Goal: Communication & Community: Answer question/provide support

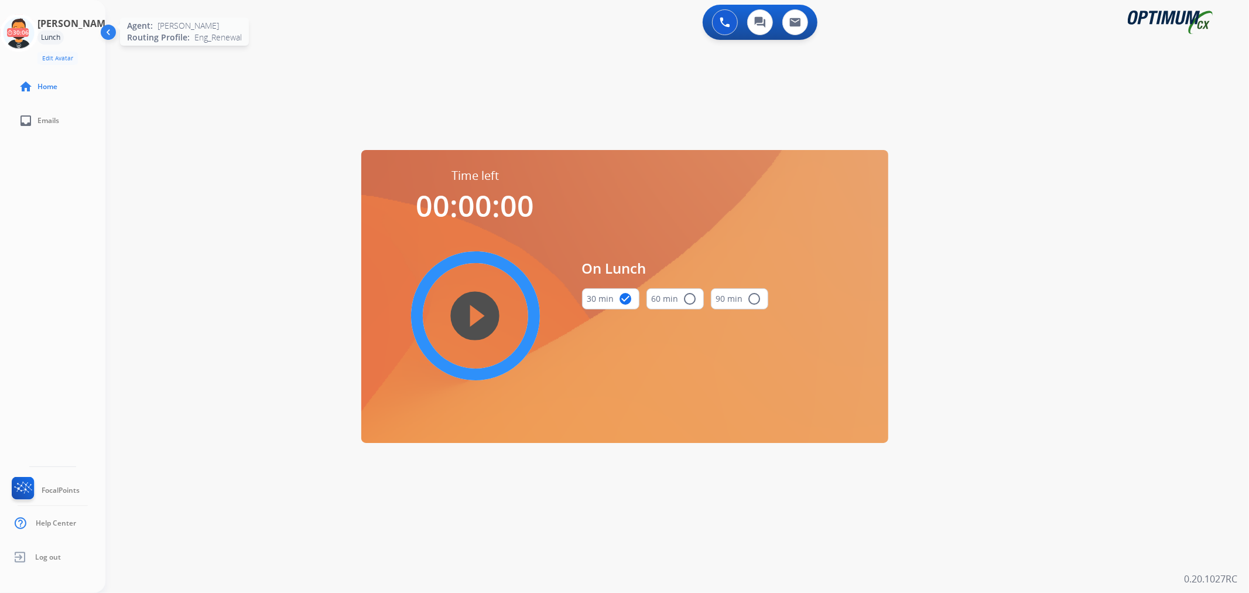
click at [21, 29] on icon at bounding box center [19, 33] width 38 height 38
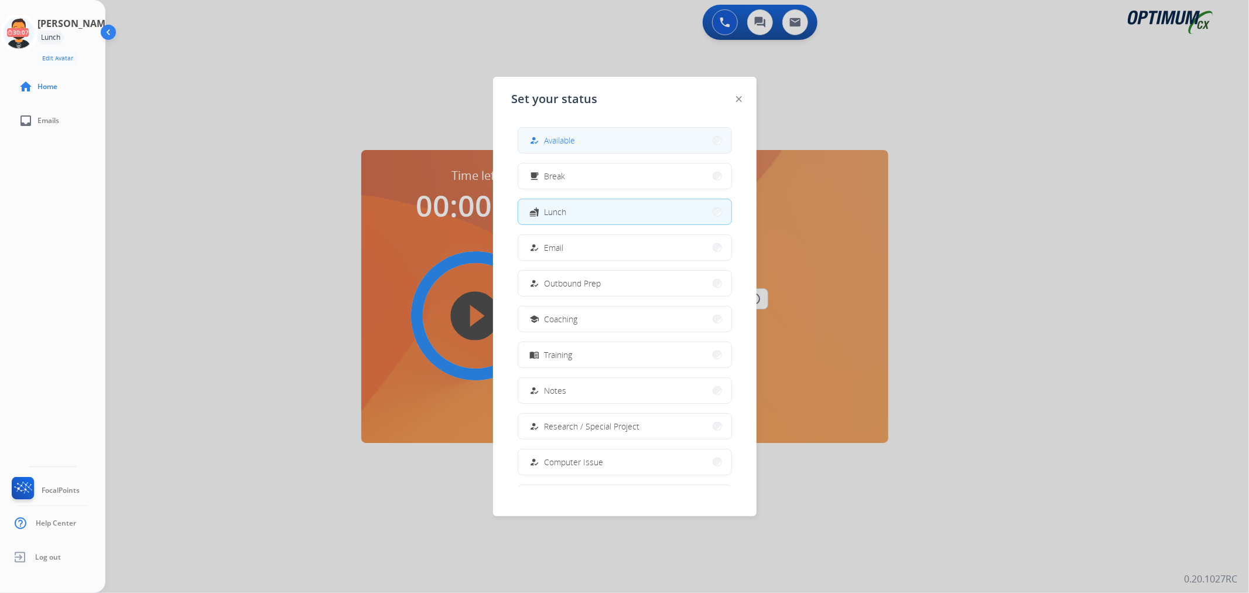
click at [554, 144] on span "Available" at bounding box center [560, 140] width 31 height 12
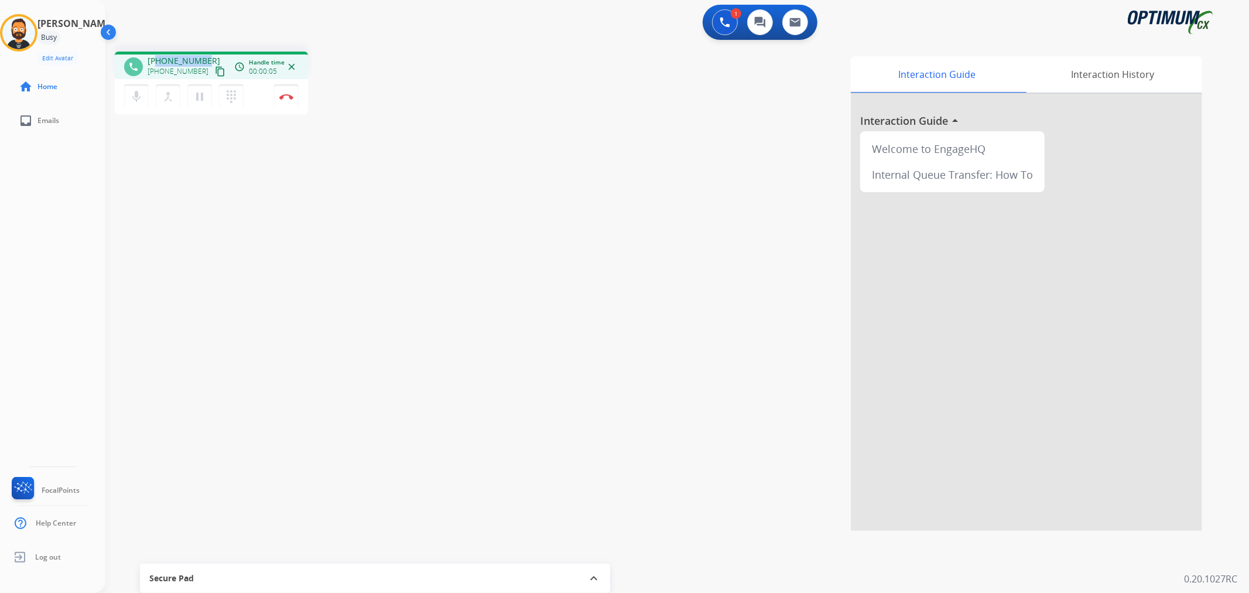
drag, startPoint x: 207, startPoint y: 57, endPoint x: 158, endPoint y: 56, distance: 48.6
click at [158, 56] on div "[PHONE_NUMBER] [PHONE_NUMBER] content_copy" at bounding box center [188, 66] width 80 height 23
copy span "5028130770"
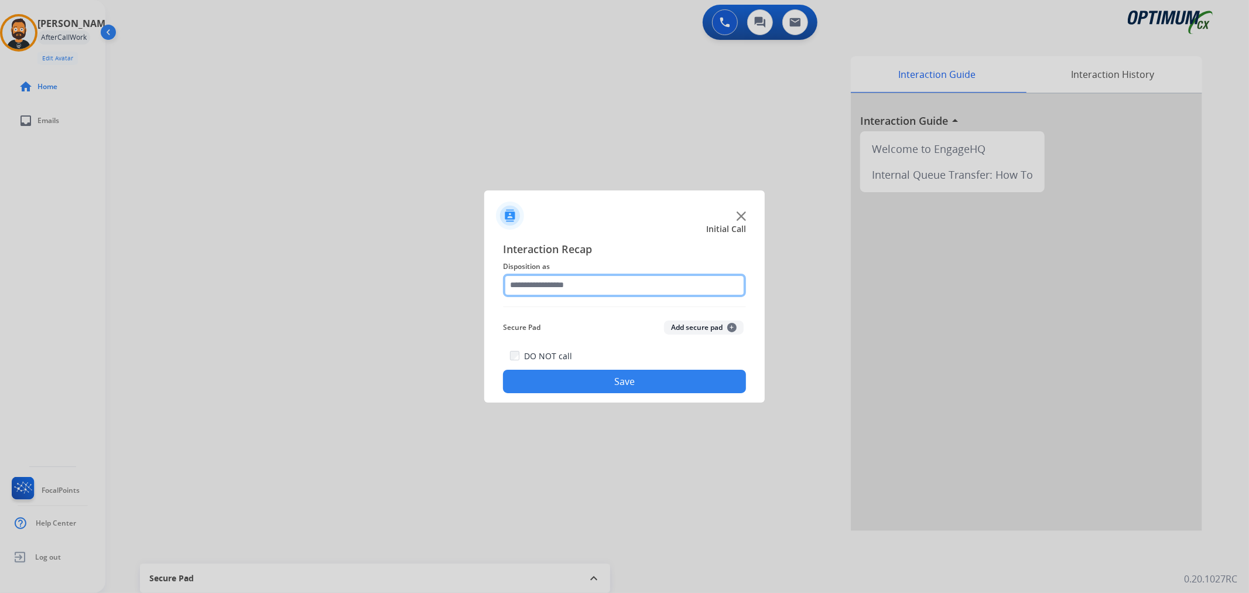
click at [528, 282] on input "text" at bounding box center [624, 284] width 243 height 23
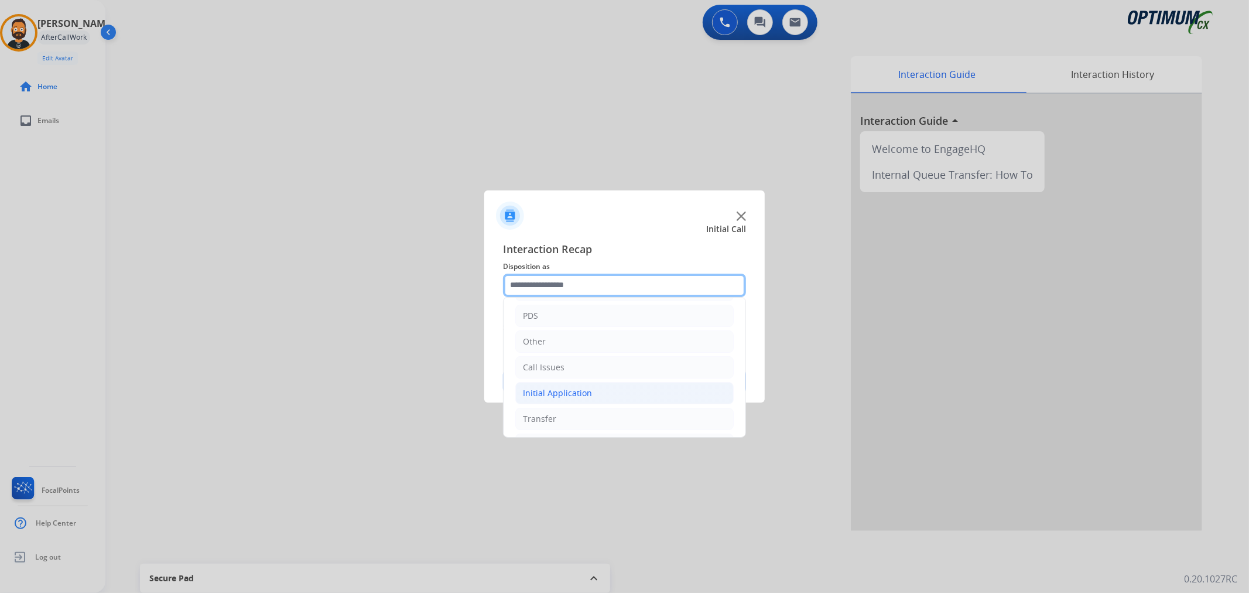
scroll to position [80, 0]
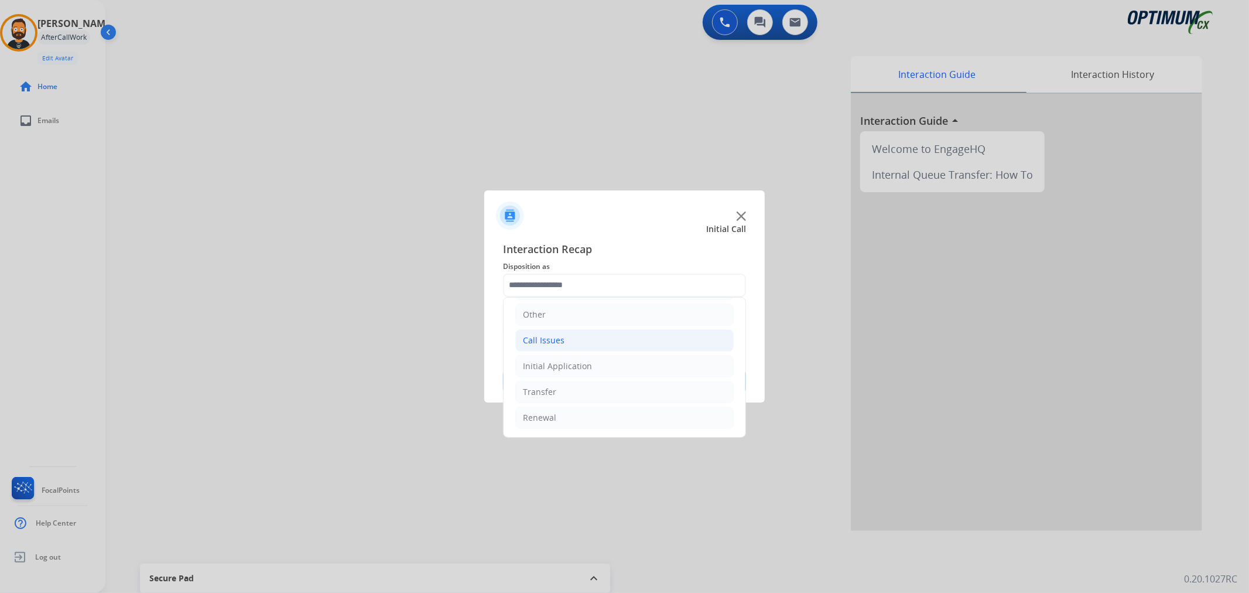
click at [557, 340] on div "Call Issues" at bounding box center [544, 340] width 42 height 12
click at [601, 357] on div "Customer Not Responding" at bounding box center [598, 360] width 104 height 12
type input "**********"
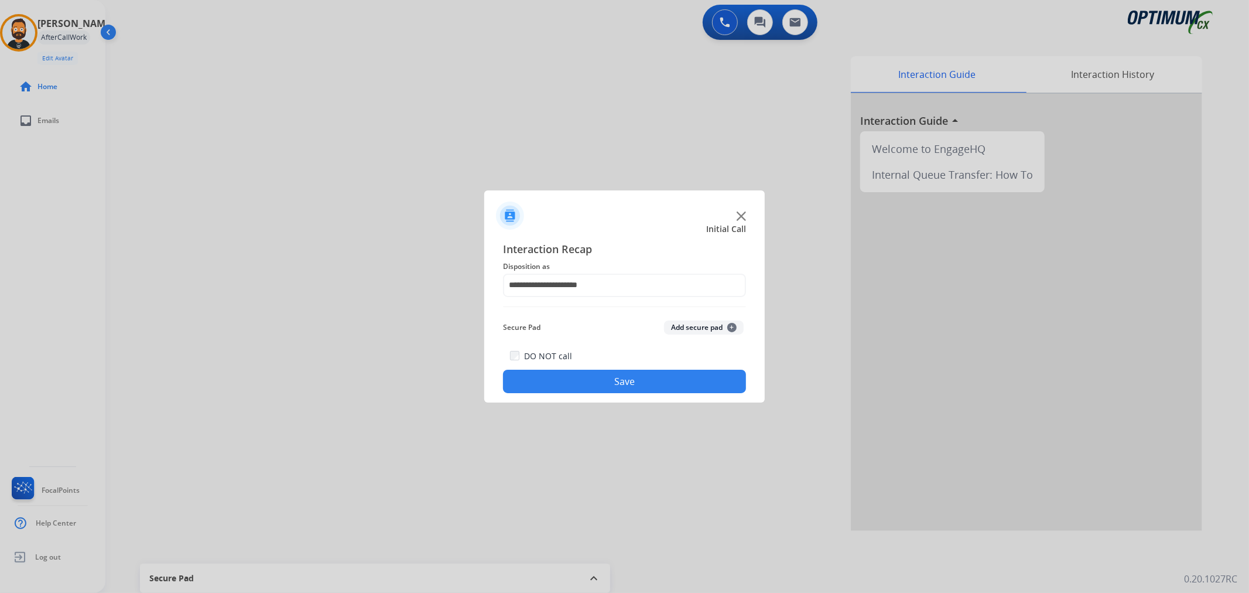
click at [597, 376] on button "Save" at bounding box center [624, 380] width 243 height 23
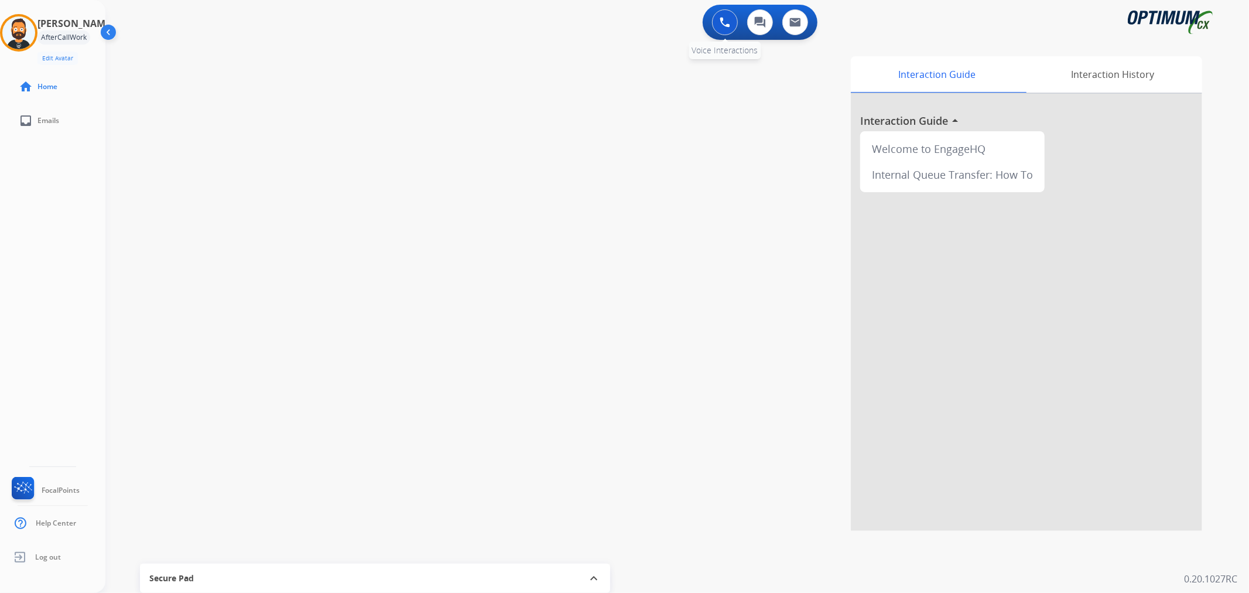
click at [720, 23] on img at bounding box center [725, 22] width 11 height 11
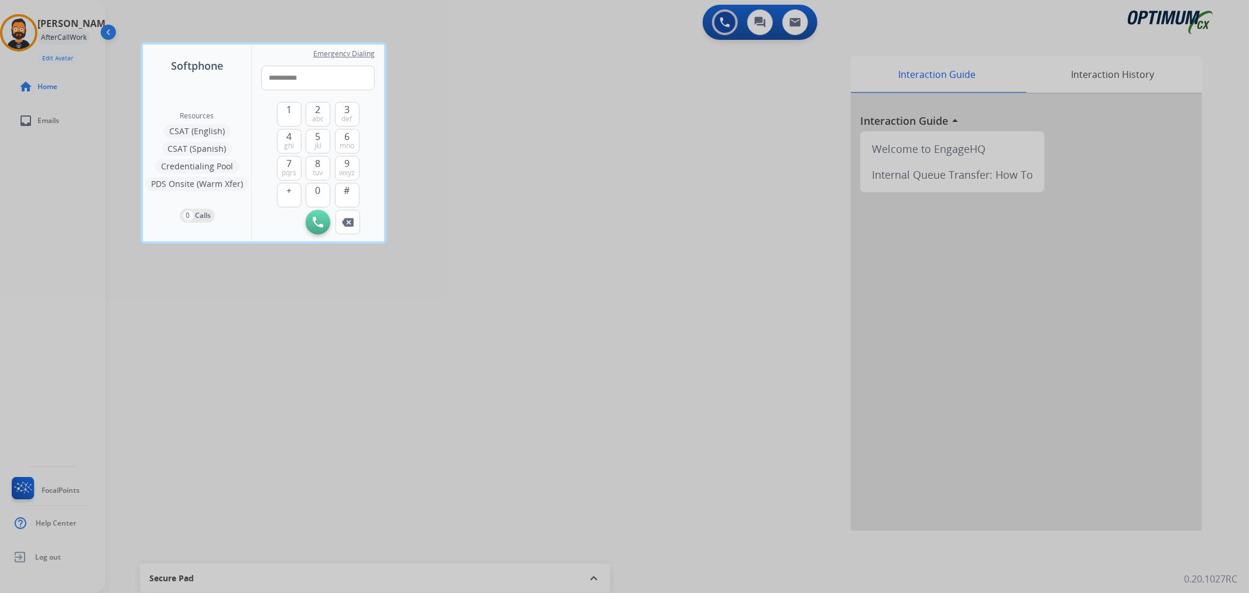
type input "**********"
click at [531, 91] on div at bounding box center [624, 296] width 1249 height 593
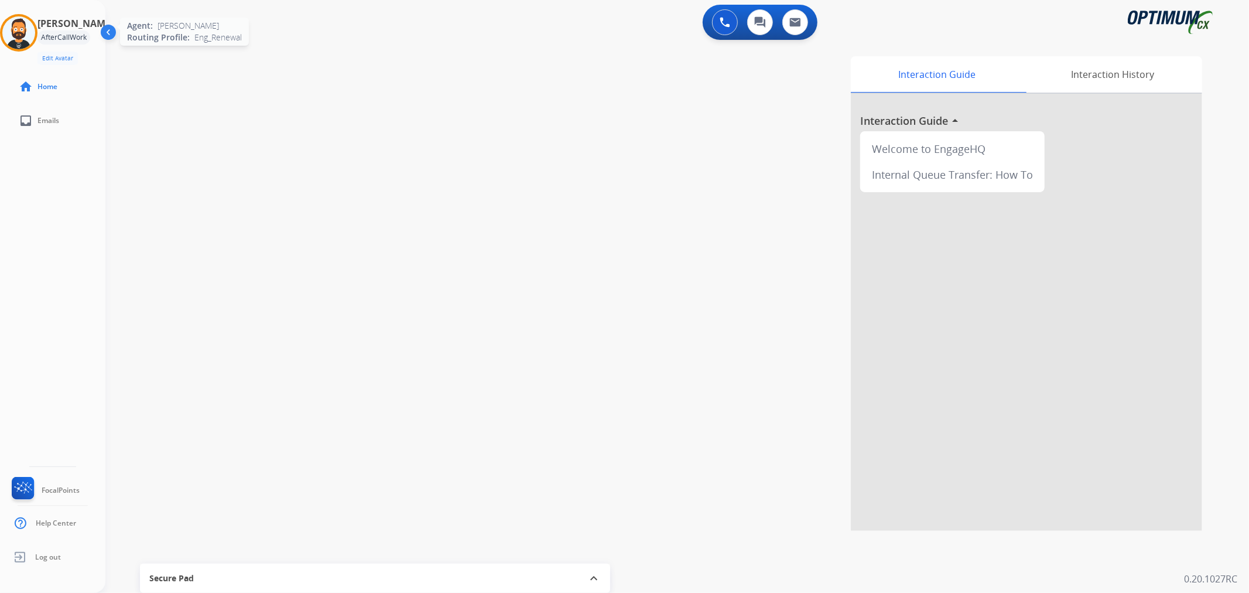
click at [28, 20] on img at bounding box center [18, 32] width 33 height 33
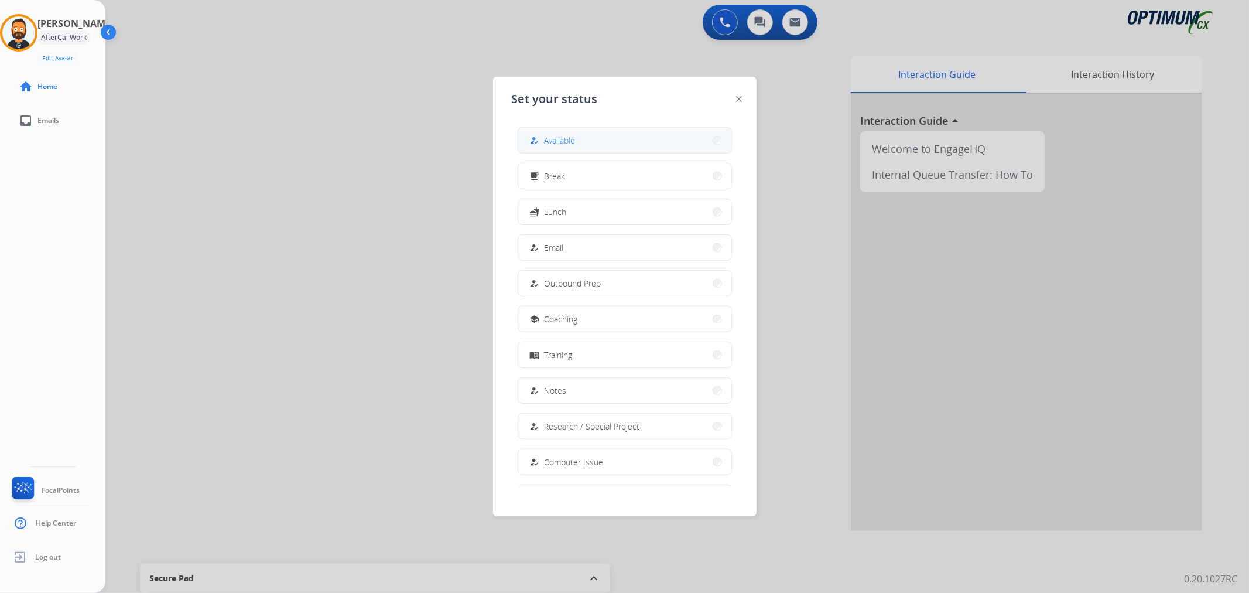
click at [589, 141] on button "how_to_reg Available" at bounding box center [624, 140] width 213 height 25
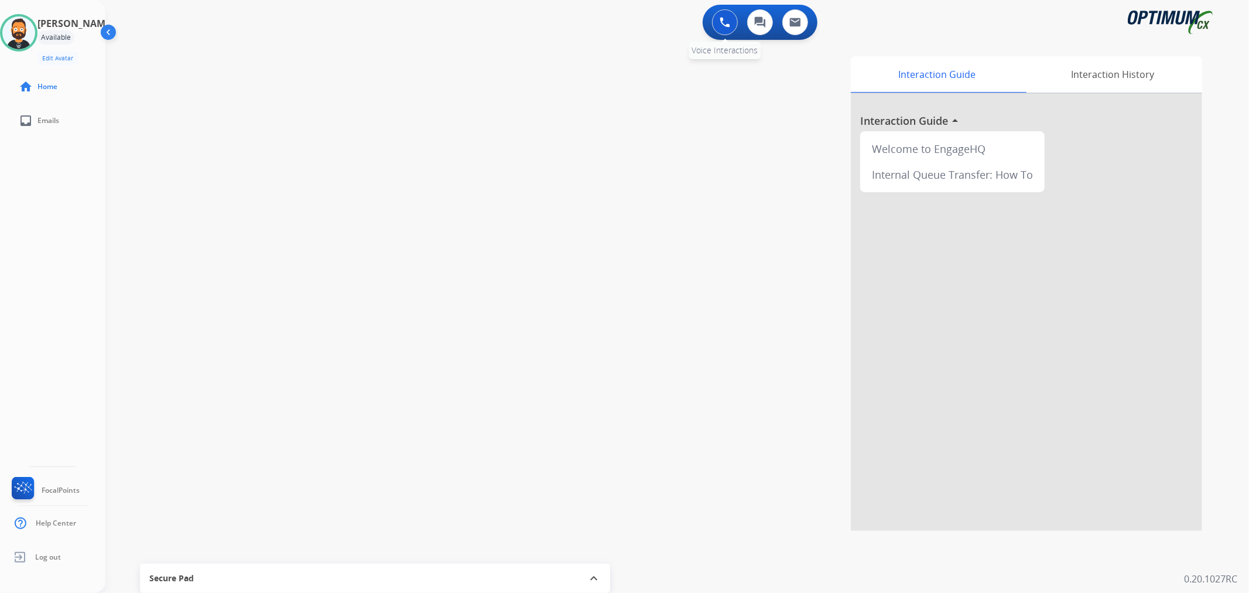
click at [721, 21] on img at bounding box center [725, 22] width 11 height 11
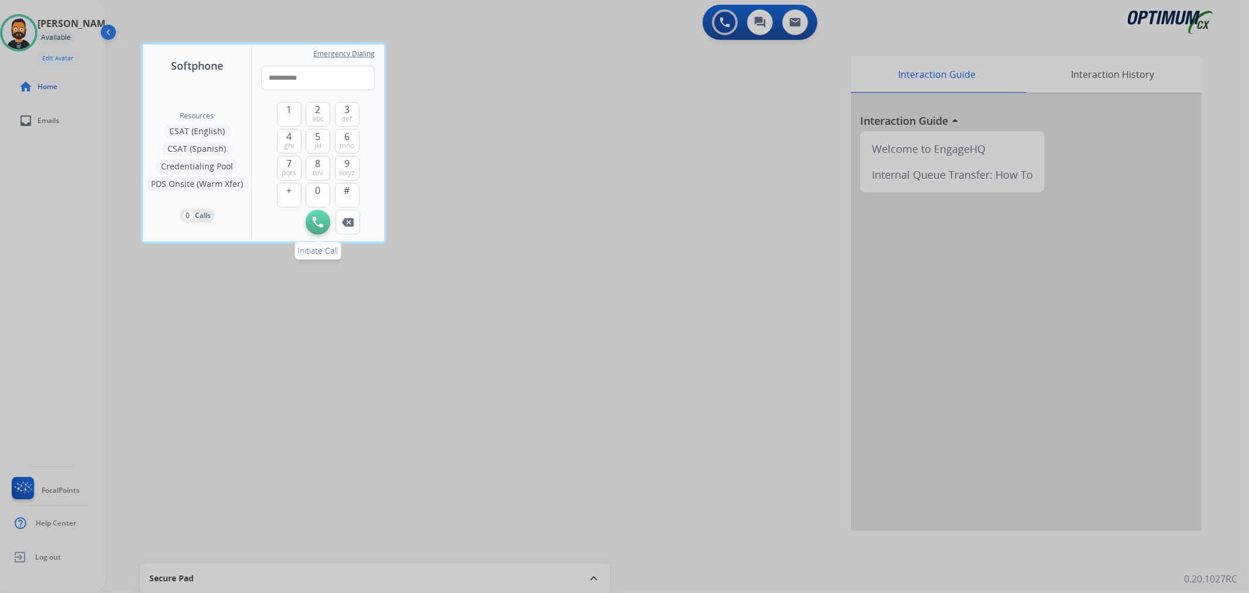
type input "**********"
click at [323, 220] on button "Initiate Call" at bounding box center [318, 222] width 25 height 25
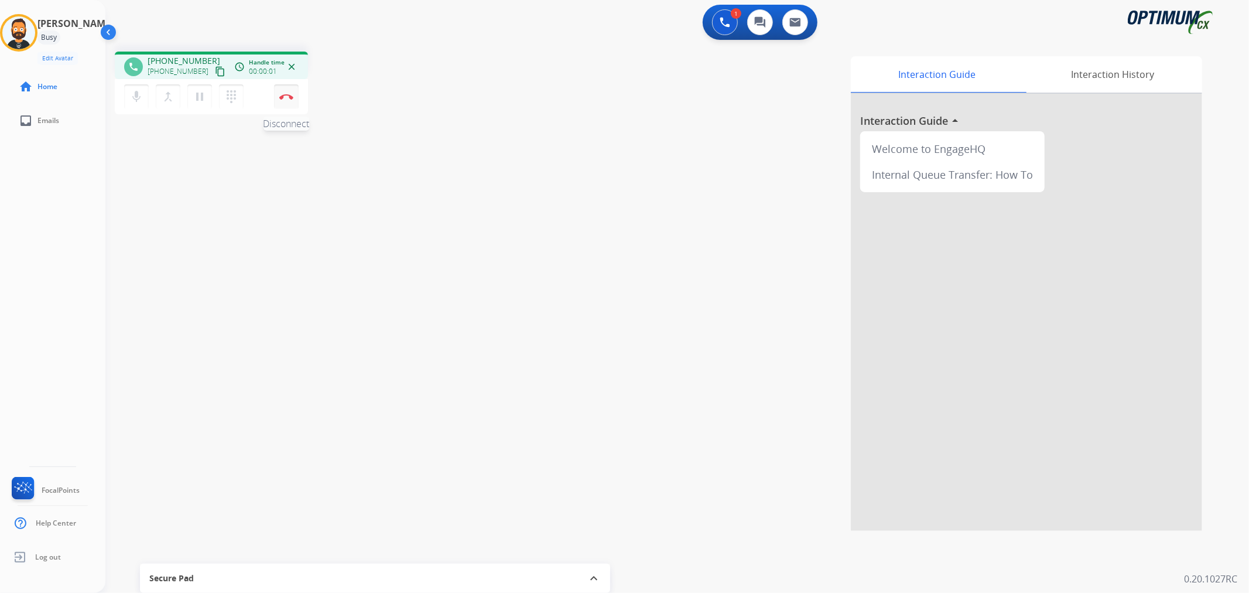
click at [288, 94] on img at bounding box center [286, 97] width 14 height 6
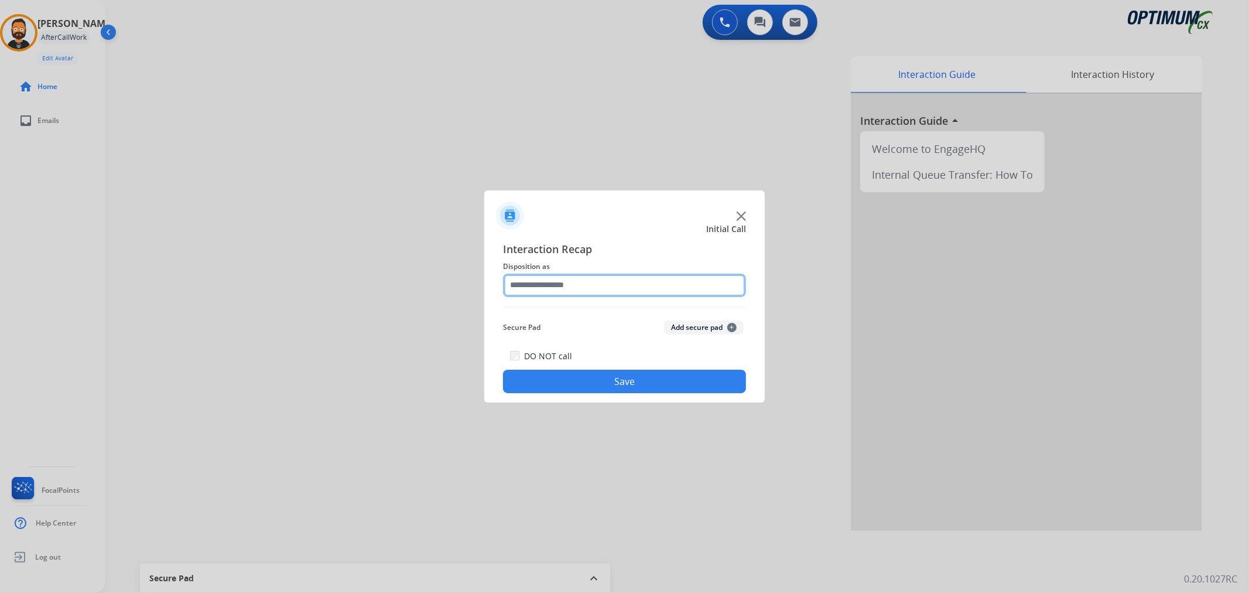
click at [556, 293] on input "text" at bounding box center [624, 284] width 243 height 23
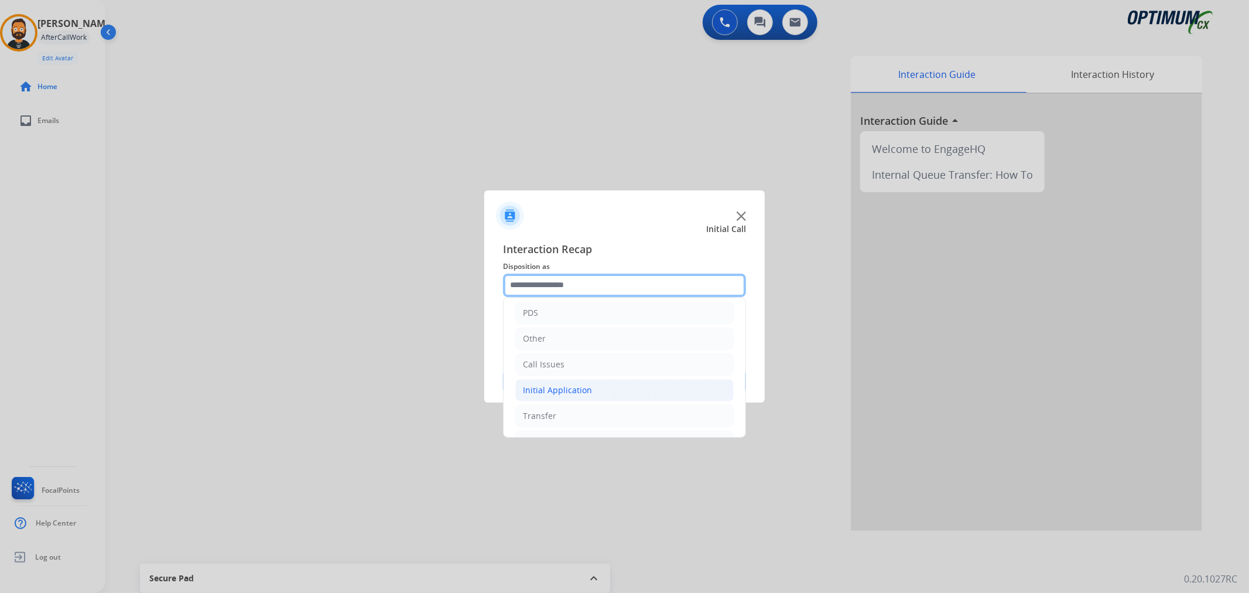
scroll to position [80, 0]
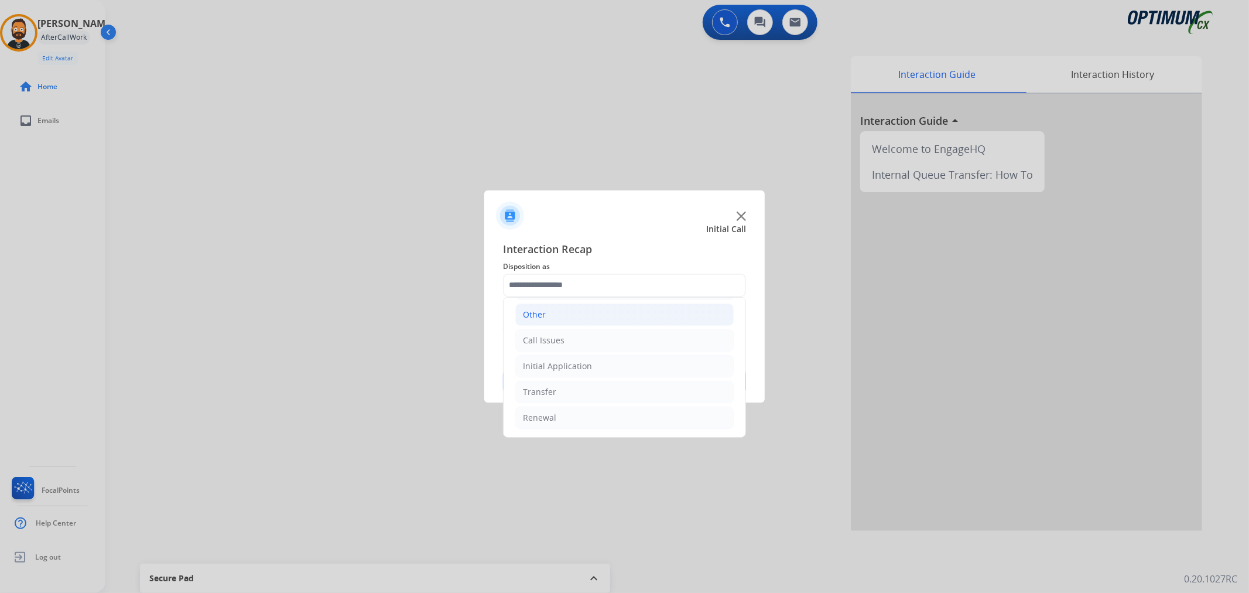
click at [557, 314] on li "Other" at bounding box center [624, 314] width 218 height 22
click at [578, 341] on li "Call Issues" at bounding box center [624, 340] width 218 height 22
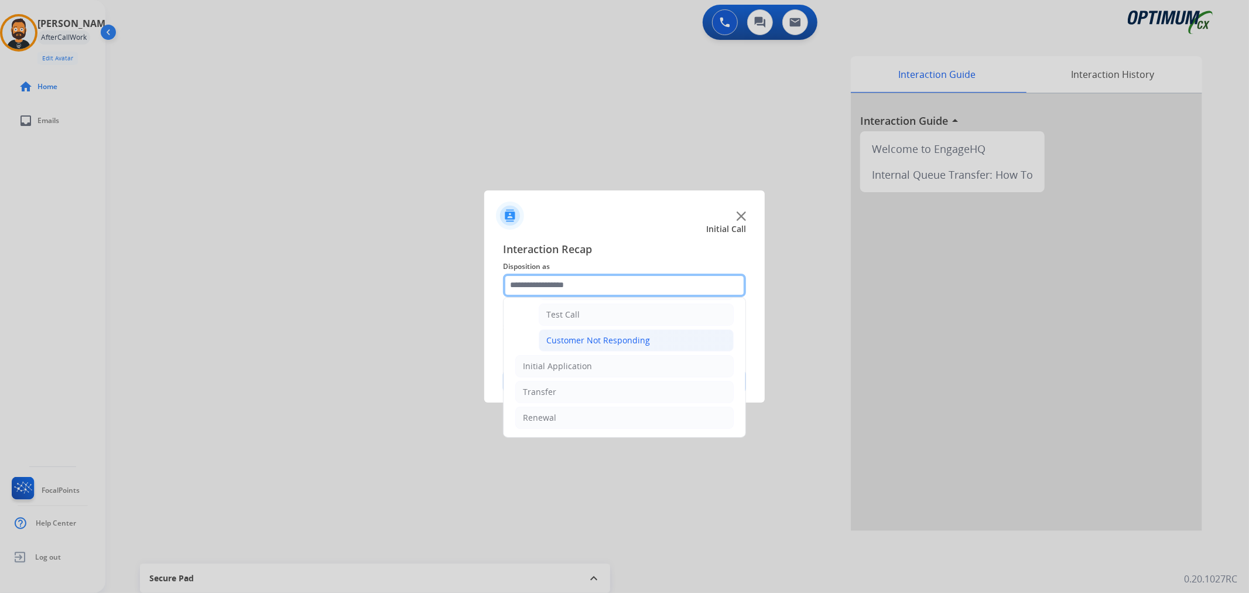
scroll to position [101, 0]
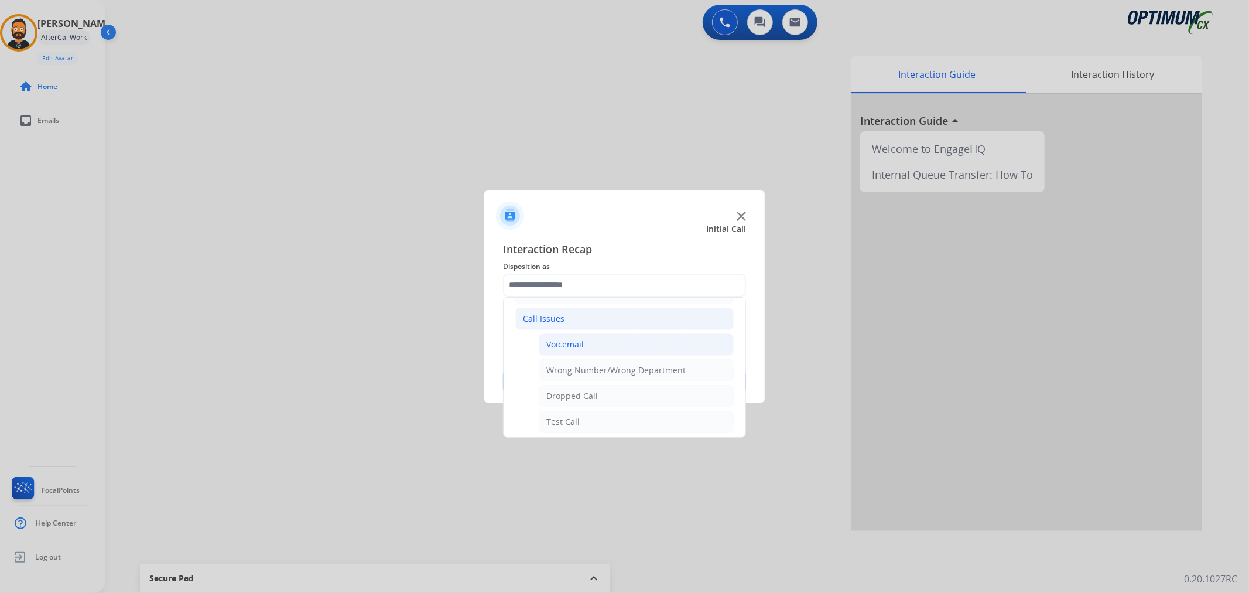
click at [583, 345] on li "Voicemail" at bounding box center [636, 344] width 195 height 22
type input "*********"
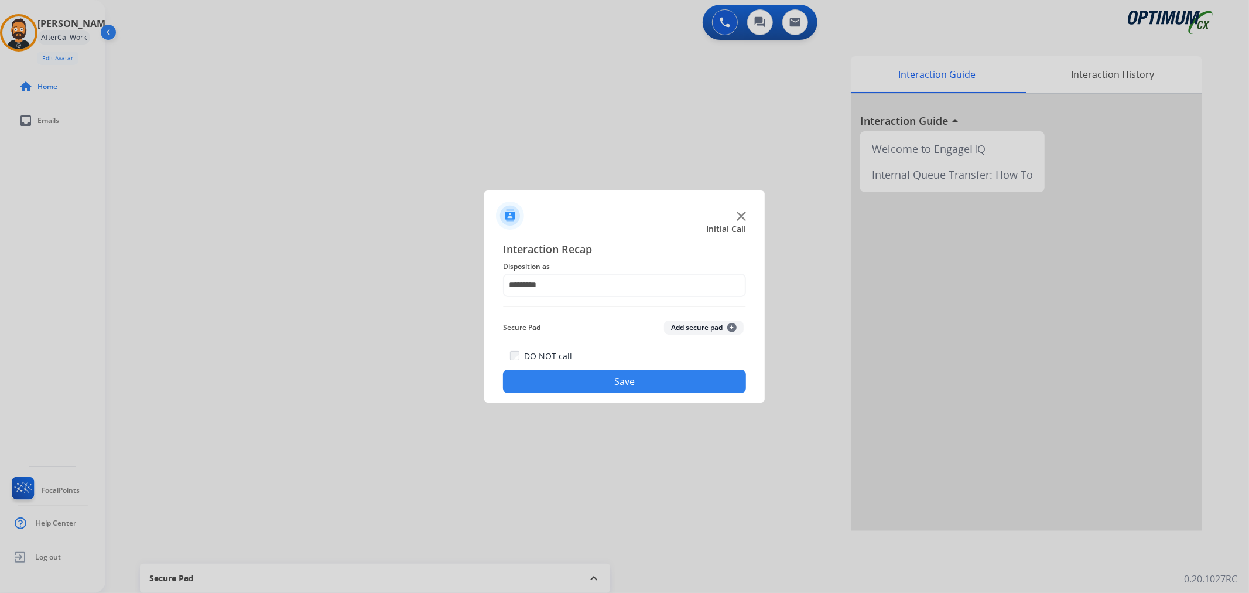
click at [586, 367] on div "DO NOT call Save" at bounding box center [624, 370] width 243 height 44
click at [585, 373] on button "Save" at bounding box center [624, 380] width 243 height 23
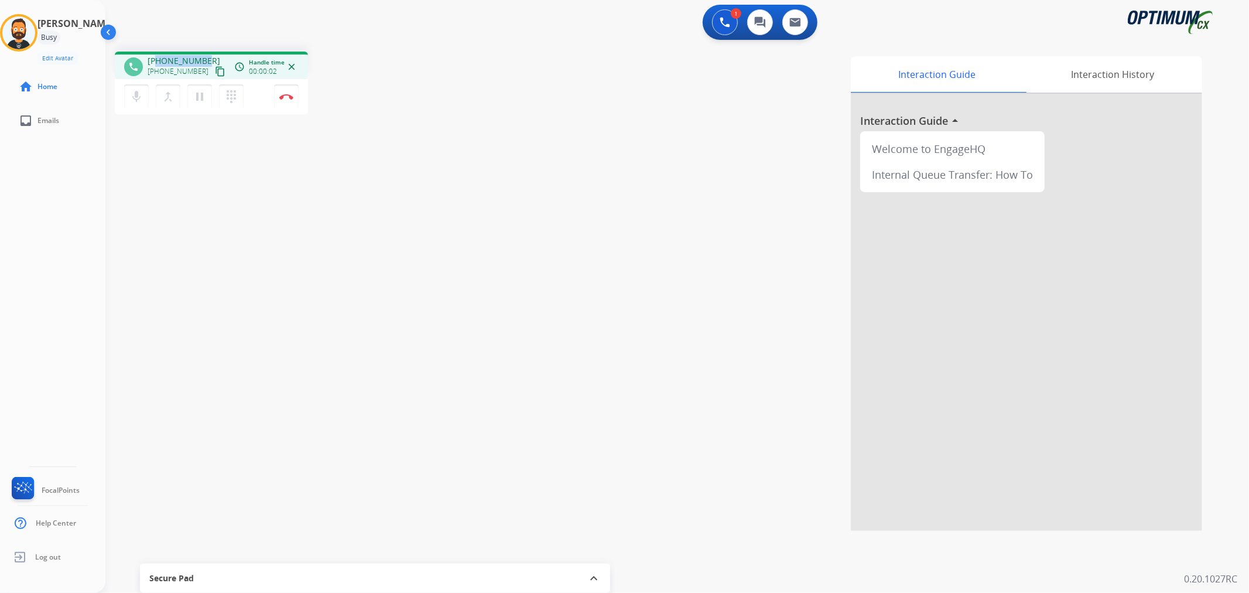
drag, startPoint x: 208, startPoint y: 54, endPoint x: 157, endPoint y: 54, distance: 50.9
click at [157, 54] on div "phone [PHONE_NUMBER] [PHONE_NUMBER] content_copy access_time Call metrics Queue…" at bounding box center [211, 66] width 193 height 28
copy span "2015398089"
click at [287, 97] on img at bounding box center [286, 97] width 14 height 6
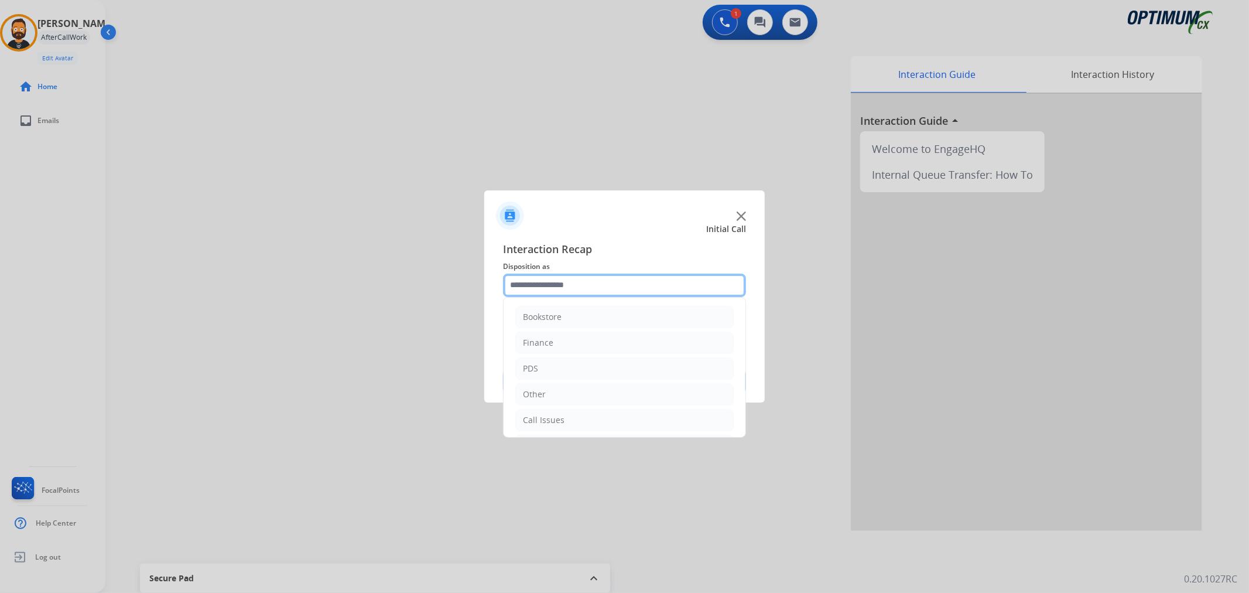
click at [533, 282] on input "text" at bounding box center [624, 284] width 243 height 23
click at [556, 420] on li "Renewal" at bounding box center [624, 417] width 218 height 22
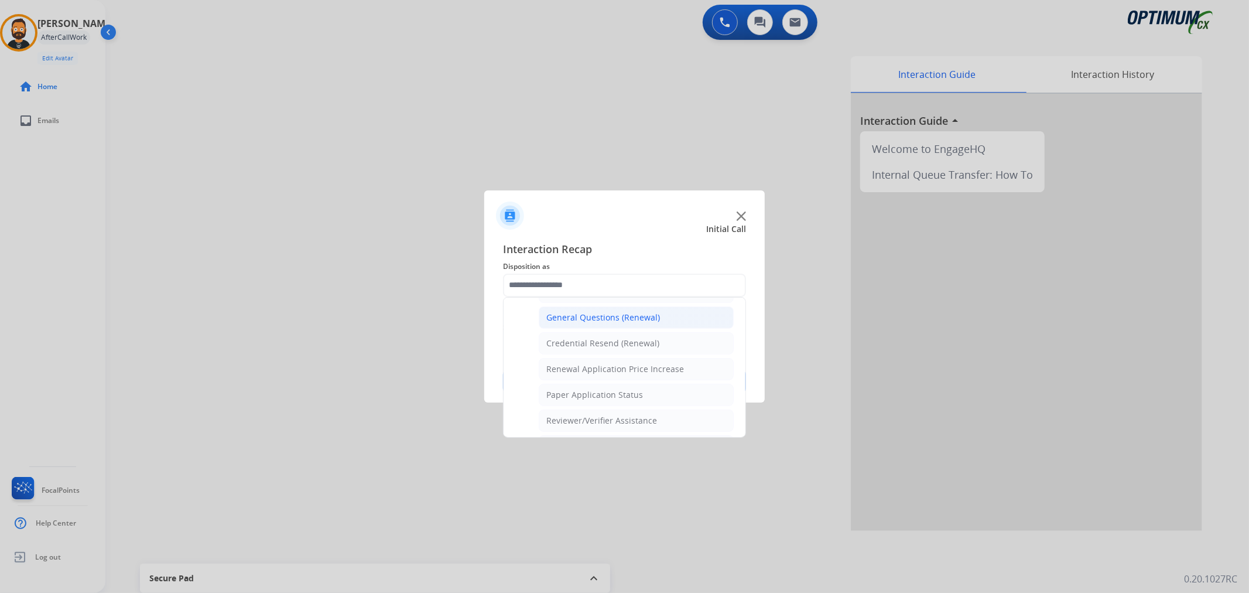
click at [588, 325] on li "General Questions (Renewal)" at bounding box center [636, 317] width 195 height 22
type input "**********"
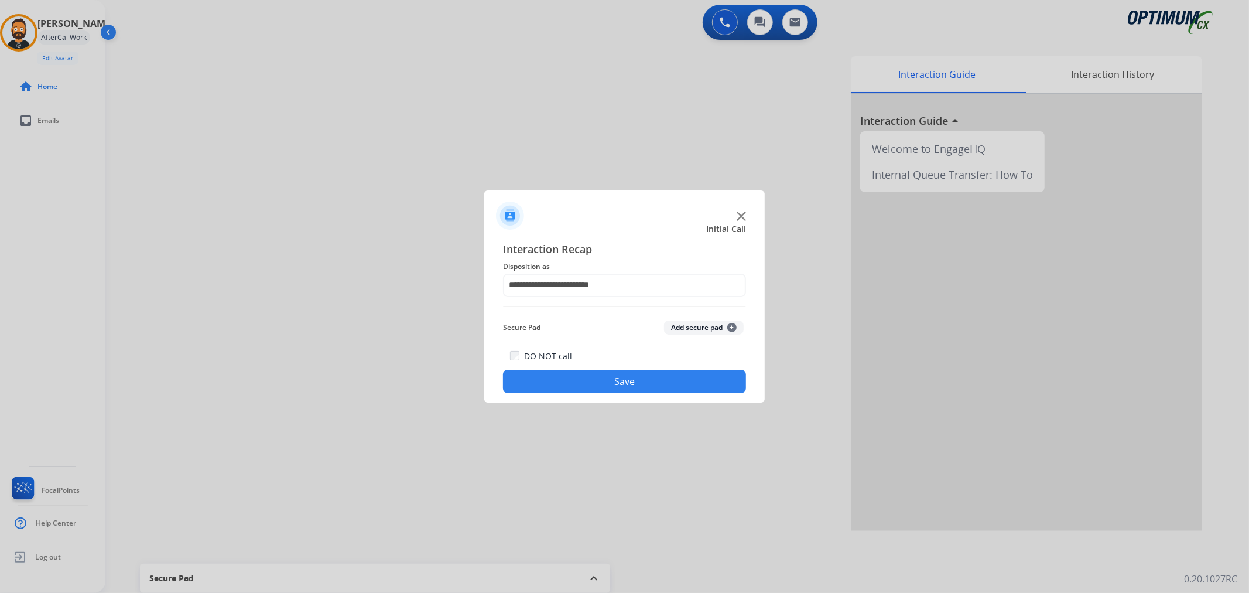
click at [571, 369] on div "DO NOT call Save" at bounding box center [624, 370] width 243 height 44
click at [568, 376] on button "Save" at bounding box center [624, 380] width 243 height 23
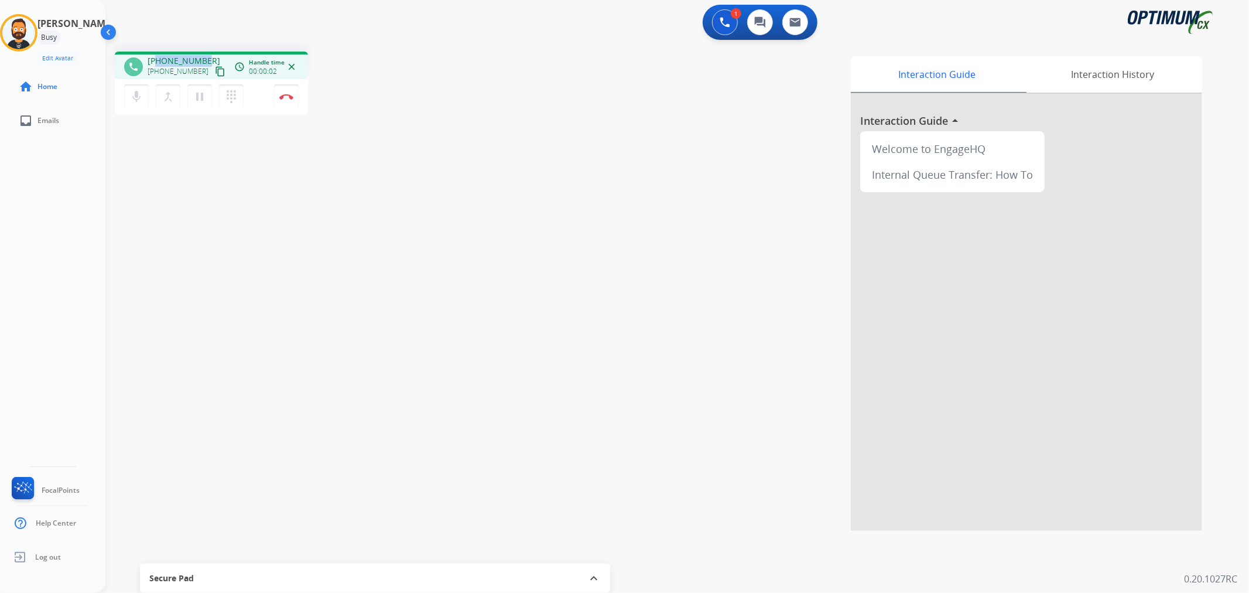
drag, startPoint x: 205, startPoint y: 57, endPoint x: 155, endPoint y: 55, distance: 49.8
click at [155, 55] on div "[PHONE_NUMBER] [PHONE_NUMBER] content_copy" at bounding box center [188, 66] width 80 height 23
copy span "8086303085"
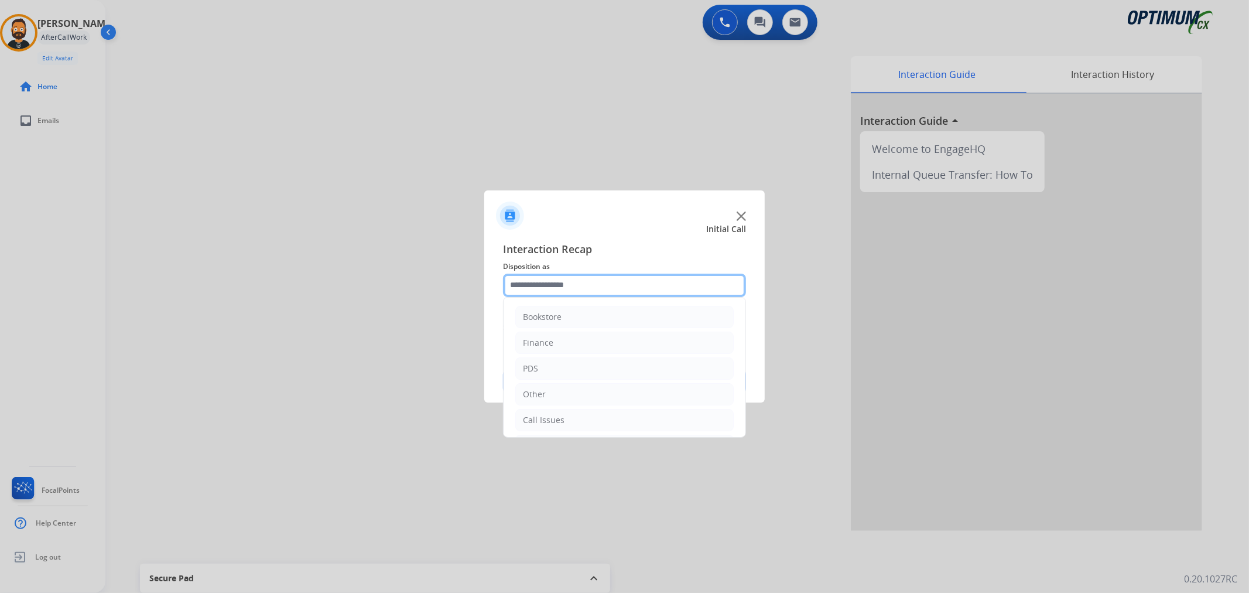
click at [597, 283] on input "text" at bounding box center [624, 284] width 243 height 23
click at [557, 423] on li "Renewal" at bounding box center [624, 417] width 218 height 22
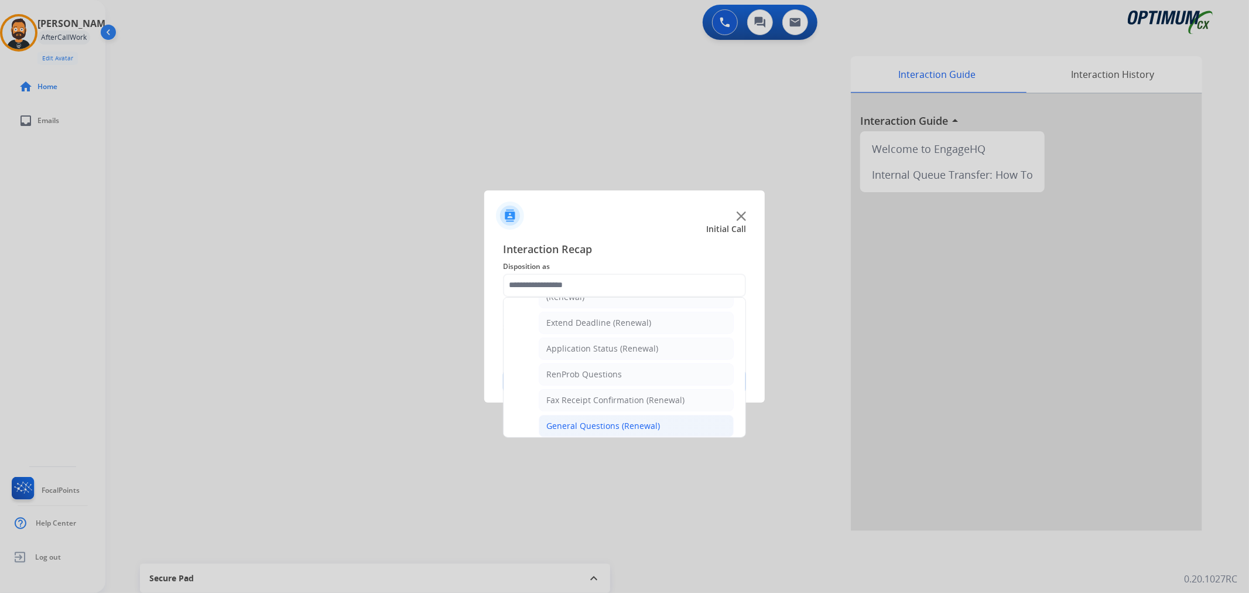
click at [569, 424] on div "General Questions (Renewal)" at bounding box center [603, 426] width 114 height 12
type input "**********"
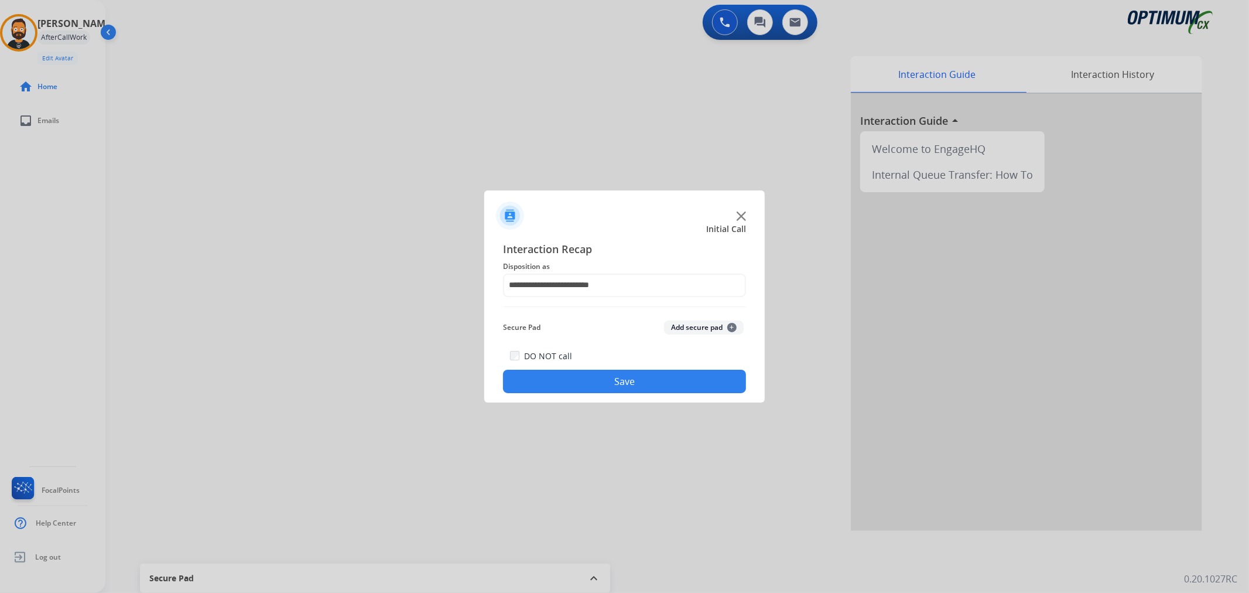
click at [593, 379] on button "Save" at bounding box center [624, 380] width 243 height 23
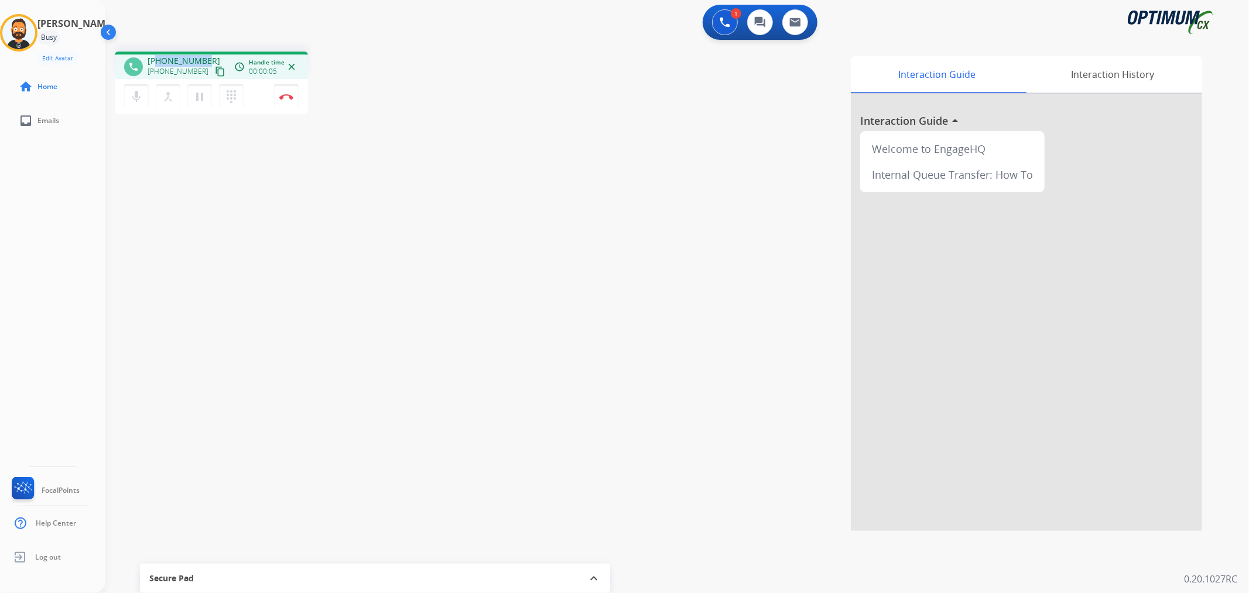
drag, startPoint x: 201, startPoint y: 57, endPoint x: 155, endPoint y: 57, distance: 46.3
click at [155, 57] on div "[PHONE_NUMBER] [PHONE_NUMBER] content_copy" at bounding box center [188, 66] width 80 height 23
copy span "9375089744"
click at [291, 90] on button "Disconnect" at bounding box center [286, 96] width 25 height 25
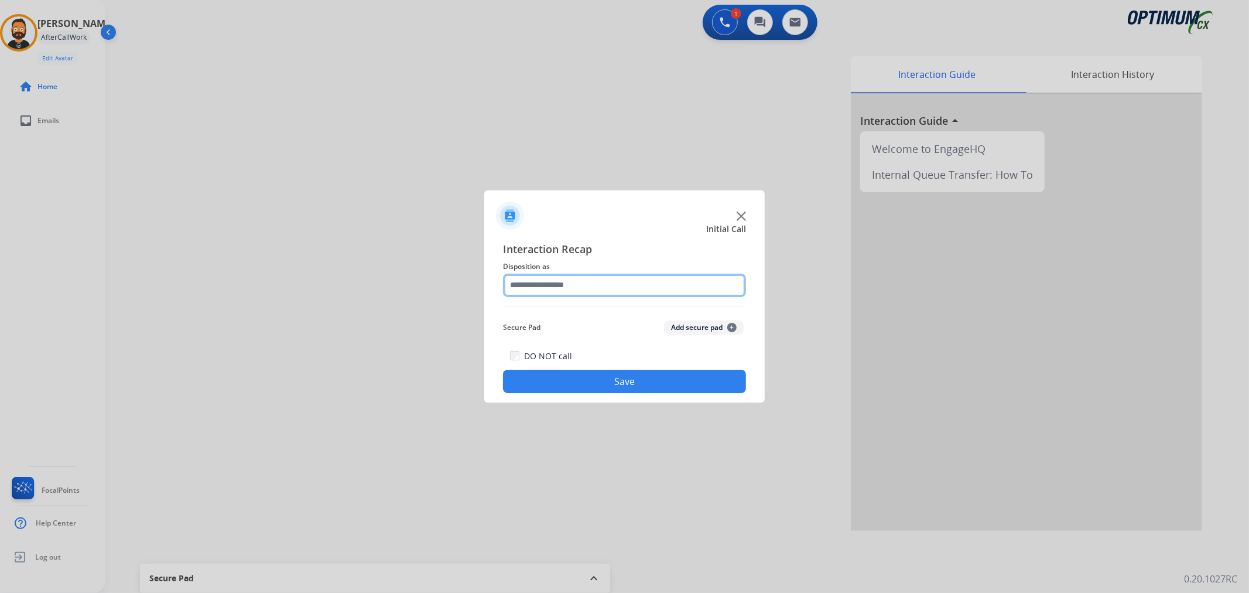
click at [549, 287] on input "text" at bounding box center [624, 284] width 243 height 23
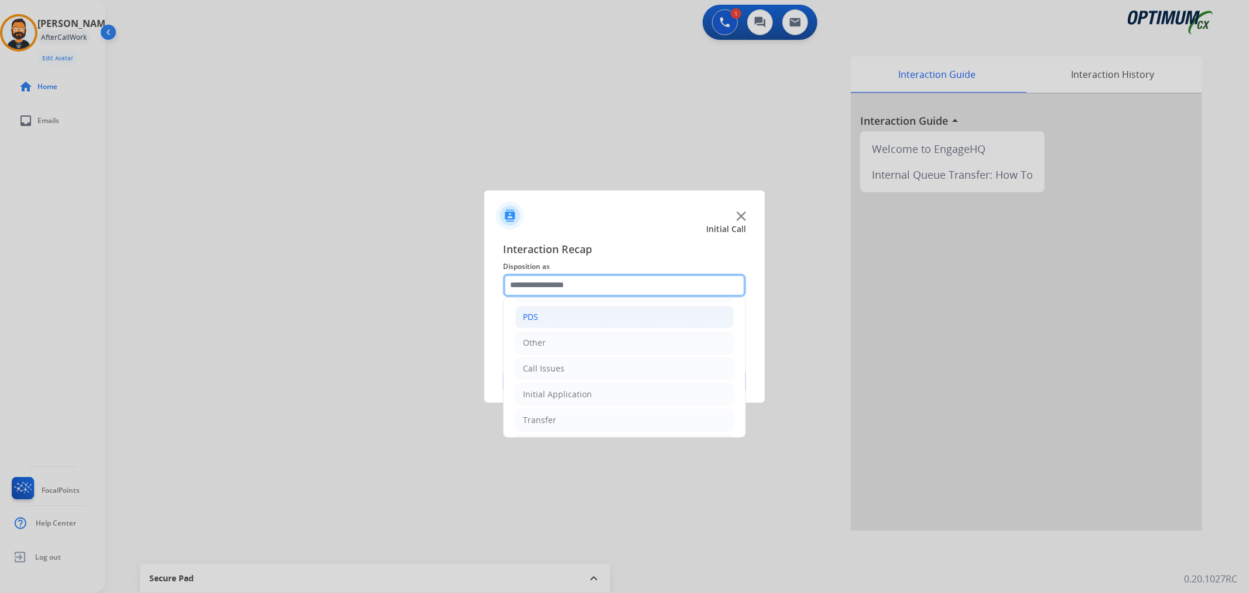
scroll to position [80, 0]
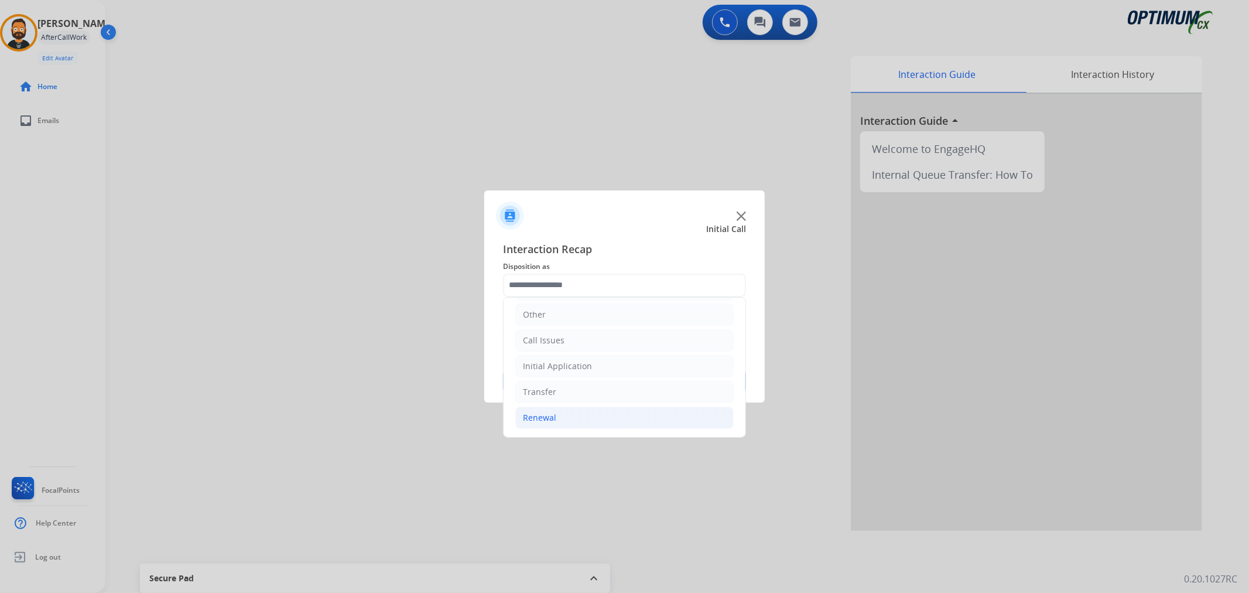
click at [571, 419] on li "Renewal" at bounding box center [624, 417] width 218 height 22
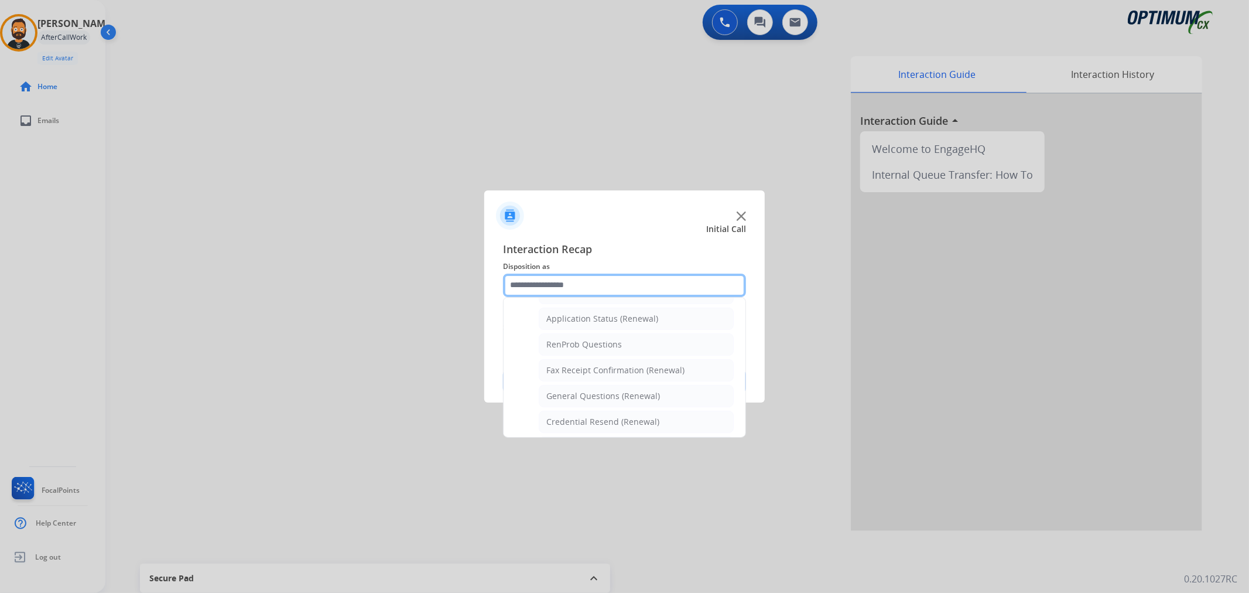
scroll to position [346, 0]
click at [595, 320] on div "General Questions (Renewal)" at bounding box center [603, 317] width 114 height 12
type input "**********"
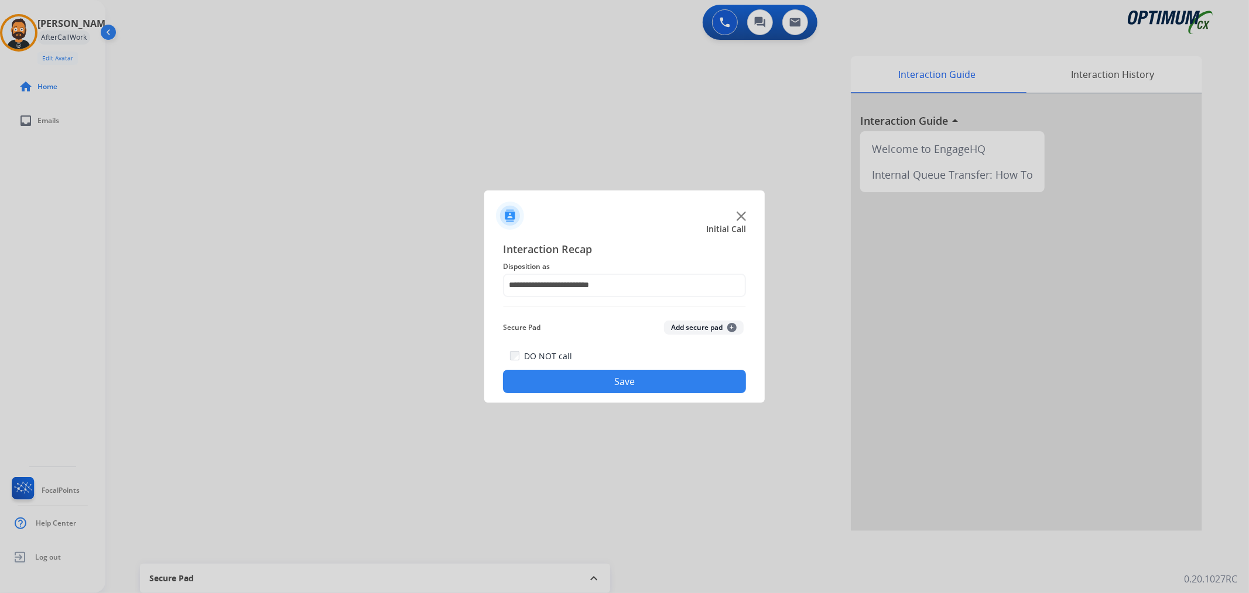
click at [581, 382] on button "Save" at bounding box center [624, 380] width 243 height 23
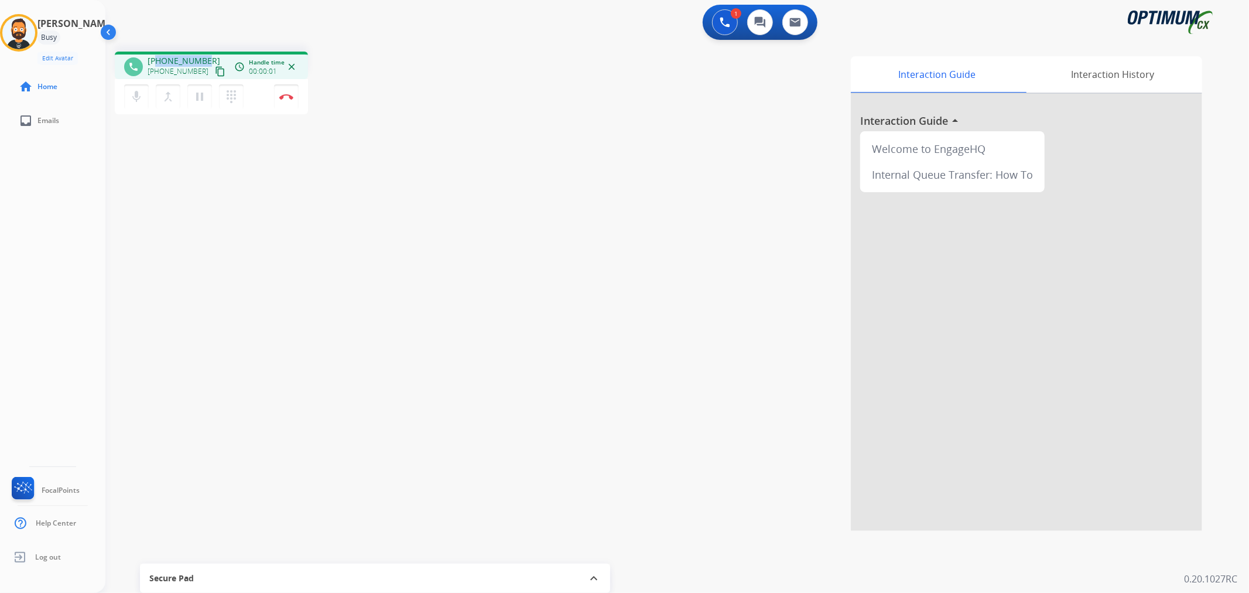
drag, startPoint x: 205, startPoint y: 54, endPoint x: 155, endPoint y: 59, distance: 50.0
click at [155, 59] on div "[PHONE_NUMBER] [PHONE_NUMBER] content_copy" at bounding box center [188, 66] width 80 height 23
copy span "2022716021"
click at [287, 98] on img at bounding box center [286, 97] width 14 height 6
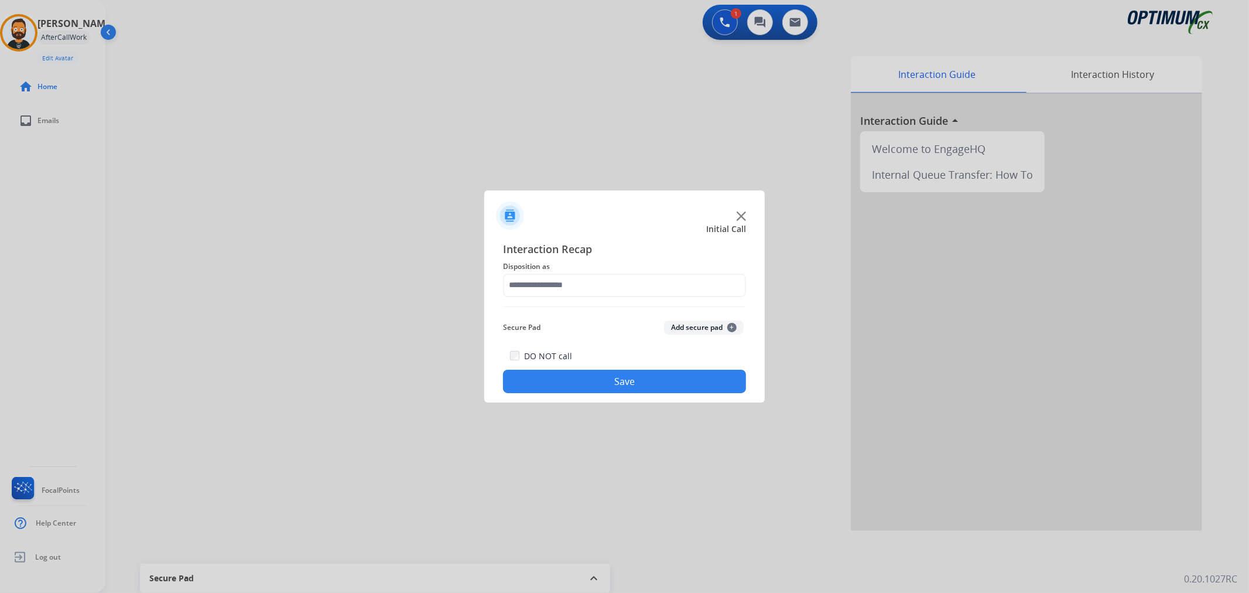
click at [561, 299] on div "Interaction Recap Disposition as Secure Pad Add secure pad + DO NOT call Save" at bounding box center [624, 317] width 243 height 153
click at [564, 282] on input "text" at bounding box center [624, 284] width 243 height 23
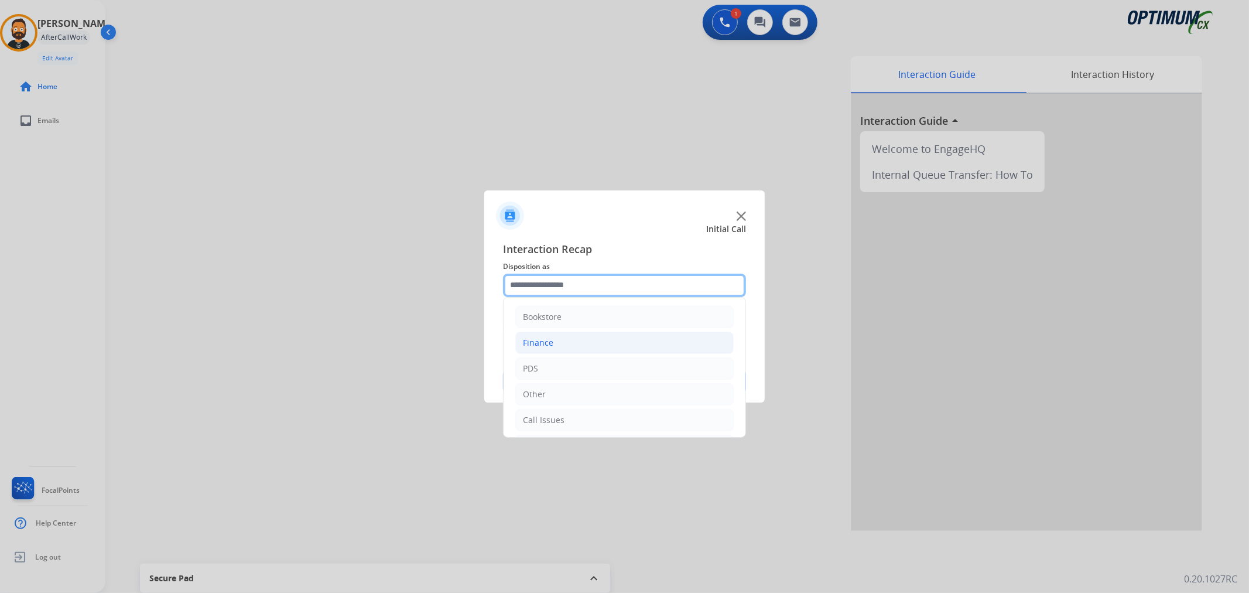
scroll to position [80, 0]
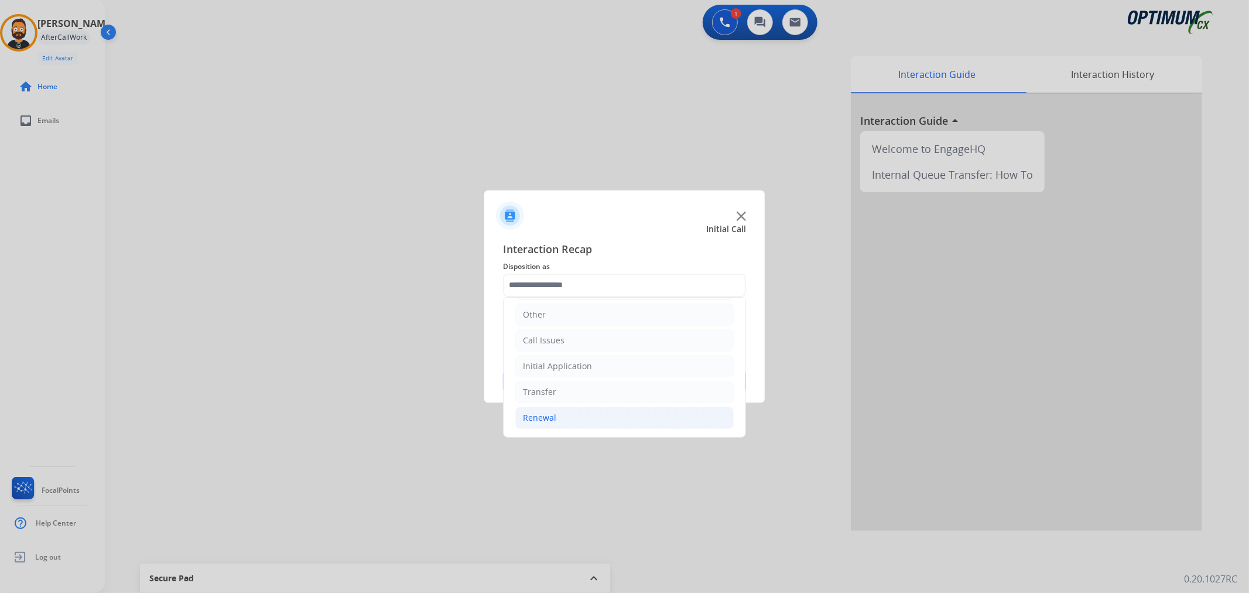
click at [559, 422] on li "Renewal" at bounding box center [624, 417] width 218 height 22
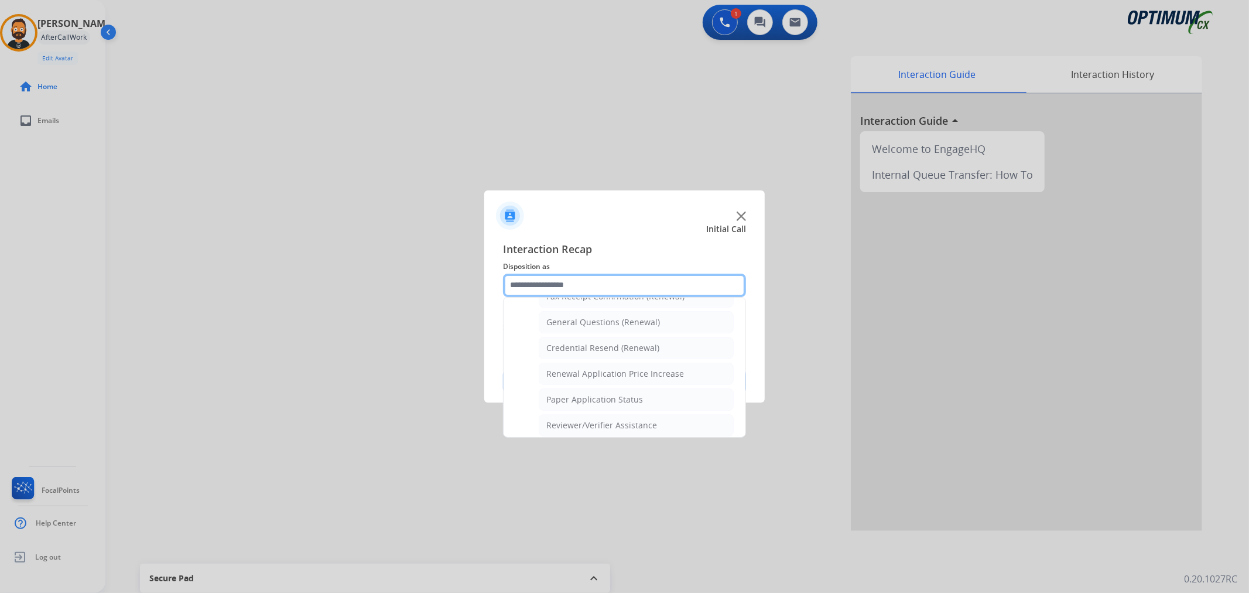
scroll to position [454, 0]
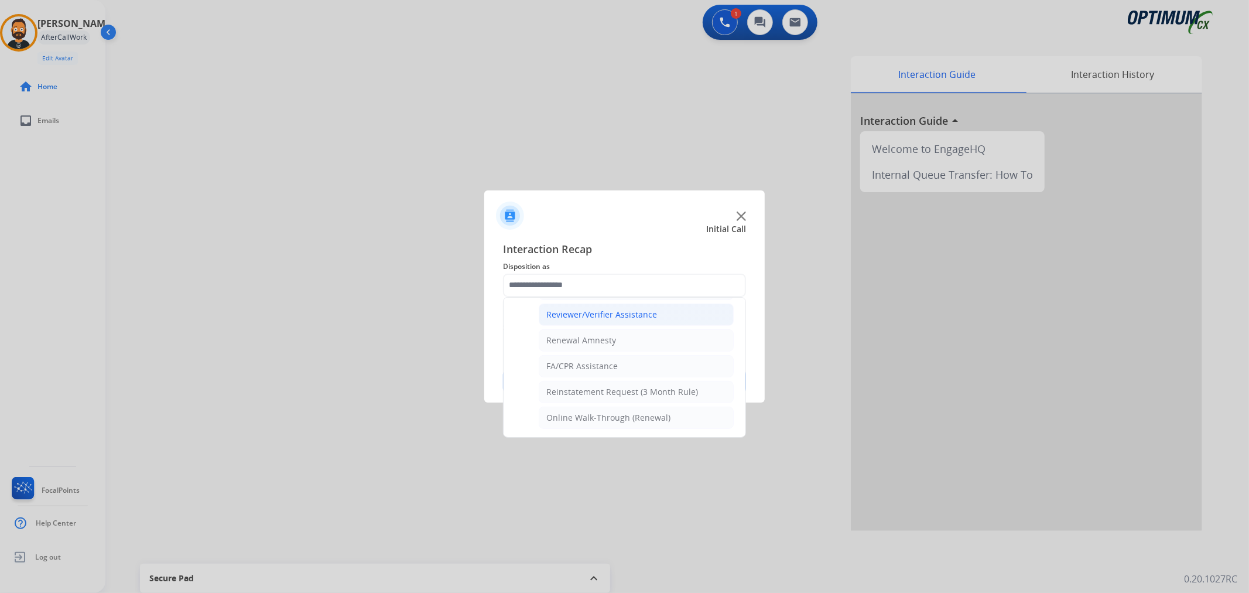
click at [624, 311] on div "Reviewer/Verifier Assistance" at bounding box center [601, 315] width 111 height 12
type input "**********"
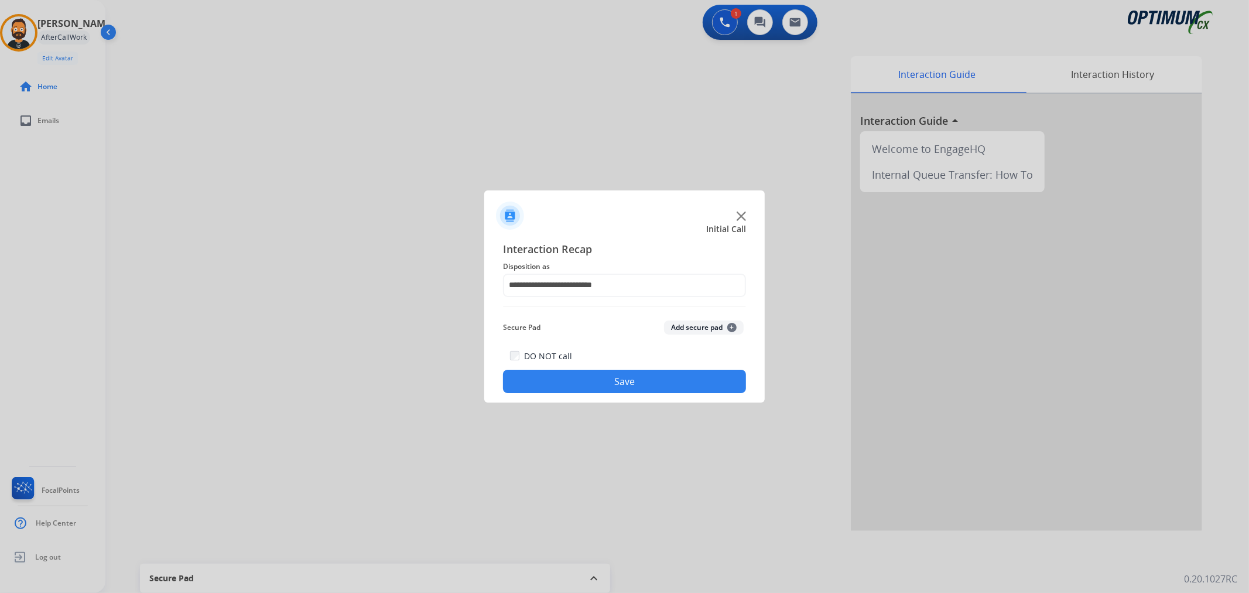
click at [600, 376] on button "Save" at bounding box center [624, 380] width 243 height 23
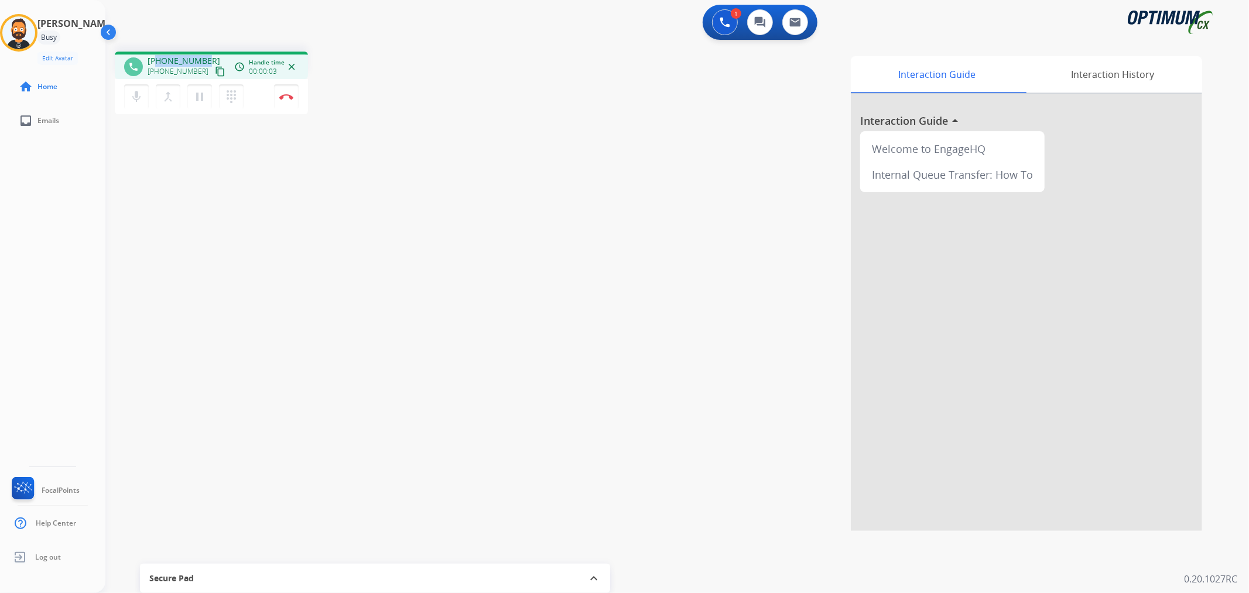
drag, startPoint x: 204, startPoint y: 55, endPoint x: 159, endPoint y: 55, distance: 45.1
click at [159, 55] on div "[PHONE_NUMBER] [PHONE_NUMBER] content_copy" at bounding box center [188, 66] width 80 height 23
copy span "4095403068"
click at [288, 95] on img at bounding box center [286, 97] width 14 height 6
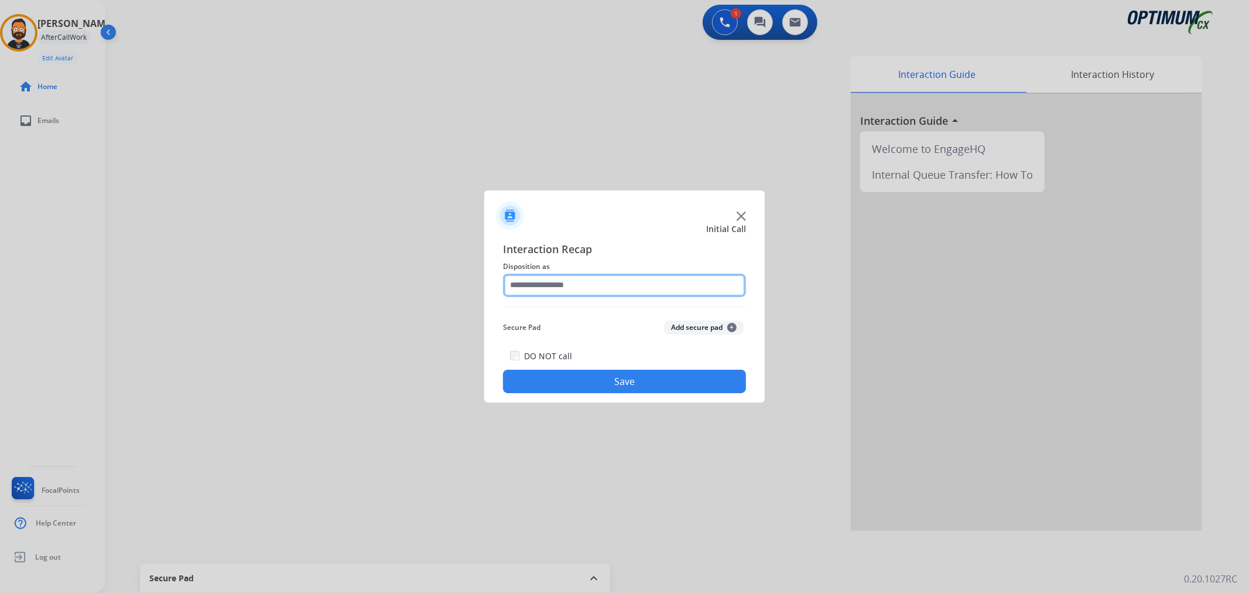
click at [578, 280] on input "text" at bounding box center [624, 284] width 243 height 23
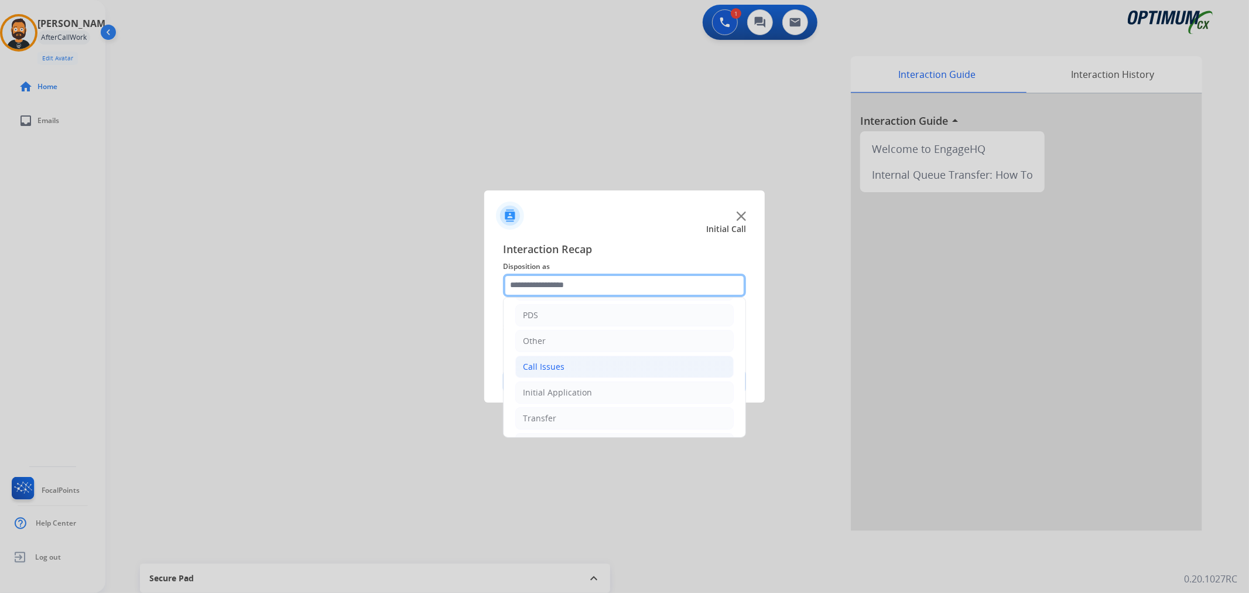
scroll to position [80, 0]
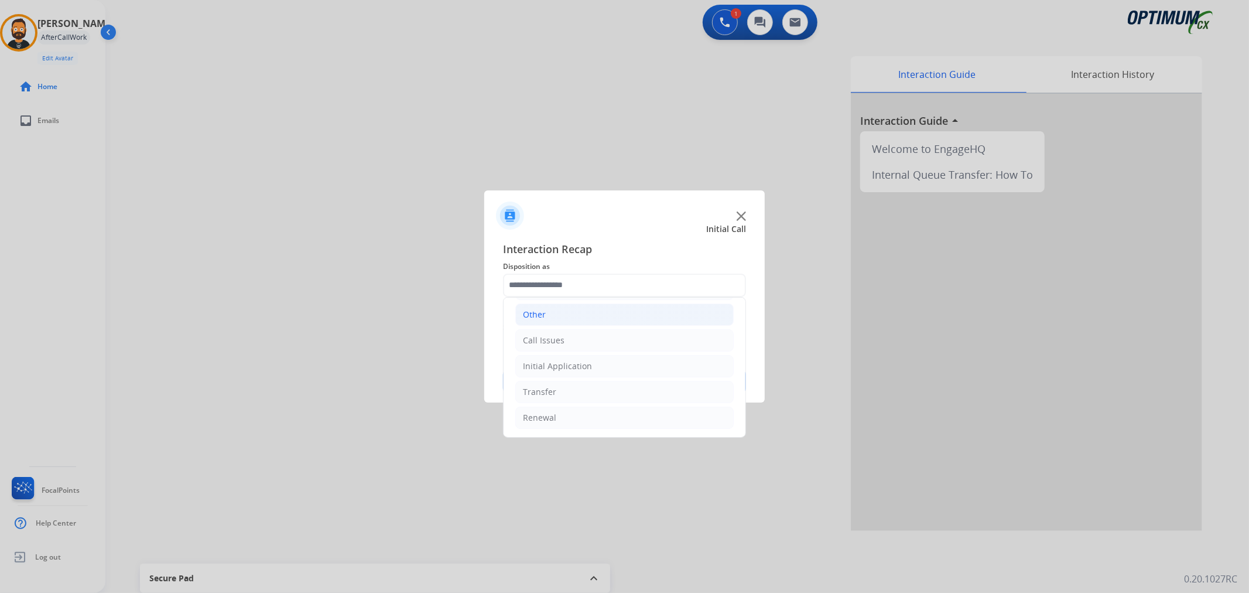
click at [570, 316] on li "Other" at bounding box center [624, 314] width 218 height 22
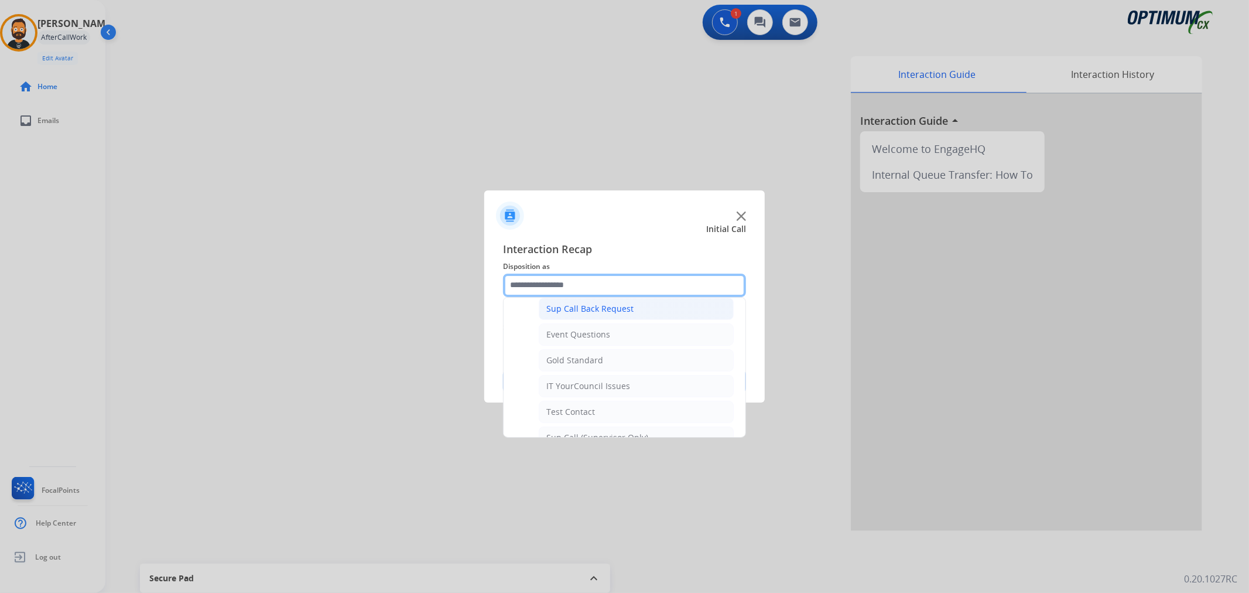
scroll to position [189, 0]
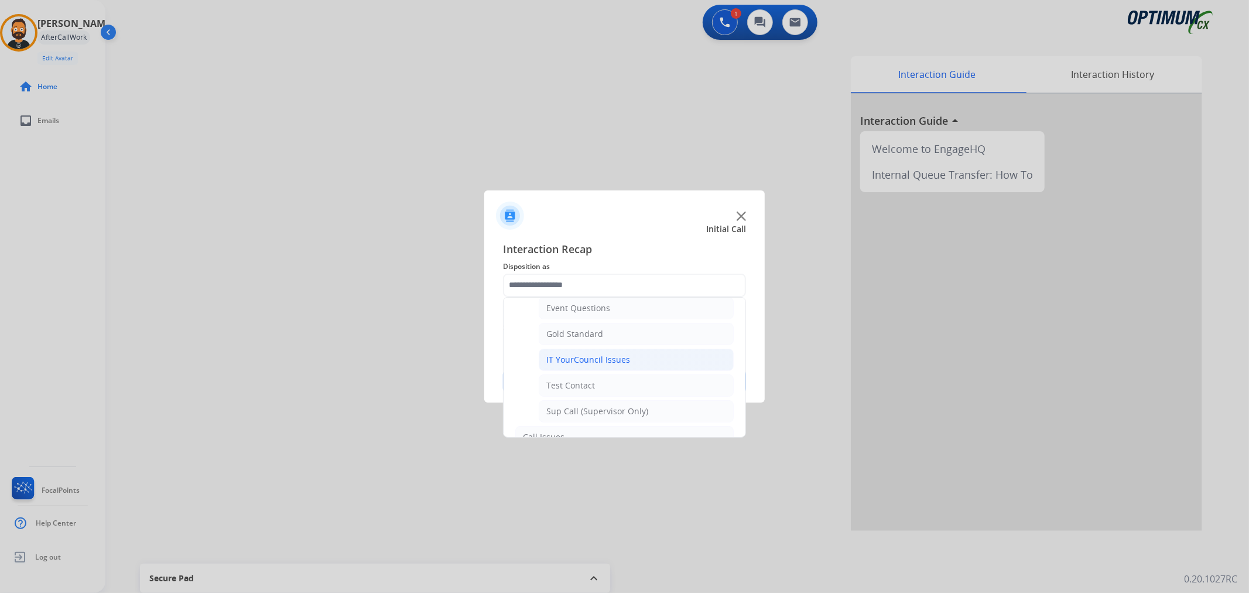
click at [630, 362] on li "IT YourCouncil Issues" at bounding box center [636, 359] width 195 height 22
type input "**********"
click at [633, 364] on div "DO NOT call Save" at bounding box center [624, 370] width 243 height 44
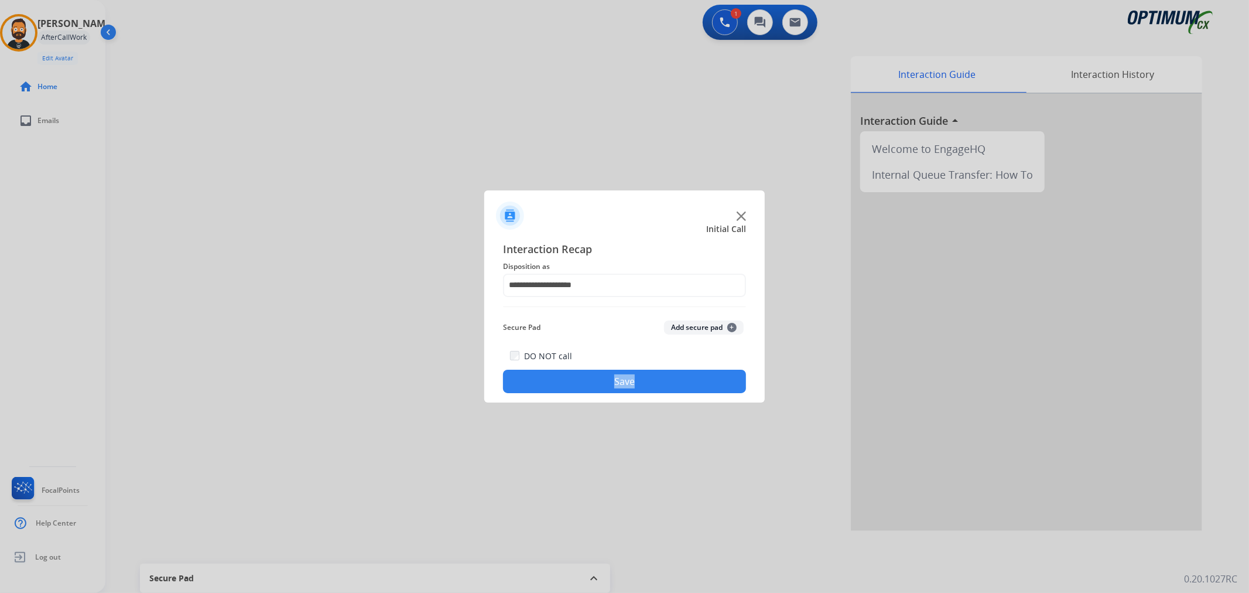
click at [633, 381] on button "Save" at bounding box center [624, 380] width 243 height 23
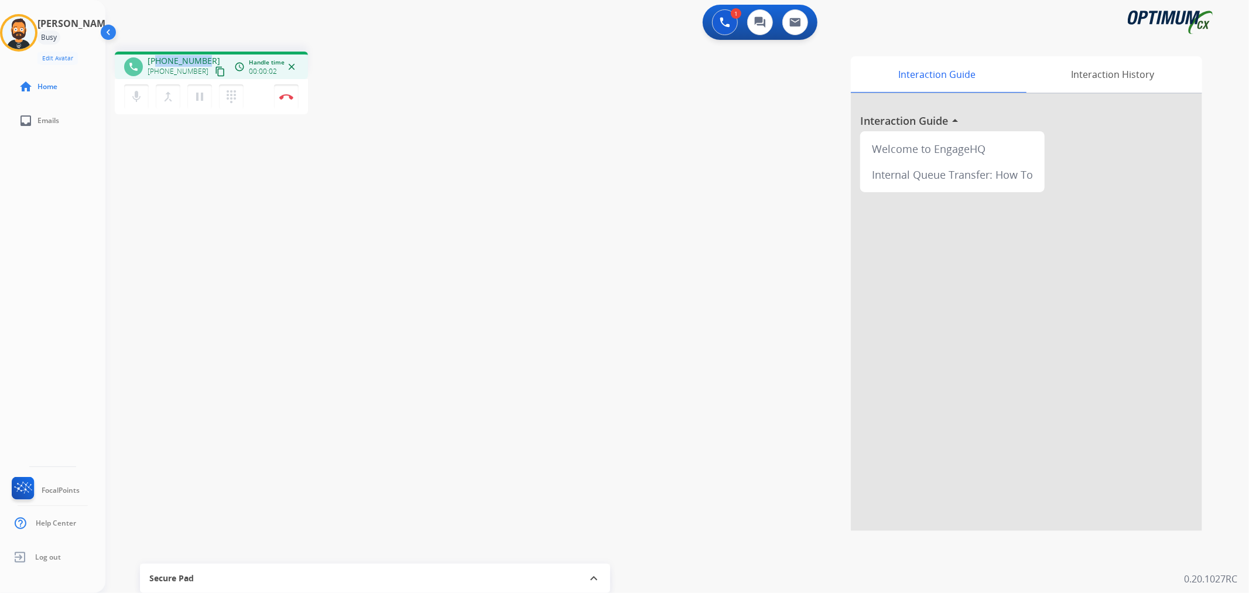
drag, startPoint x: 206, startPoint y: 54, endPoint x: 159, endPoint y: 56, distance: 47.5
click at [159, 56] on div "[PHONE_NUMBER] [PHONE_NUMBER] content_copy" at bounding box center [188, 66] width 80 height 23
copy span "2515136391"
click at [201, 94] on mat-icon "pause" at bounding box center [200, 97] width 14 height 14
click at [724, 23] on img at bounding box center [725, 22] width 11 height 11
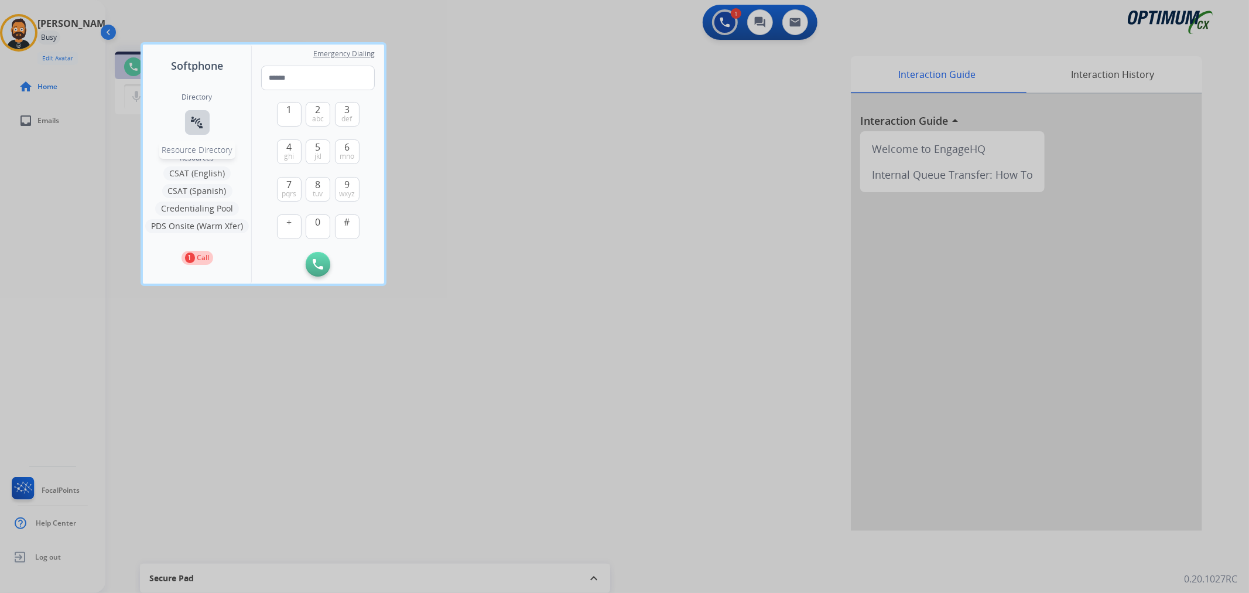
click at [200, 122] on mat-icon "connect_without_contact" at bounding box center [197, 122] width 14 height 14
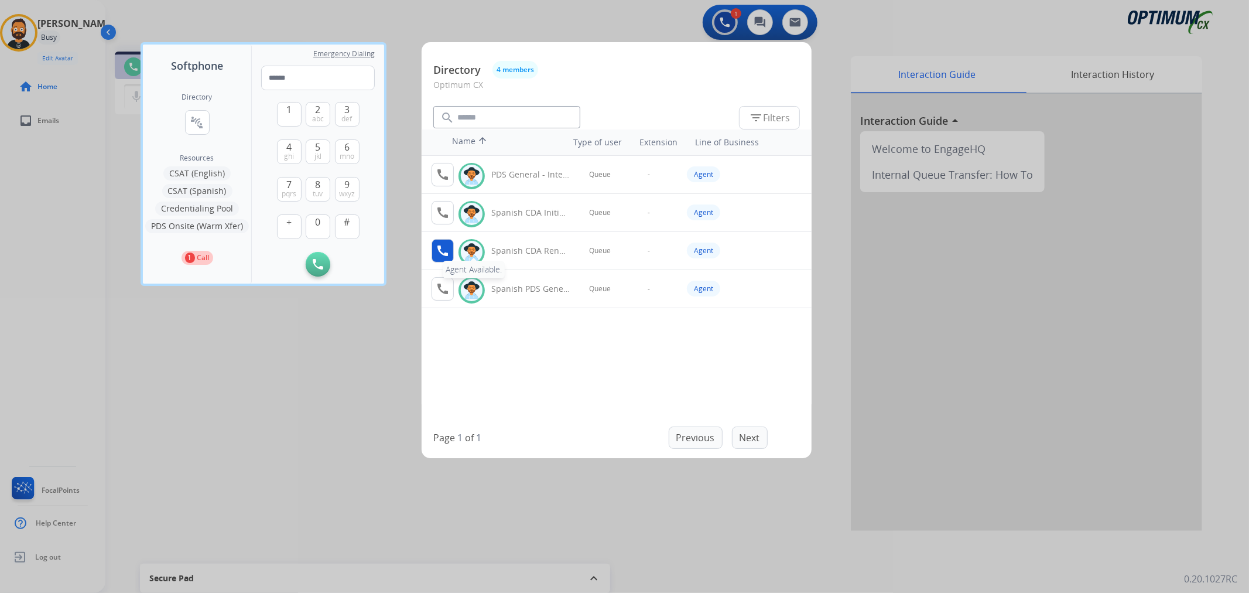
click at [444, 252] on mat-icon "call" at bounding box center [443, 251] width 14 height 14
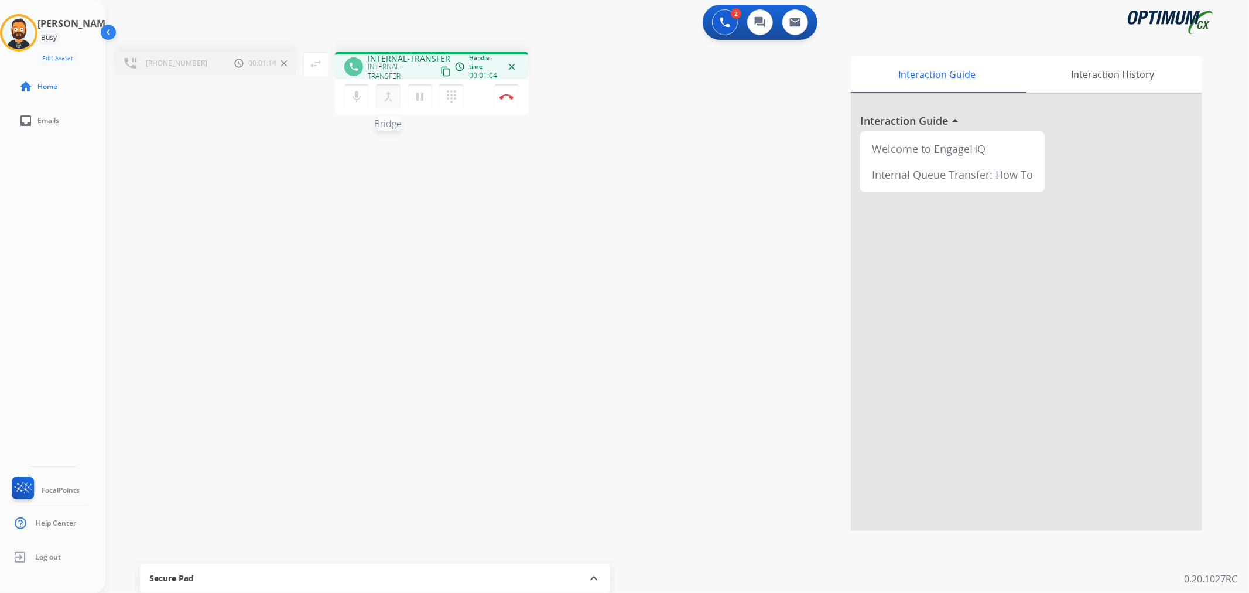
click at [391, 96] on mat-icon "merge_type" at bounding box center [388, 97] width 14 height 14
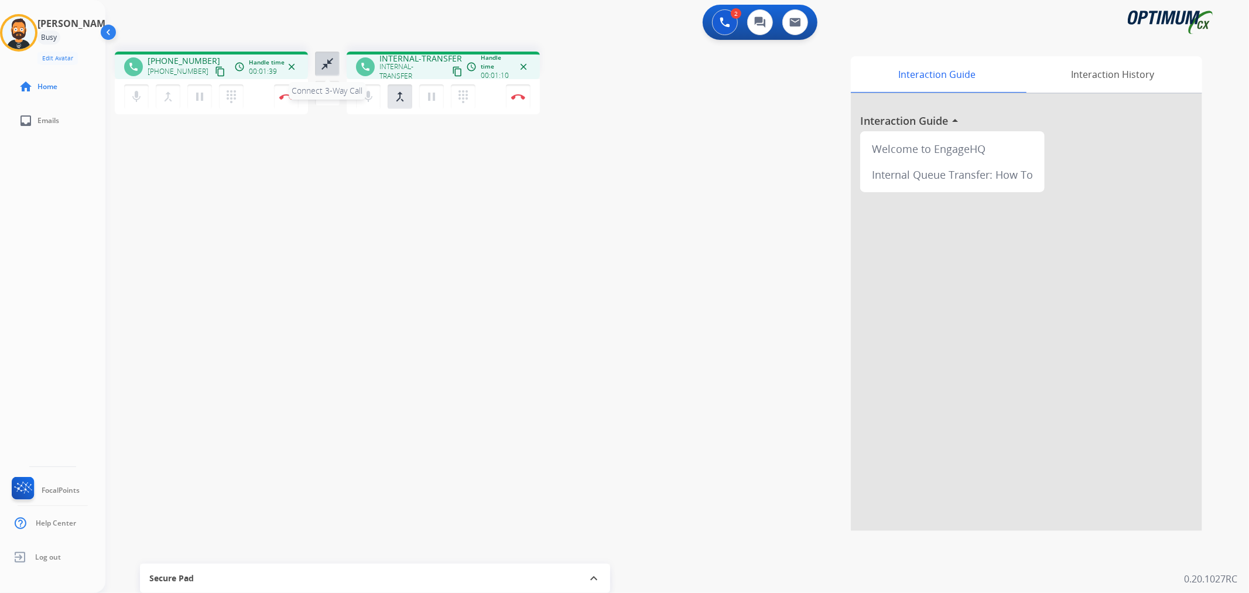
click at [329, 61] on mat-icon "close_fullscreen" at bounding box center [327, 64] width 14 height 14
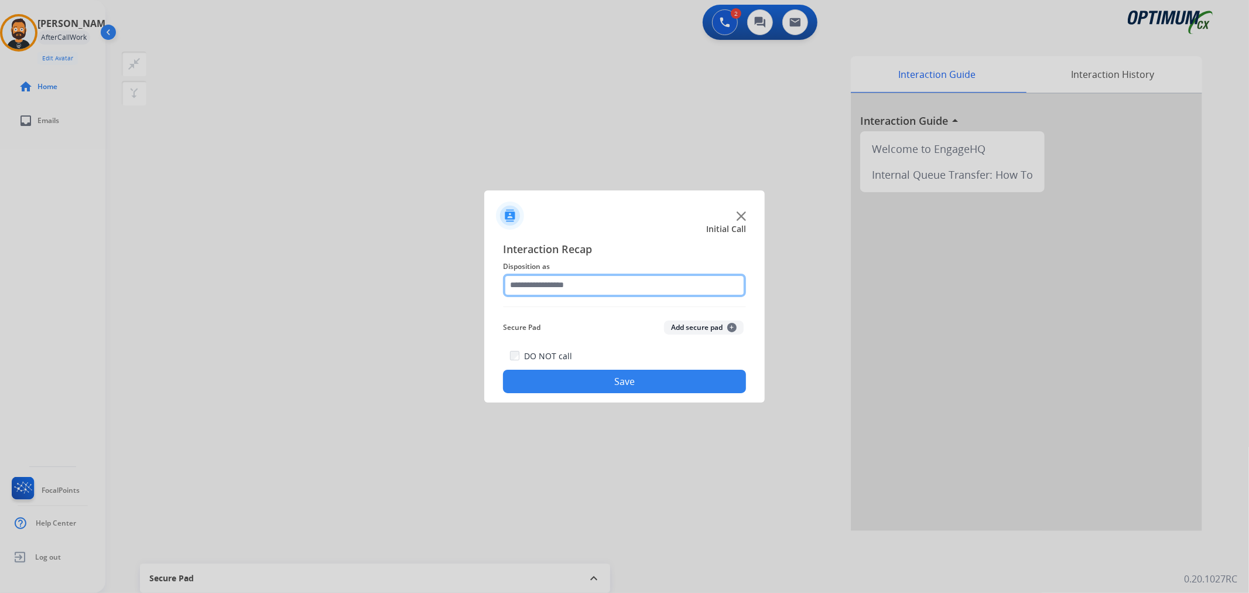
click at [542, 278] on input "text" at bounding box center [624, 284] width 243 height 23
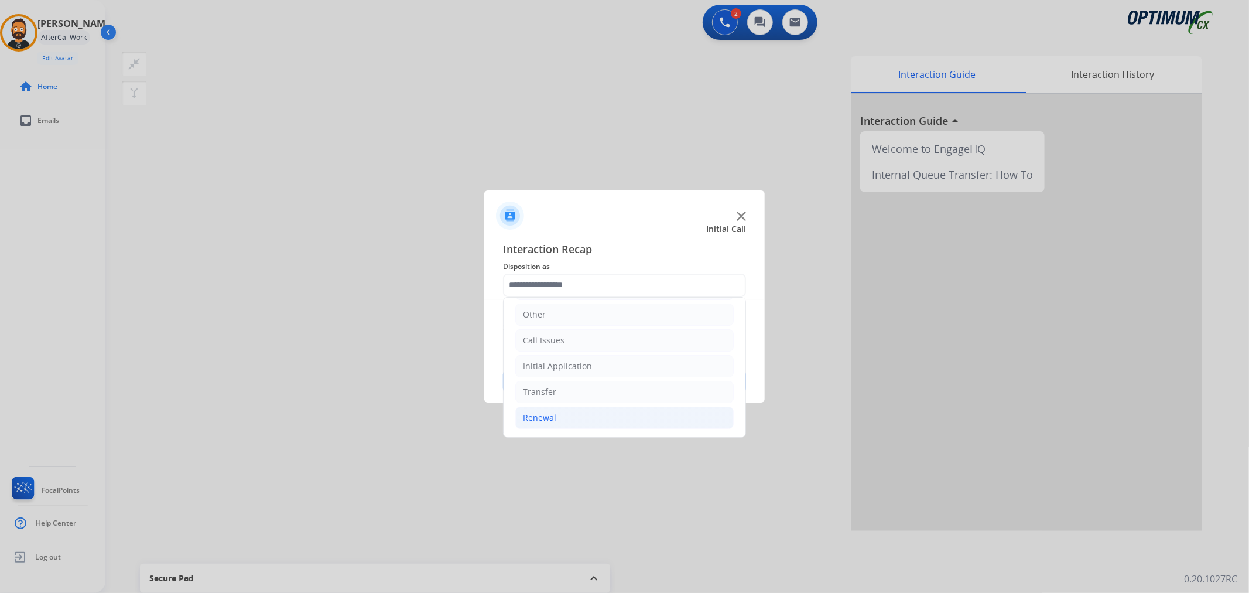
click at [595, 416] on li "Renewal" at bounding box center [624, 417] width 218 height 22
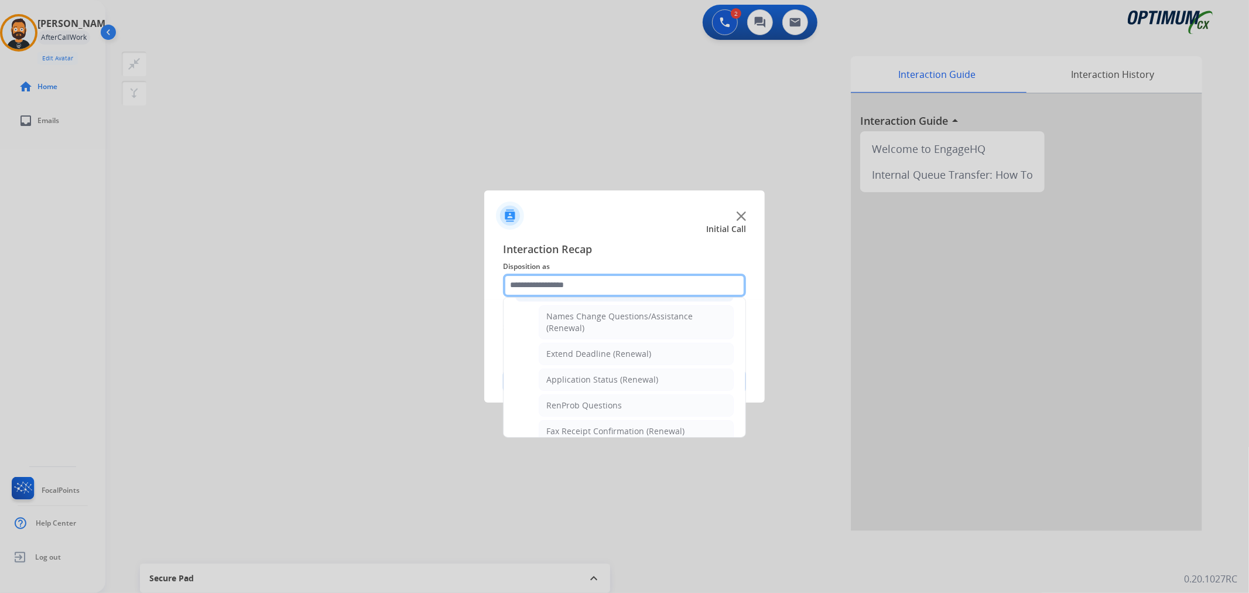
scroll to position [297, 0]
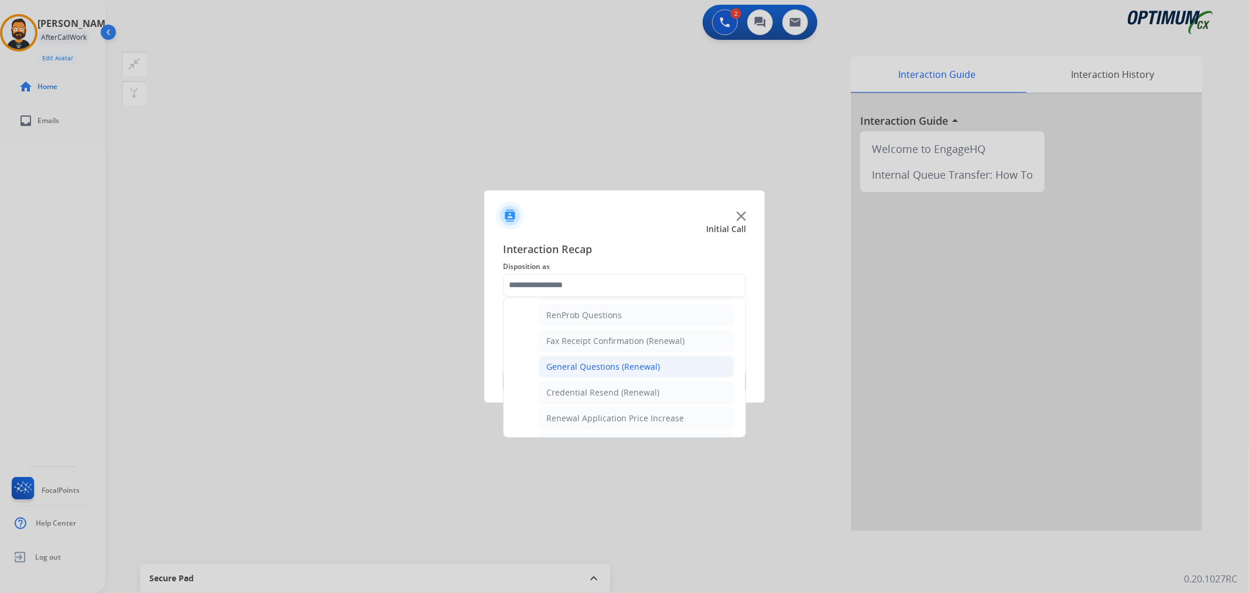
click at [605, 359] on li "General Questions (Renewal)" at bounding box center [636, 366] width 195 height 22
type input "**********"
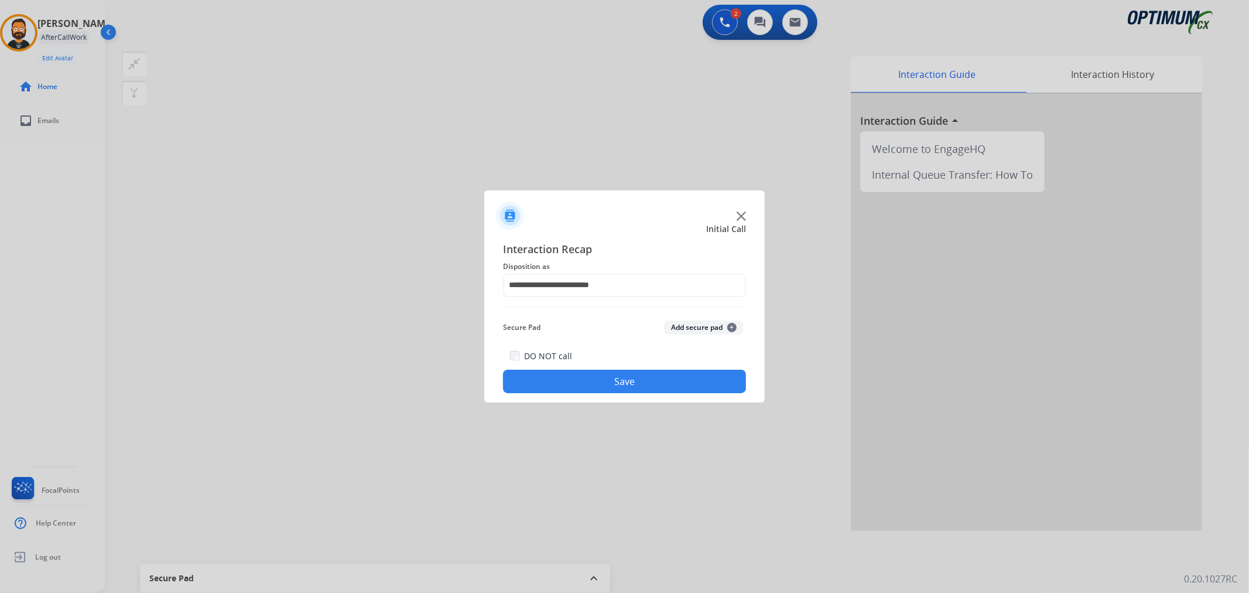
drag, startPoint x: 598, startPoint y: 384, endPoint x: 593, endPoint y: 357, distance: 27.4
click at [598, 385] on button "Save" at bounding box center [624, 380] width 243 height 23
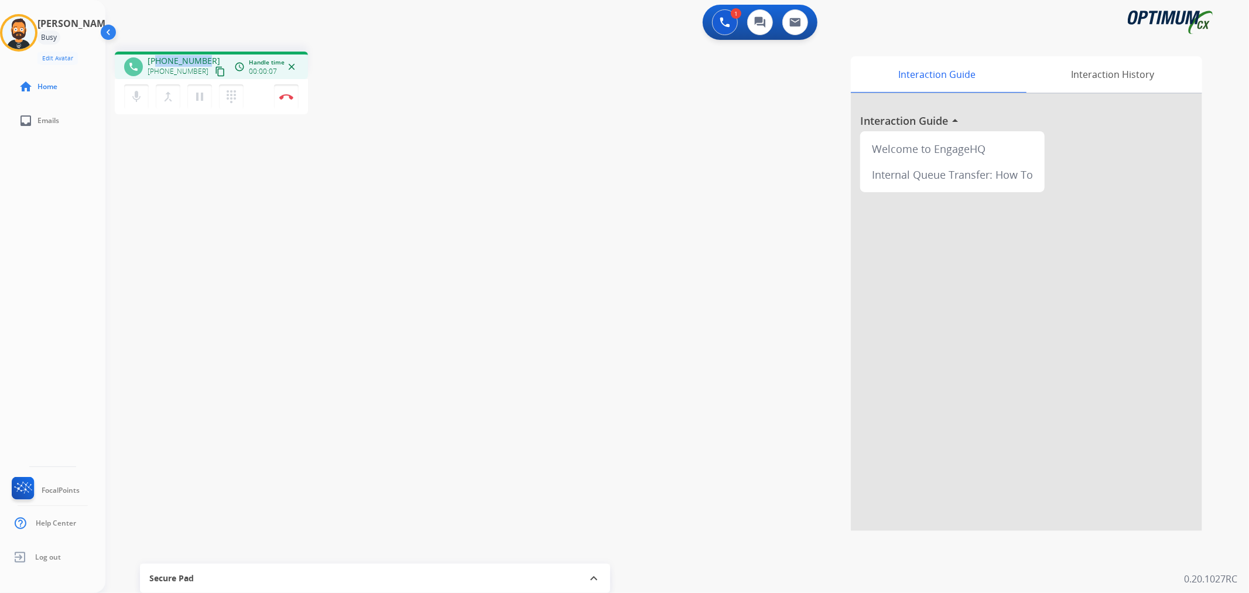
drag, startPoint x: 208, startPoint y: 55, endPoint x: 158, endPoint y: 55, distance: 50.4
click at [158, 55] on div "[PHONE_NUMBER] [PHONE_NUMBER] content_copy" at bounding box center [188, 66] width 80 height 23
copy span "3052791025"
click at [285, 94] on img at bounding box center [286, 97] width 14 height 6
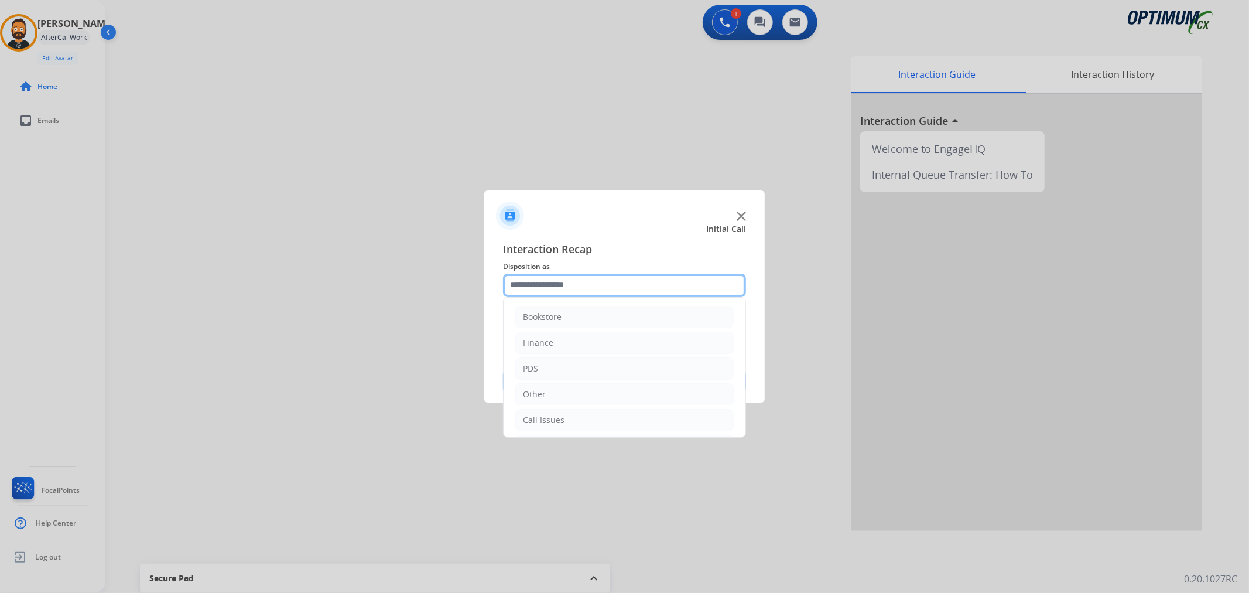
click at [612, 282] on input "text" at bounding box center [624, 284] width 243 height 23
click at [576, 416] on li "Renewal" at bounding box center [624, 417] width 218 height 22
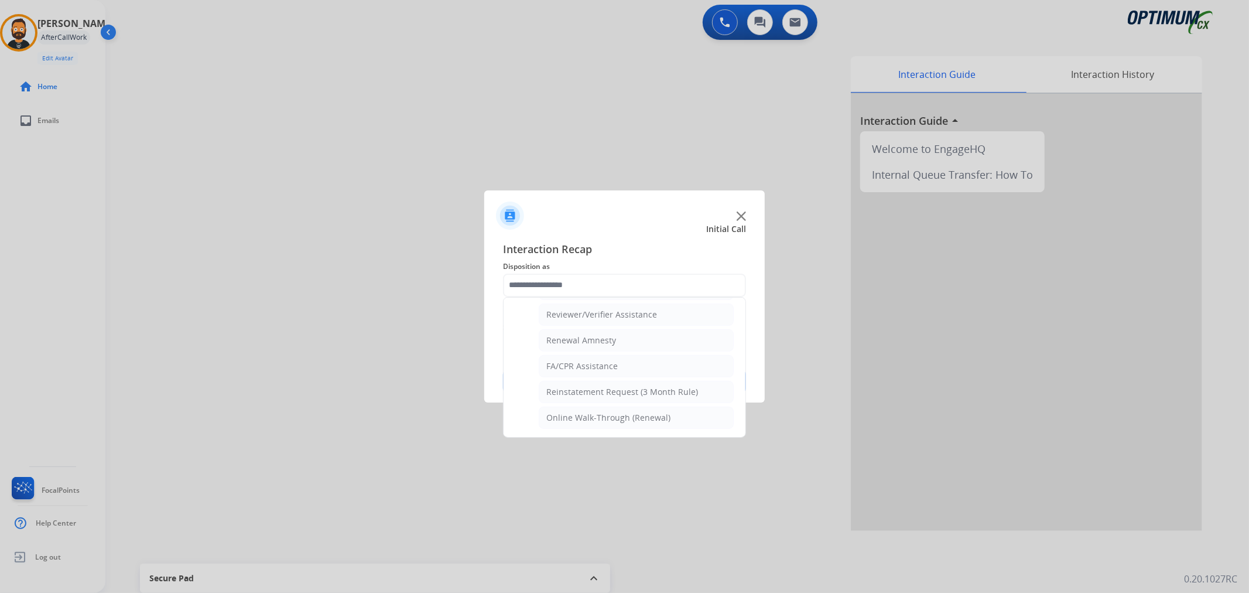
click at [597, 338] on div "Renewal Amnesty" at bounding box center [581, 340] width 70 height 12
type input "**********"
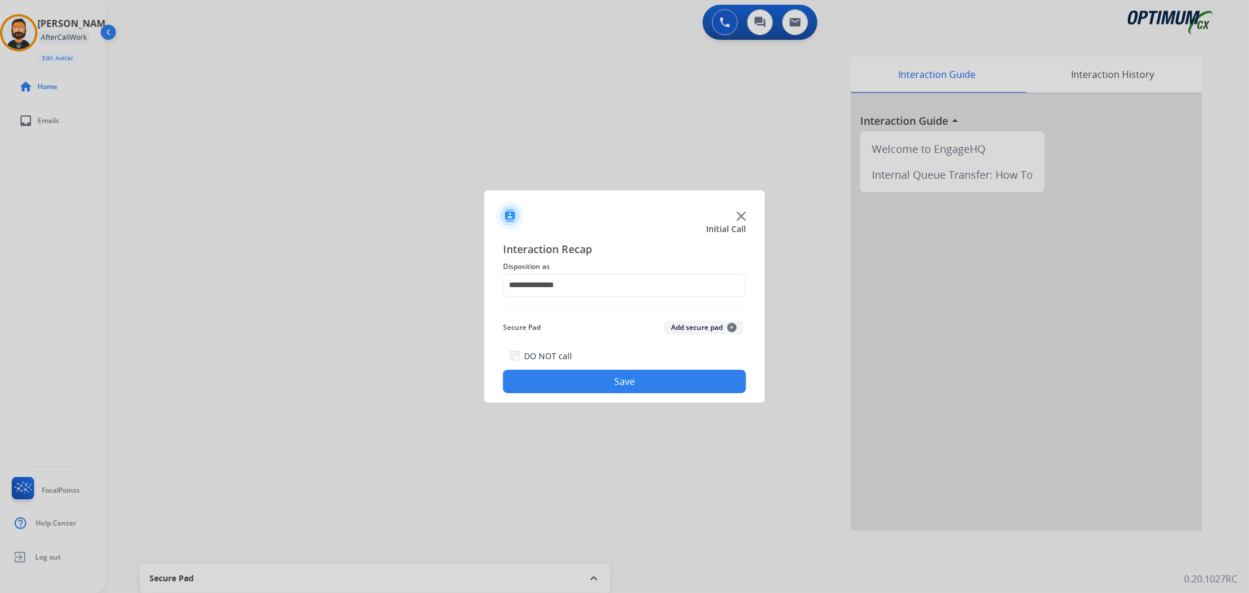
click at [581, 385] on button "Save" at bounding box center [624, 380] width 243 height 23
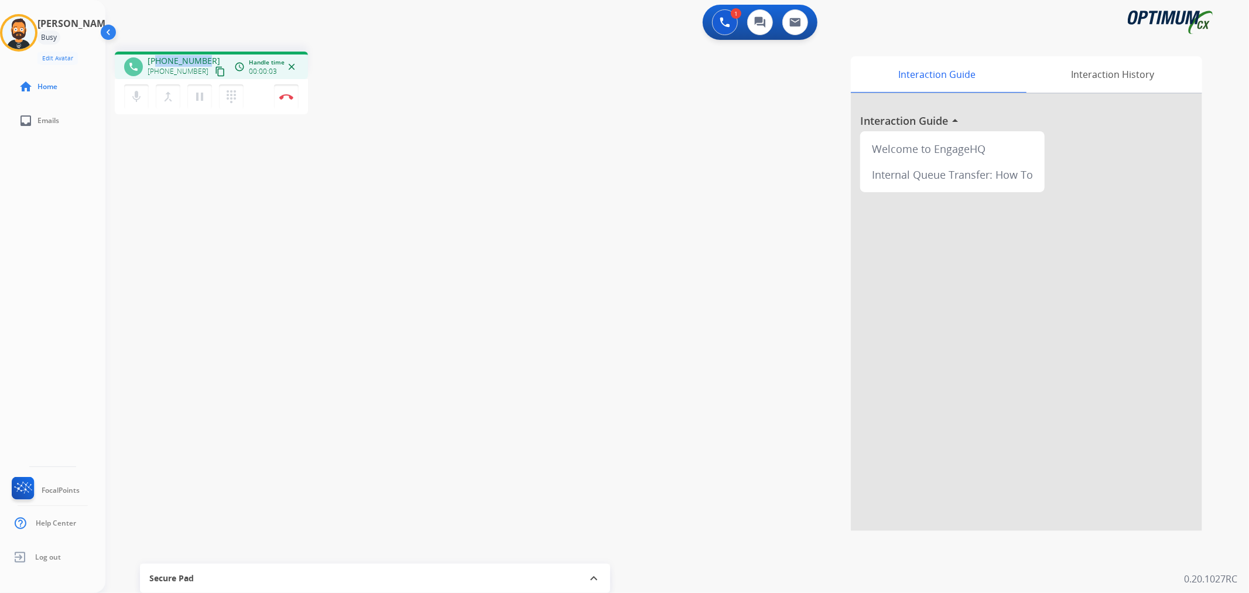
drag, startPoint x: 204, startPoint y: 56, endPoint x: 156, endPoint y: 57, distance: 48.0
click at [156, 57] on div "[PHONE_NUMBER] [PHONE_NUMBER] content_copy" at bounding box center [188, 66] width 80 height 23
copy span "2255715928"
click at [286, 94] on img at bounding box center [286, 97] width 14 height 6
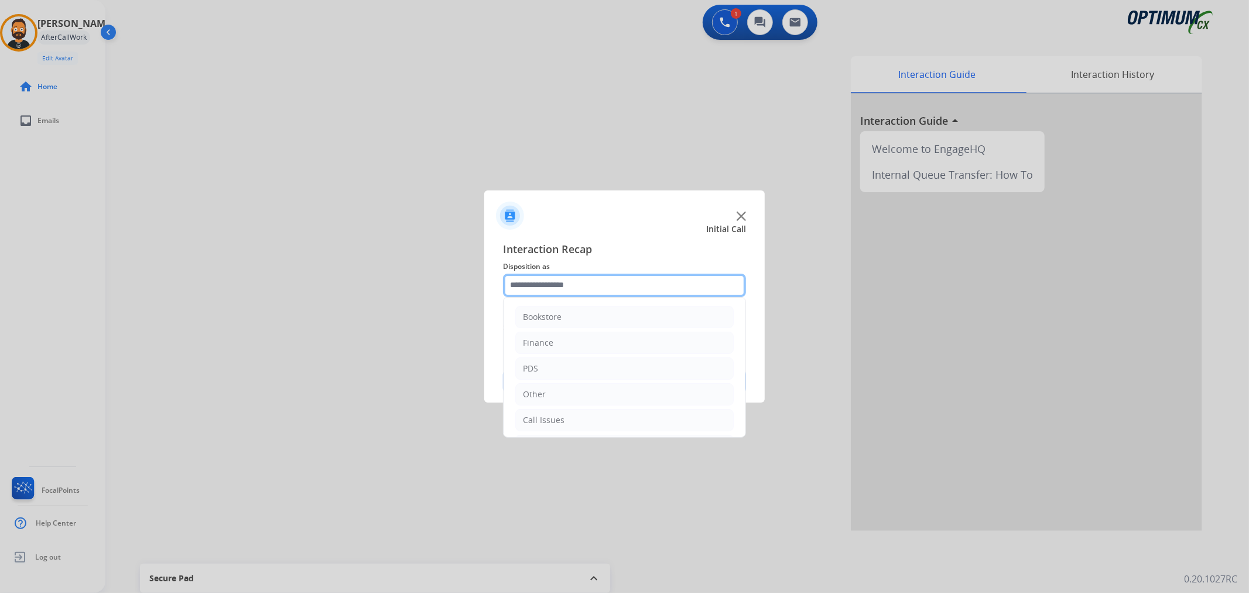
click at [595, 282] on input "text" at bounding box center [624, 284] width 243 height 23
click at [576, 414] on li "Renewal" at bounding box center [624, 417] width 218 height 22
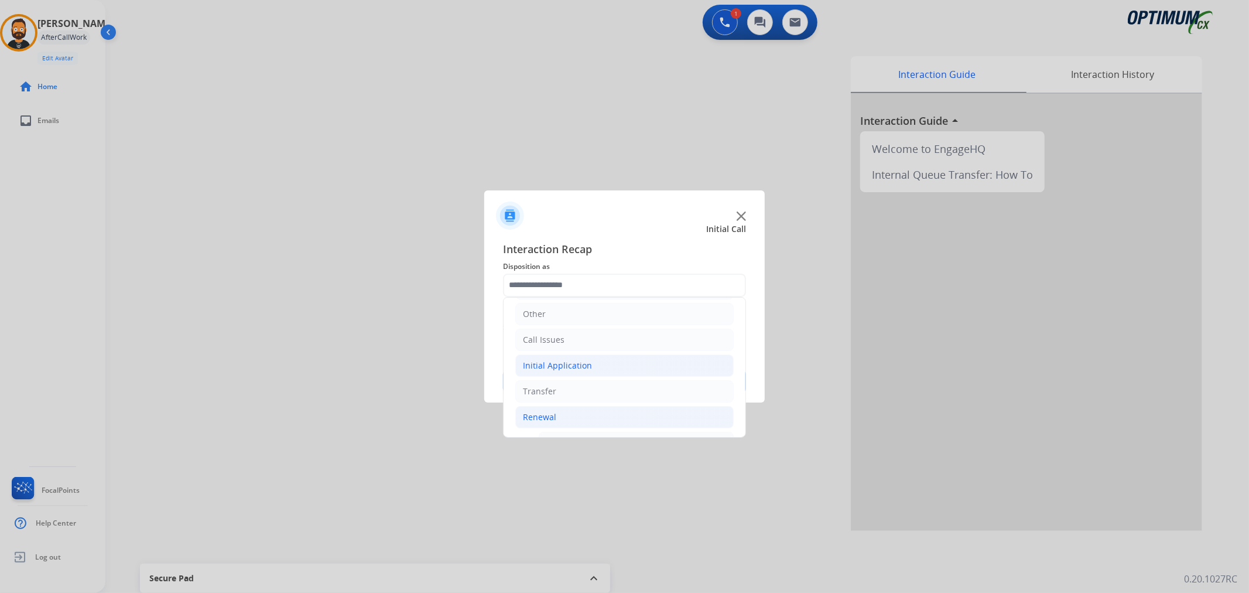
click at [578, 369] on div "Initial Application" at bounding box center [557, 365] width 69 height 12
click at [597, 412] on li "Appeals" at bounding box center [636, 417] width 195 height 22
type input "*******"
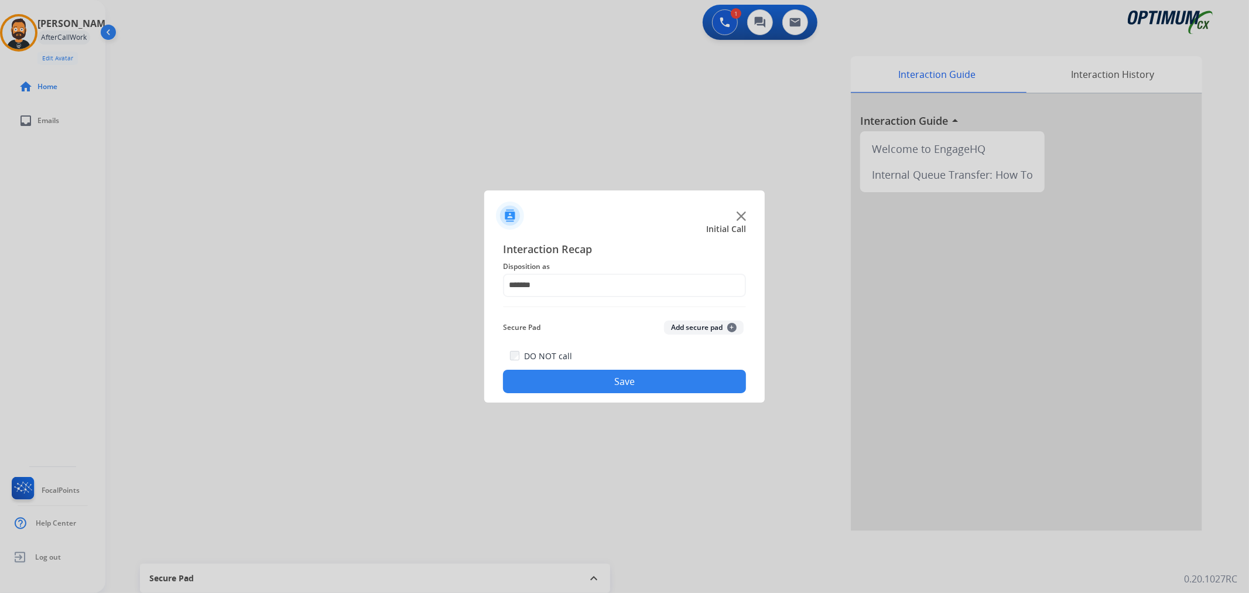
click at [601, 376] on button "Save" at bounding box center [624, 380] width 243 height 23
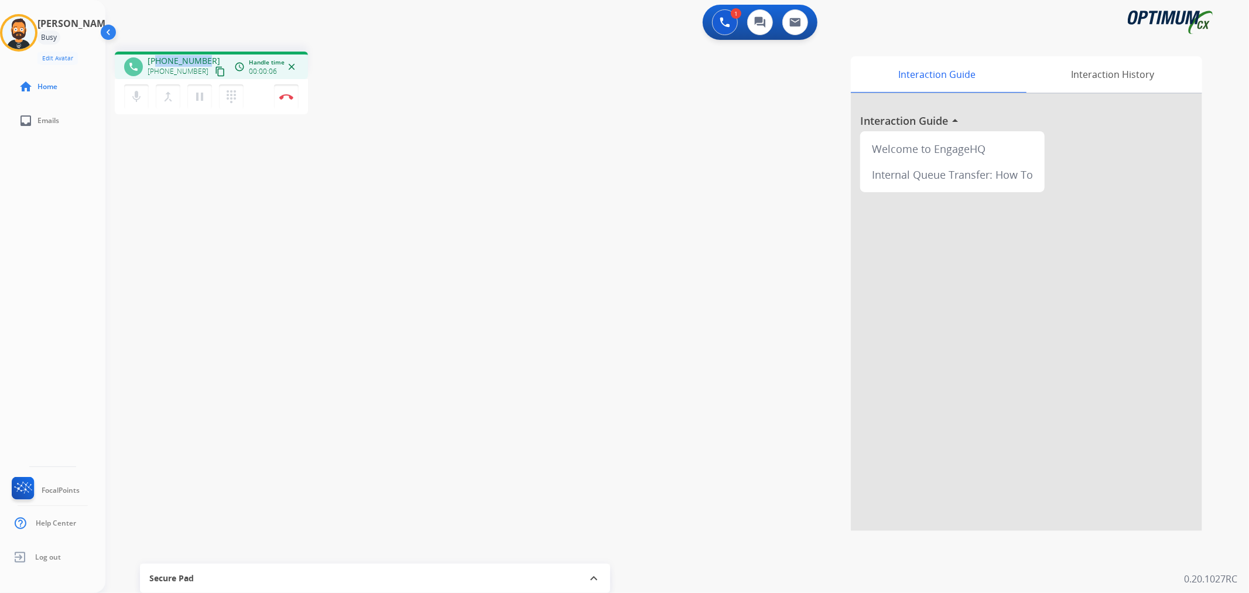
drag, startPoint x: 201, startPoint y: 54, endPoint x: 156, endPoint y: 59, distance: 45.3
click at [156, 59] on div "phone [PHONE_NUMBER] [PHONE_NUMBER] content_copy access_time Call metrics Queue…" at bounding box center [211, 66] width 193 height 28
copy span "8644072624"
click at [286, 98] on img at bounding box center [286, 97] width 14 height 6
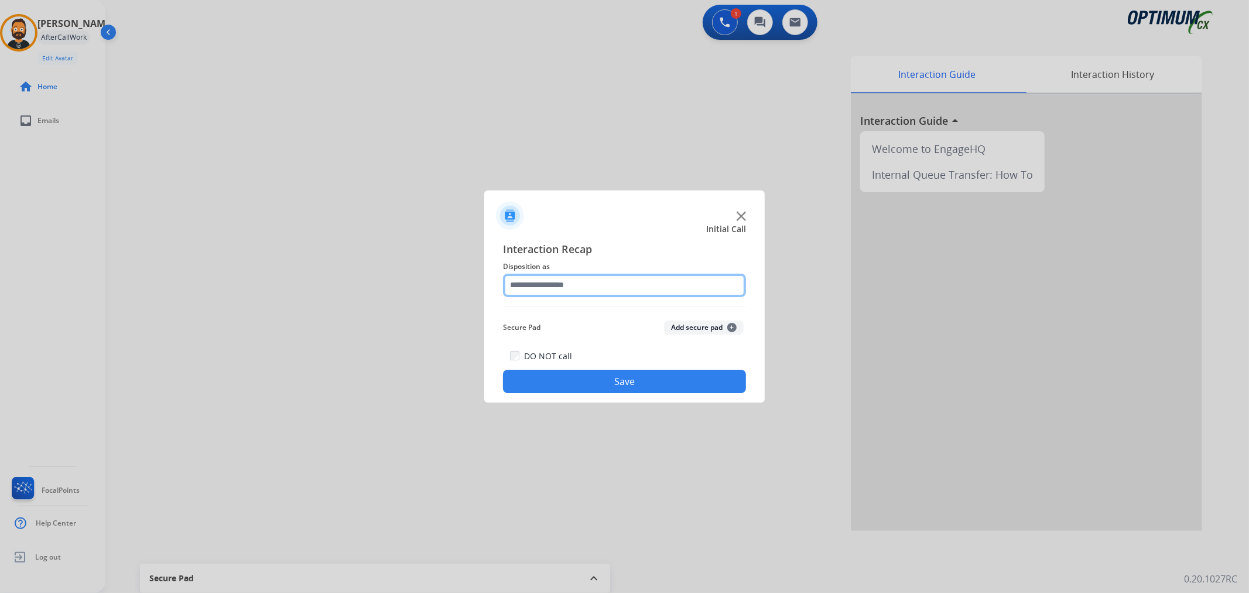
click at [566, 279] on input "text" at bounding box center [624, 284] width 243 height 23
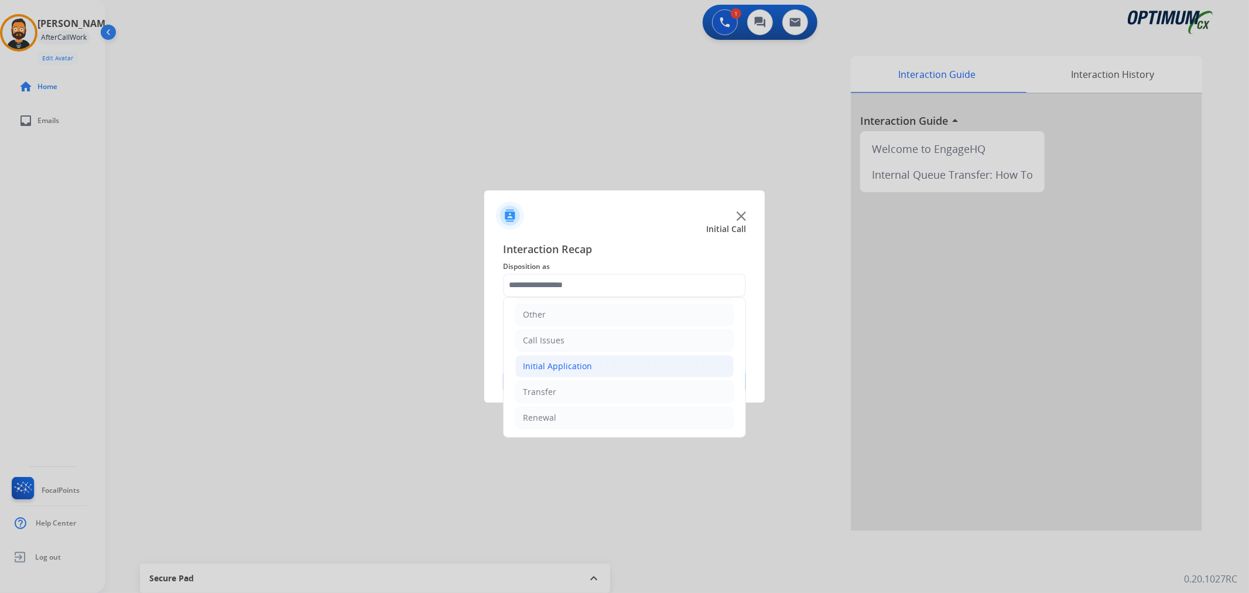
click at [561, 364] on div "Initial Application" at bounding box center [557, 366] width 69 height 12
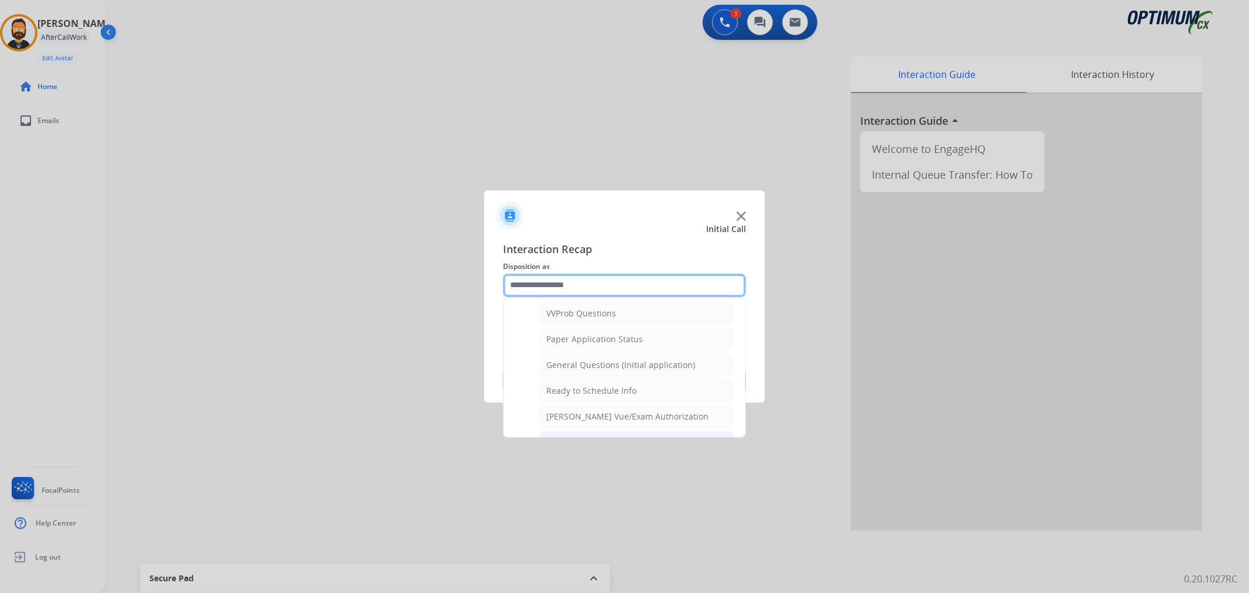
scroll to position [604, 0]
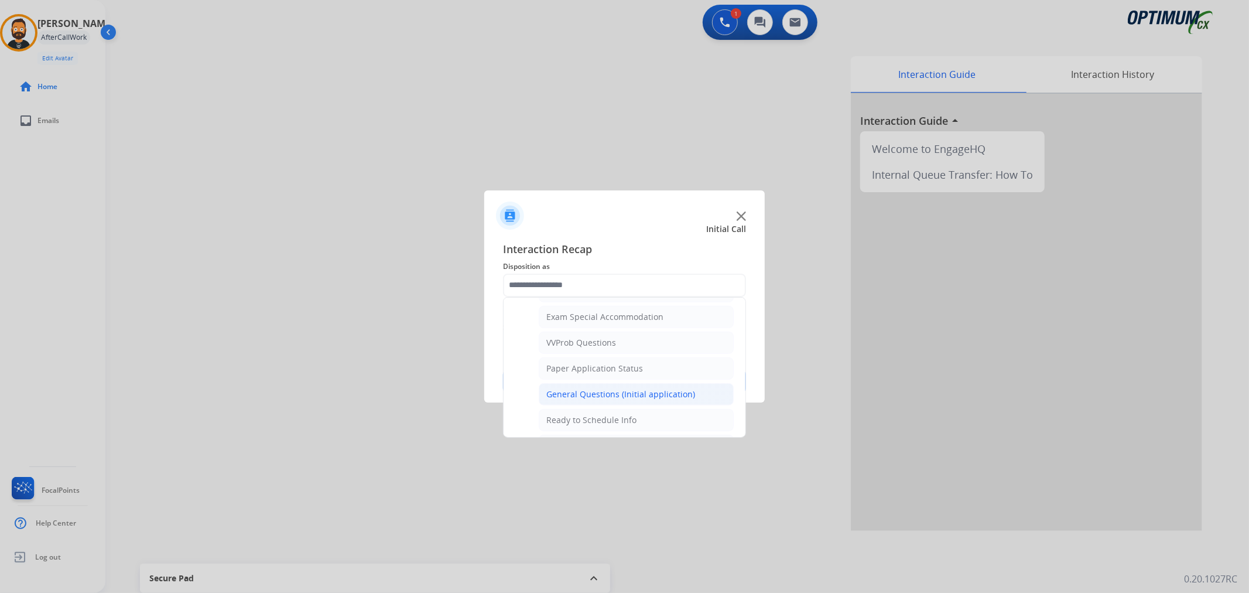
click at [563, 397] on div "General Questions (Initial application)" at bounding box center [620, 394] width 149 height 12
type input "**********"
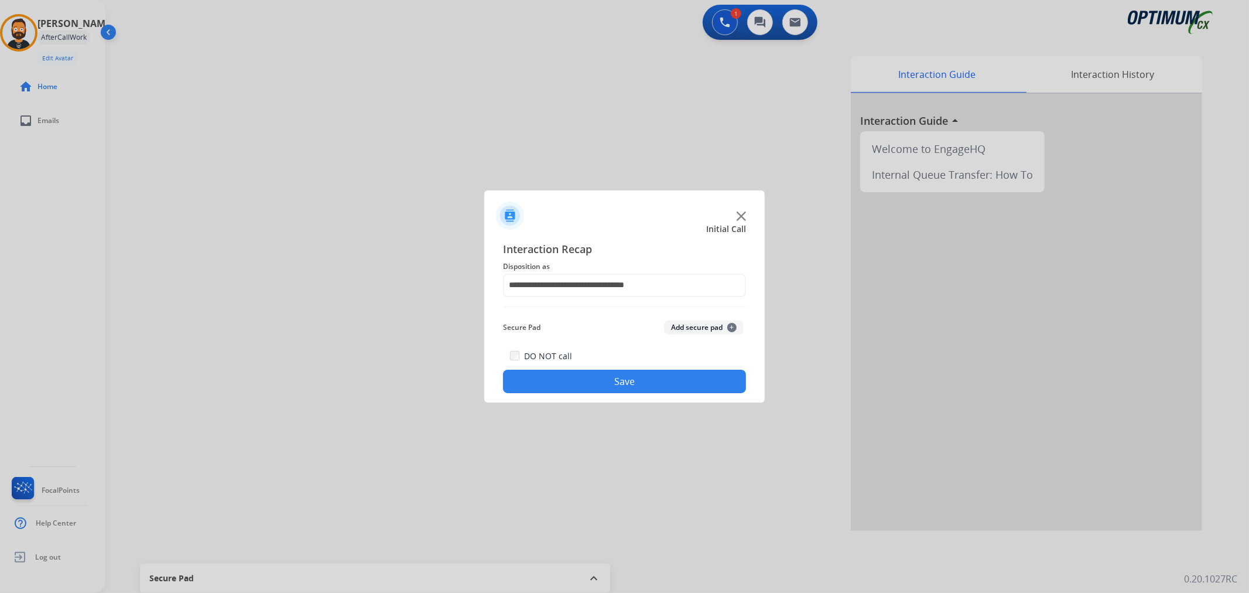
click at [557, 379] on button "Save" at bounding box center [624, 380] width 243 height 23
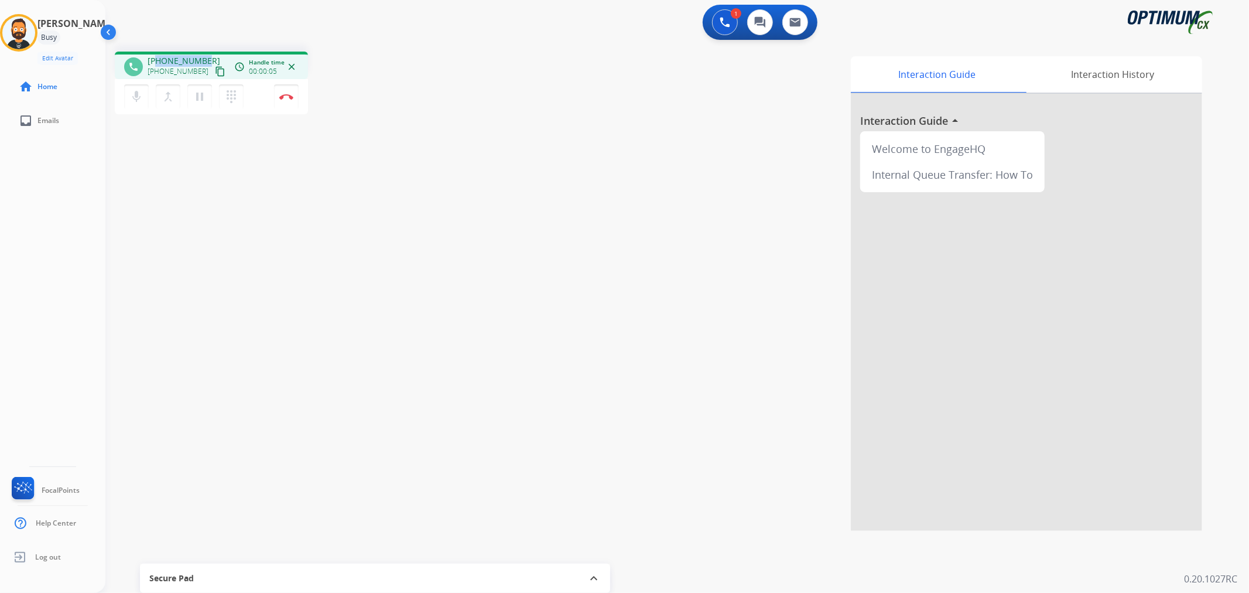
drag, startPoint x: 204, startPoint y: 59, endPoint x: 155, endPoint y: 56, distance: 48.7
click at [155, 56] on div "[PHONE_NUMBER] [PHONE_NUMBER] content_copy" at bounding box center [188, 66] width 80 height 23
click at [286, 94] on img at bounding box center [286, 97] width 14 height 6
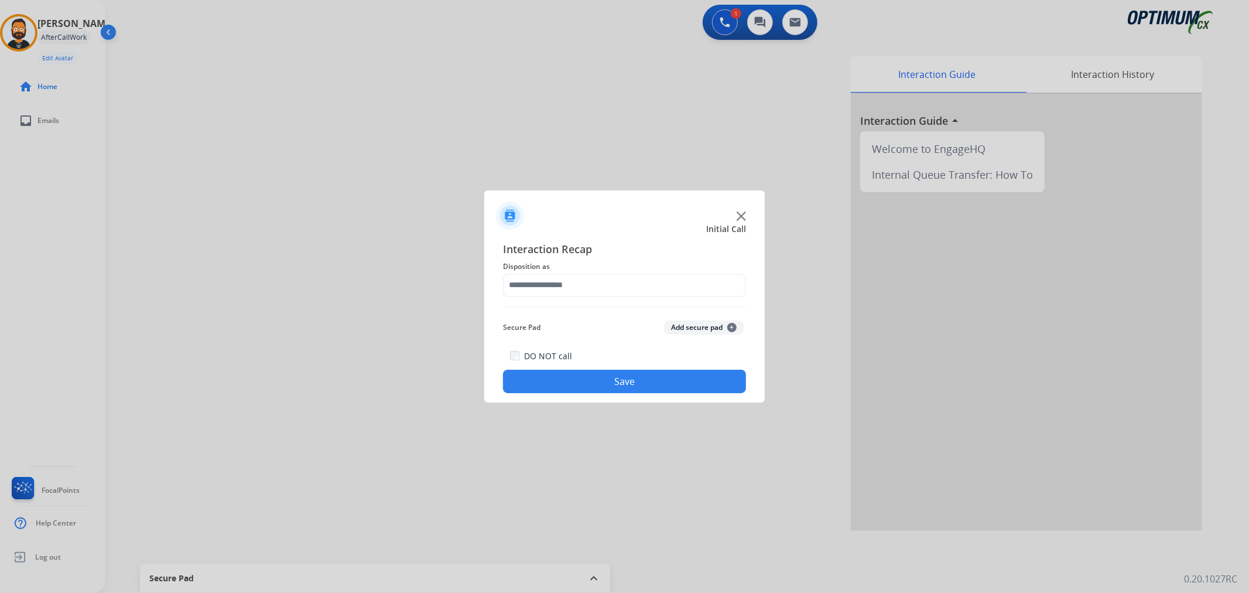
drag, startPoint x: 570, startPoint y: 295, endPoint x: 570, endPoint y: 287, distance: 7.6
click at [570, 289] on div "Interaction Recap Disposition as Secure Pad Add secure pad + DO NOT call Save" at bounding box center [624, 317] width 243 height 153
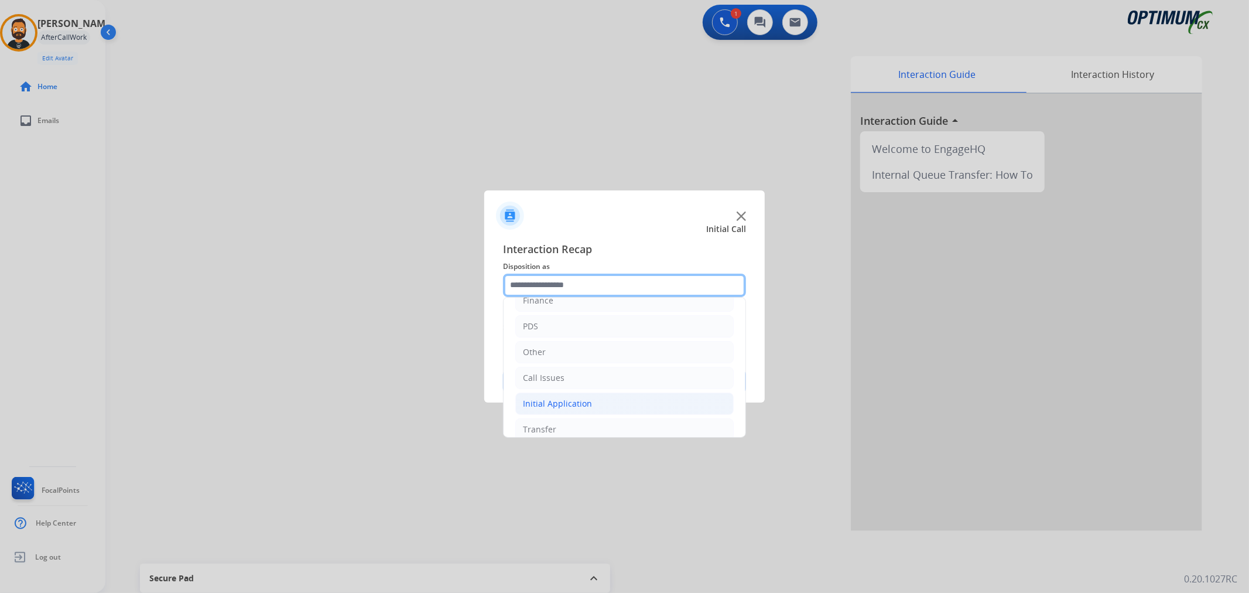
scroll to position [80, 0]
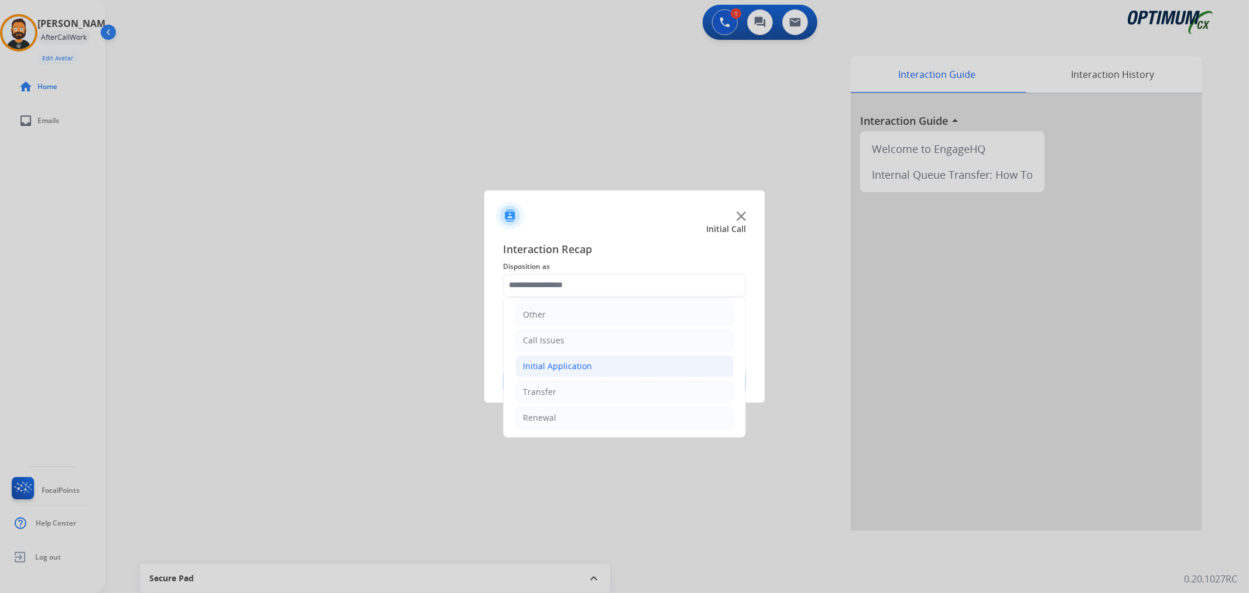
click at [560, 358] on li "Initial Application" at bounding box center [624, 366] width 218 height 22
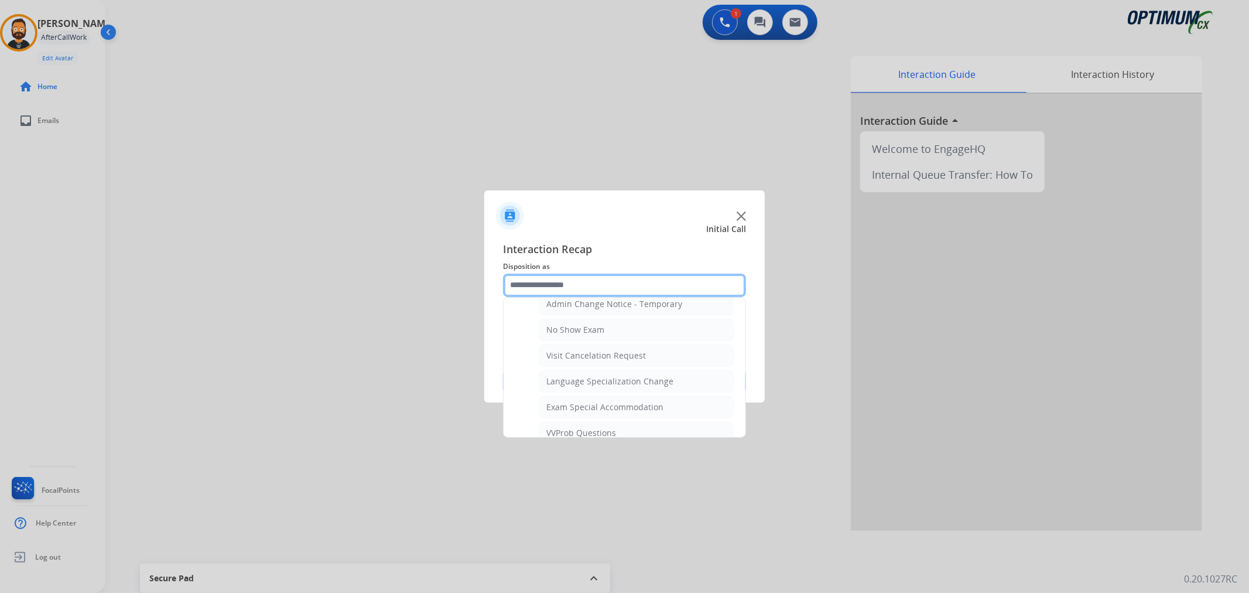
scroll to position [622, 0]
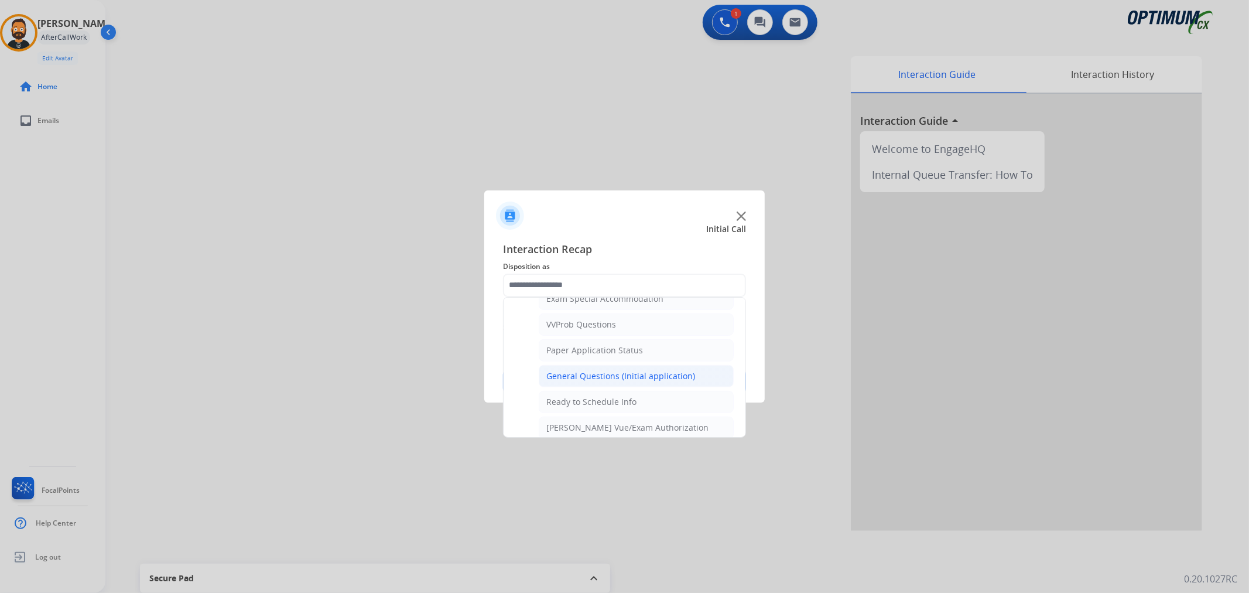
click at [591, 369] on li "General Questions (Initial application)" at bounding box center [636, 376] width 195 height 22
type input "**********"
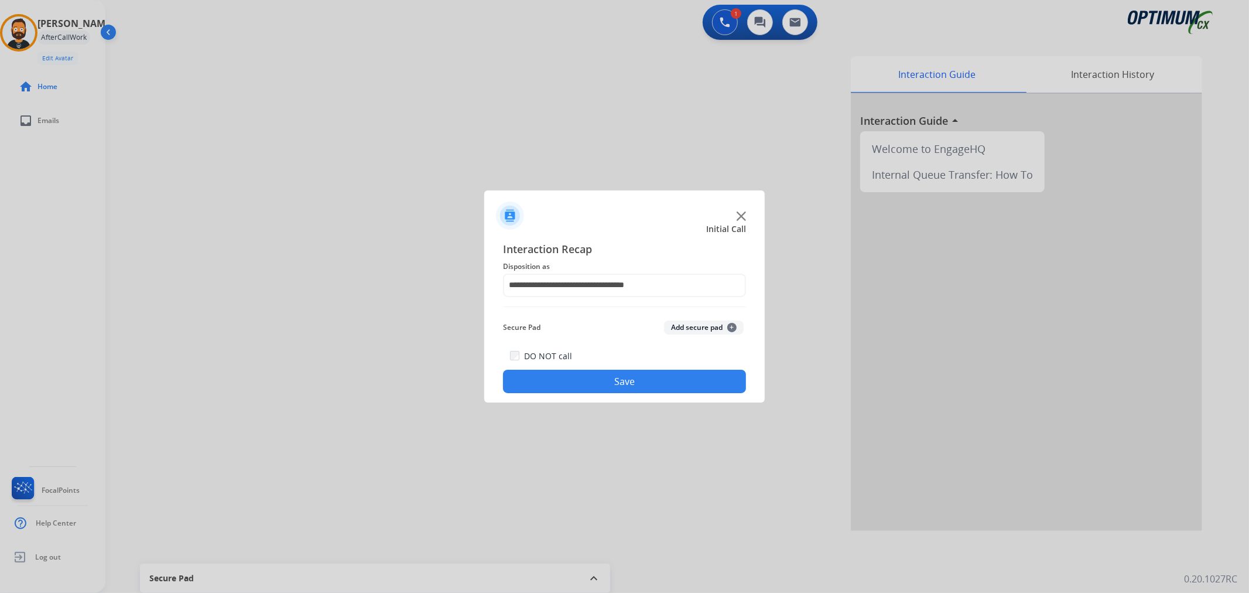
click at [591, 385] on button "Save" at bounding box center [624, 380] width 243 height 23
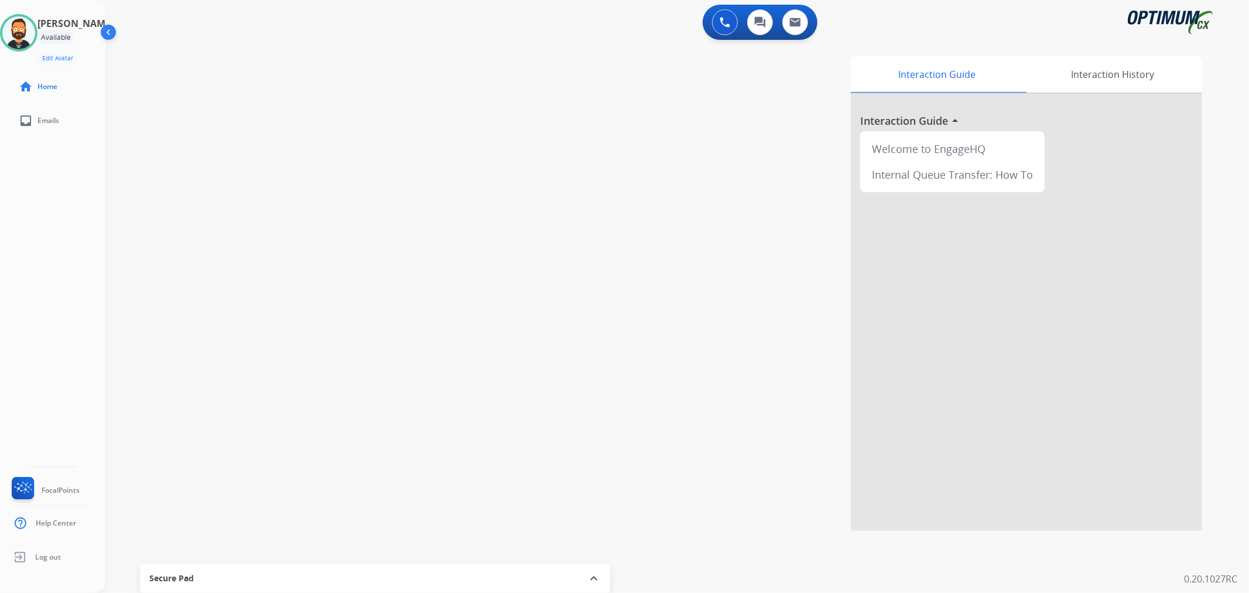
drag, startPoint x: 40, startPoint y: 31, endPoint x: 95, endPoint y: 47, distance: 57.4
click at [35, 31] on img at bounding box center [18, 32] width 33 height 33
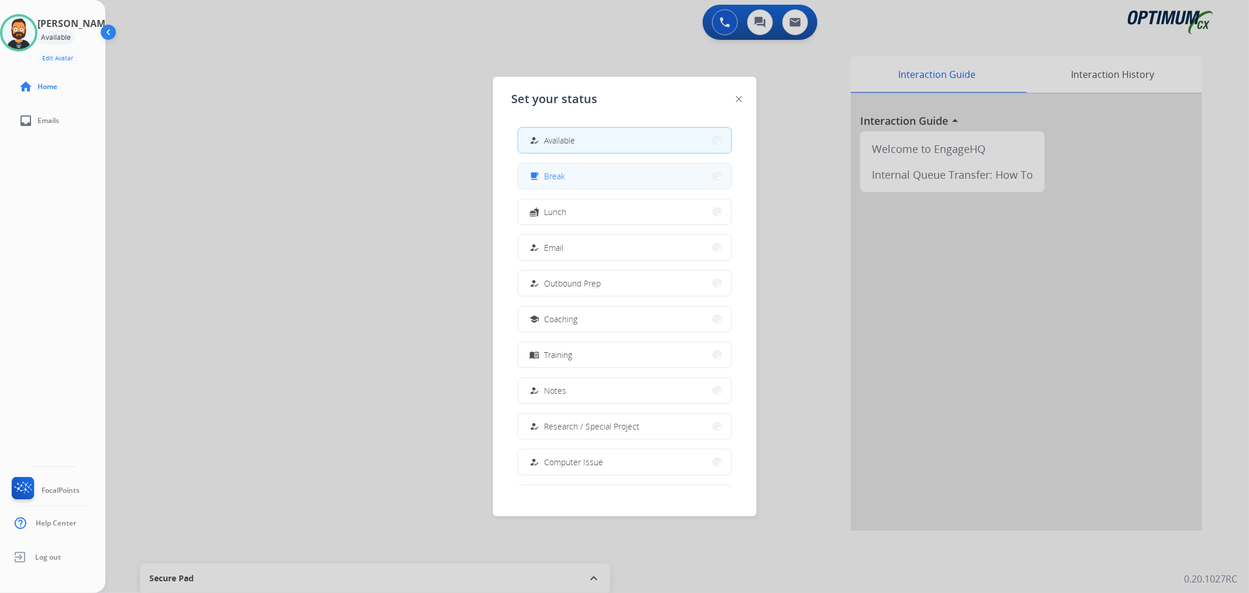
click at [589, 179] on button "free_breakfast Break" at bounding box center [624, 175] width 213 height 25
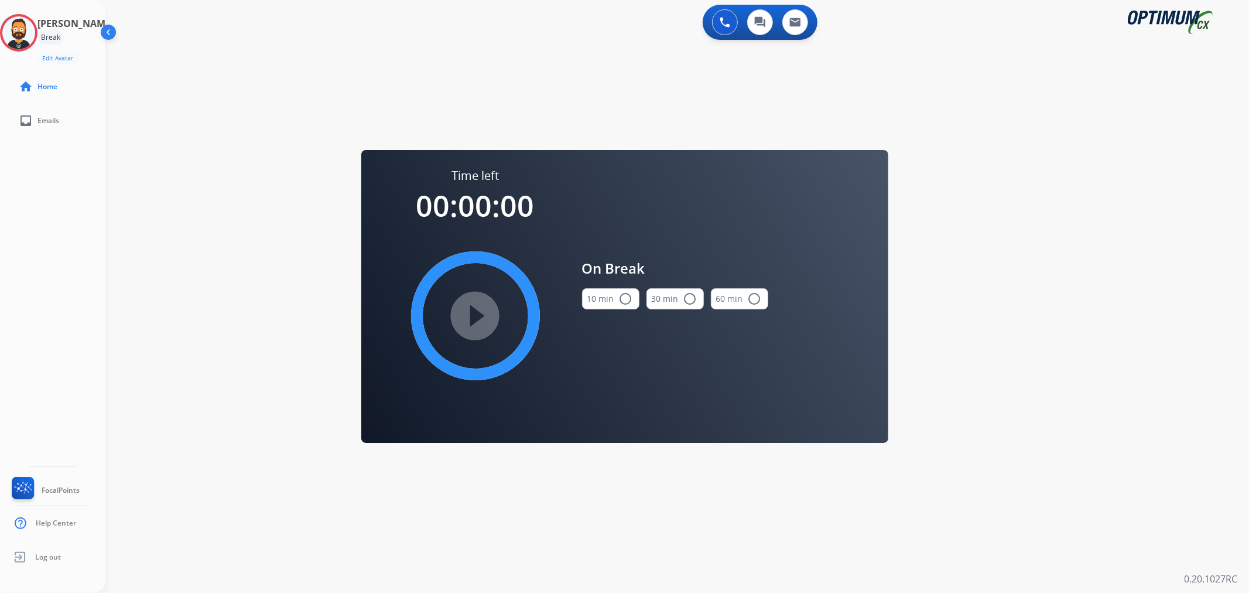
click at [454, 314] on div "play_circle_filled" at bounding box center [476, 316] width 176 height 176
click at [611, 313] on div "10 min radio_button_unchecked" at bounding box center [610, 299] width 57 height 40
click at [605, 299] on button "10 min radio_button_unchecked" at bounding box center [610, 298] width 57 height 21
click at [482, 311] on mat-icon "play_circle_filled" at bounding box center [475, 316] width 14 height 14
click at [36, 38] on circle at bounding box center [18, 32] width 35 height 35
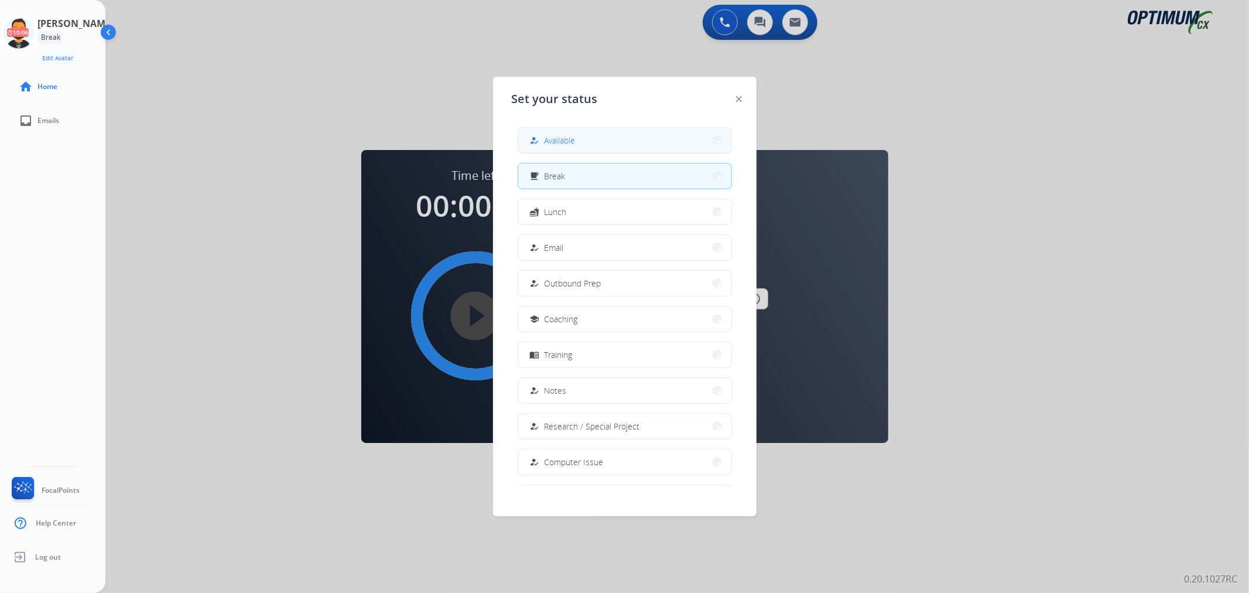
click at [564, 143] on span "Available" at bounding box center [560, 140] width 31 height 12
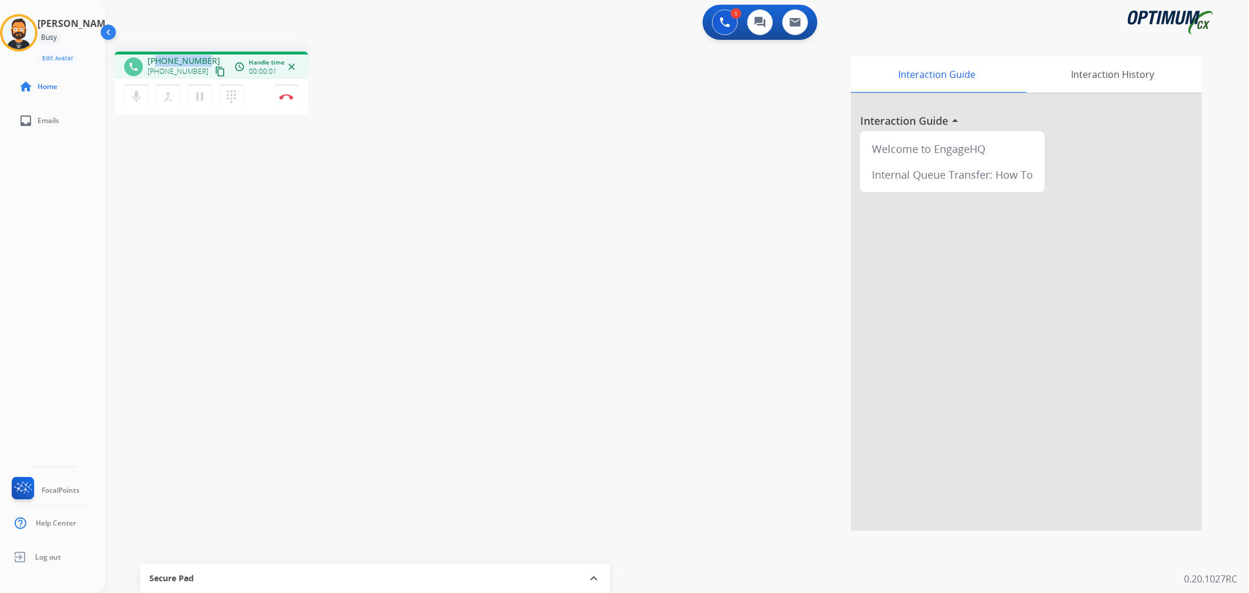
drag, startPoint x: 206, startPoint y: 56, endPoint x: 158, endPoint y: 54, distance: 47.4
click at [158, 55] on div "[PHONE_NUMBER] [PHONE_NUMBER] content_copy" at bounding box center [188, 66] width 80 height 23
click at [288, 98] on img at bounding box center [286, 97] width 14 height 6
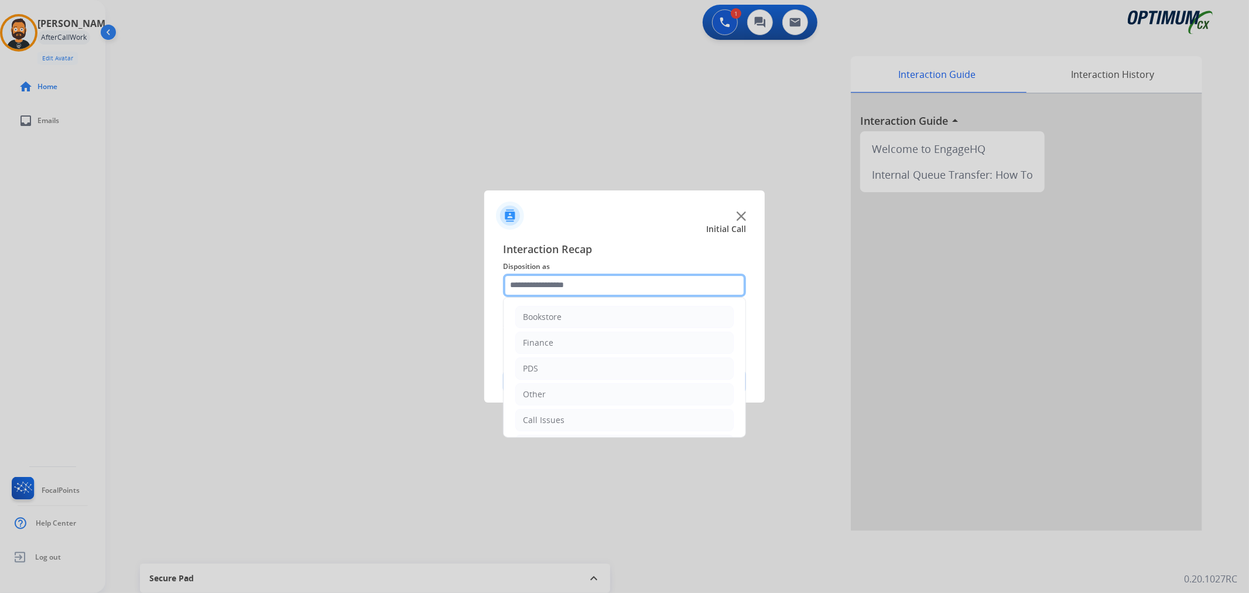
click at [580, 283] on input "text" at bounding box center [624, 284] width 243 height 23
click at [567, 362] on div "Initial Application" at bounding box center [557, 366] width 69 height 12
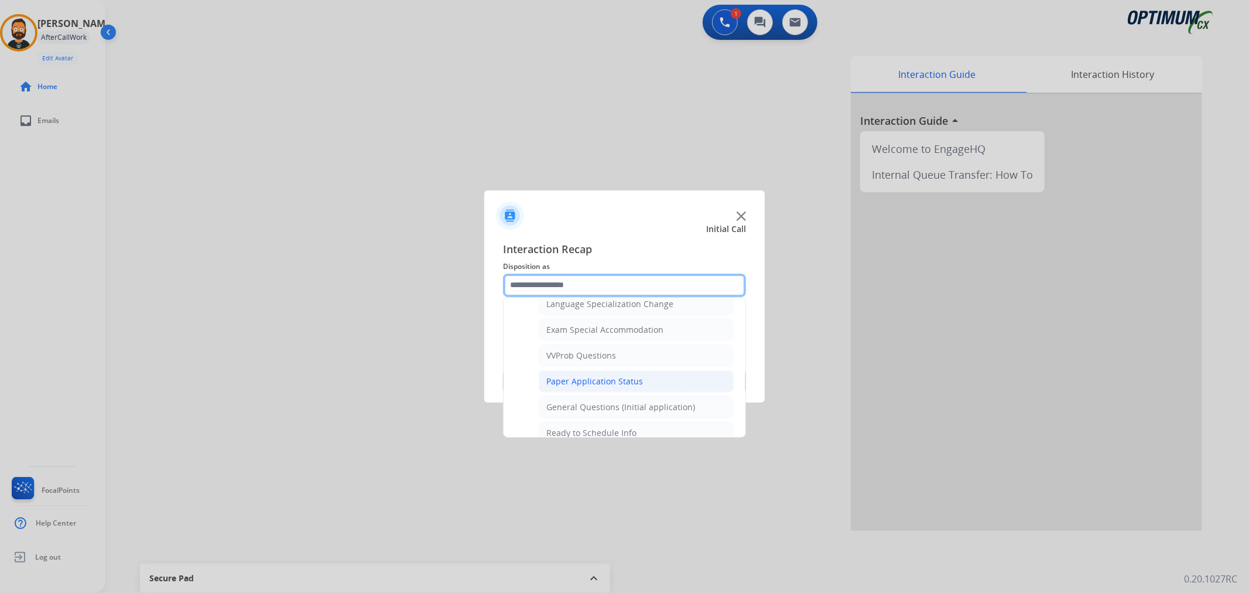
scroll to position [622, 0]
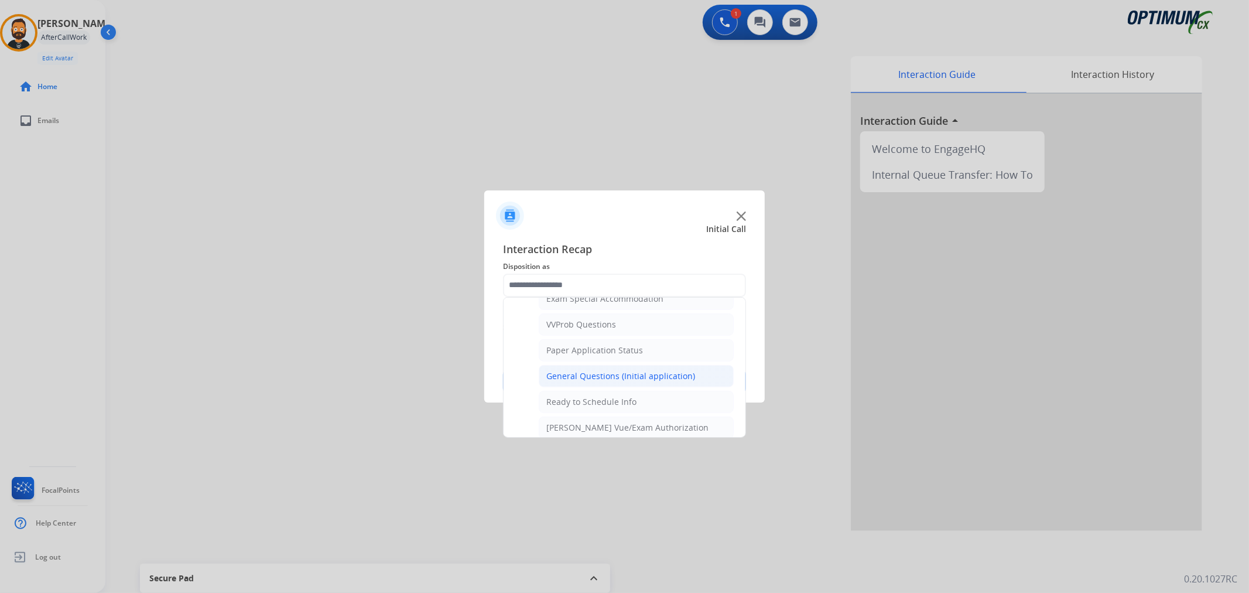
click at [598, 376] on div "General Questions (Initial application)" at bounding box center [620, 376] width 149 height 12
type input "**********"
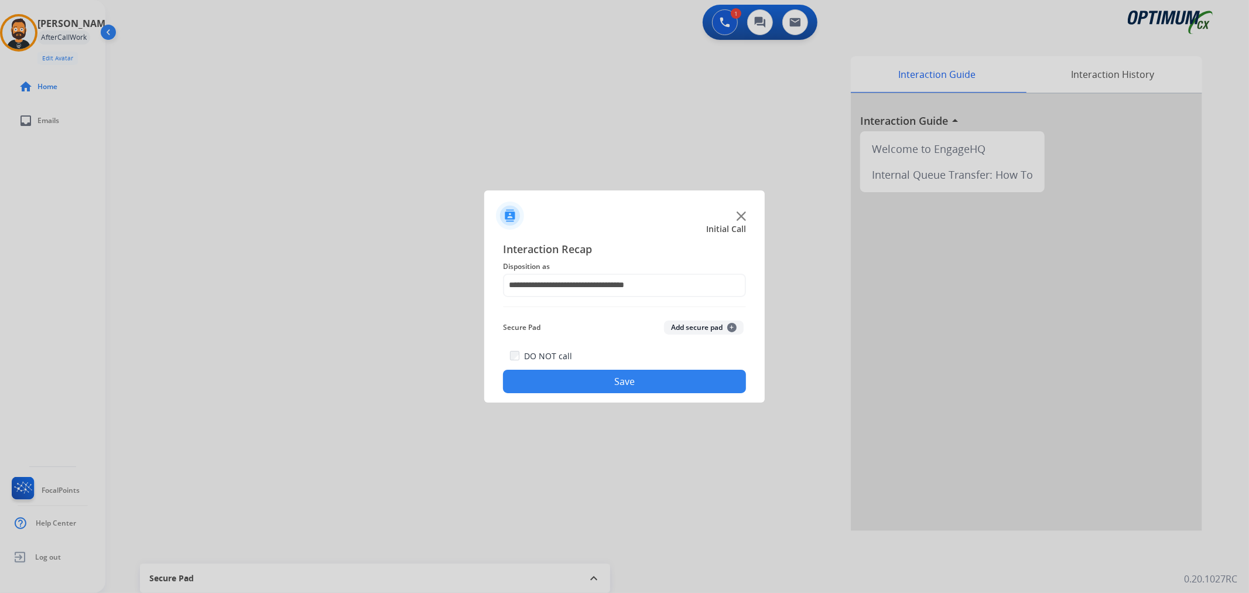
click at [595, 379] on button "Save" at bounding box center [624, 380] width 243 height 23
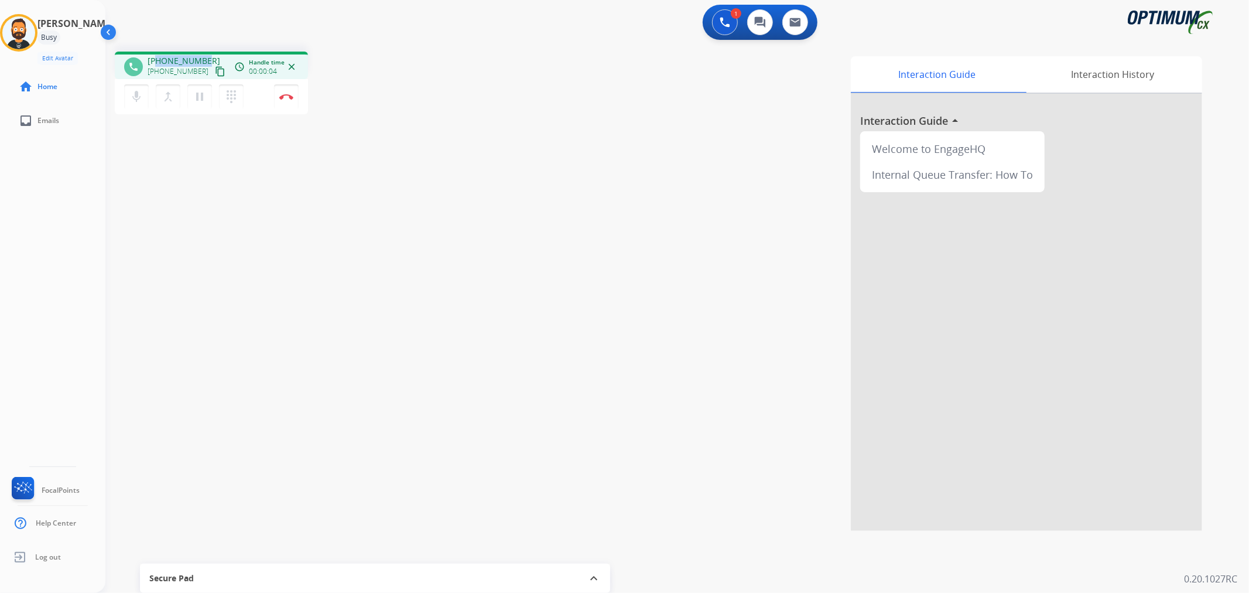
drag, startPoint x: 205, startPoint y: 57, endPoint x: 157, endPoint y: 59, distance: 48.0
click at [157, 59] on div "[PHONE_NUMBER] [PHONE_NUMBER] content_copy" at bounding box center [188, 66] width 80 height 23
click at [194, 94] on mat-icon "pause" at bounding box center [200, 97] width 14 height 14
click at [200, 95] on mat-icon "play_arrow" at bounding box center [200, 97] width 14 height 14
click at [285, 92] on button "Disconnect" at bounding box center [286, 96] width 25 height 25
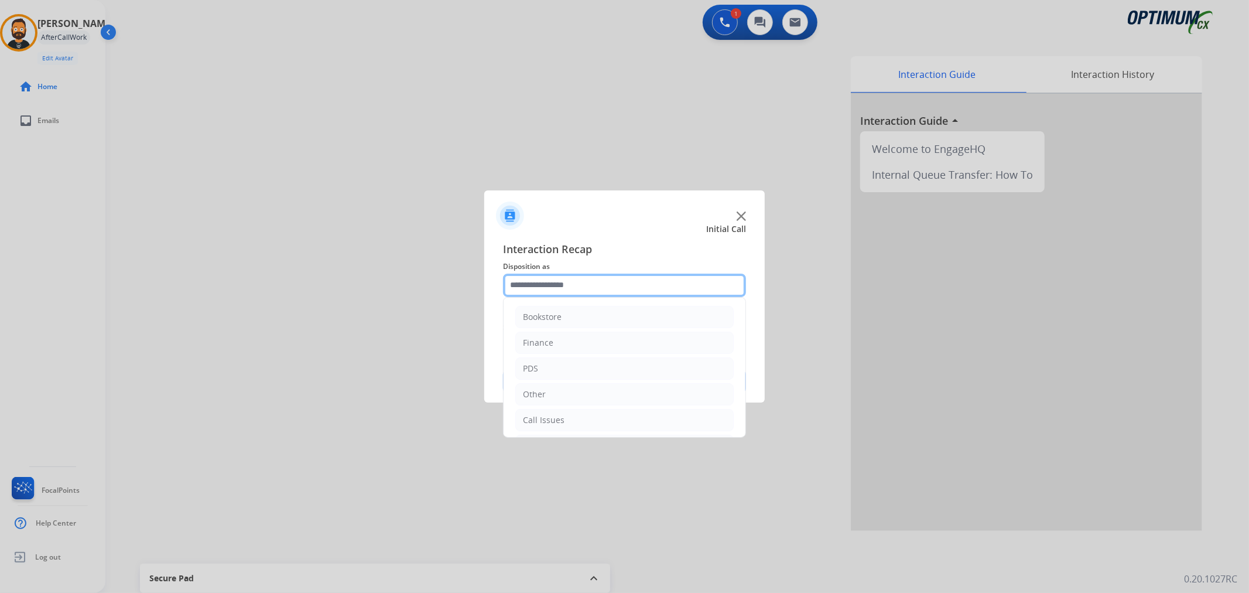
click at [532, 280] on input "text" at bounding box center [624, 284] width 243 height 23
click at [586, 365] on div "Initial Application" at bounding box center [557, 366] width 69 height 12
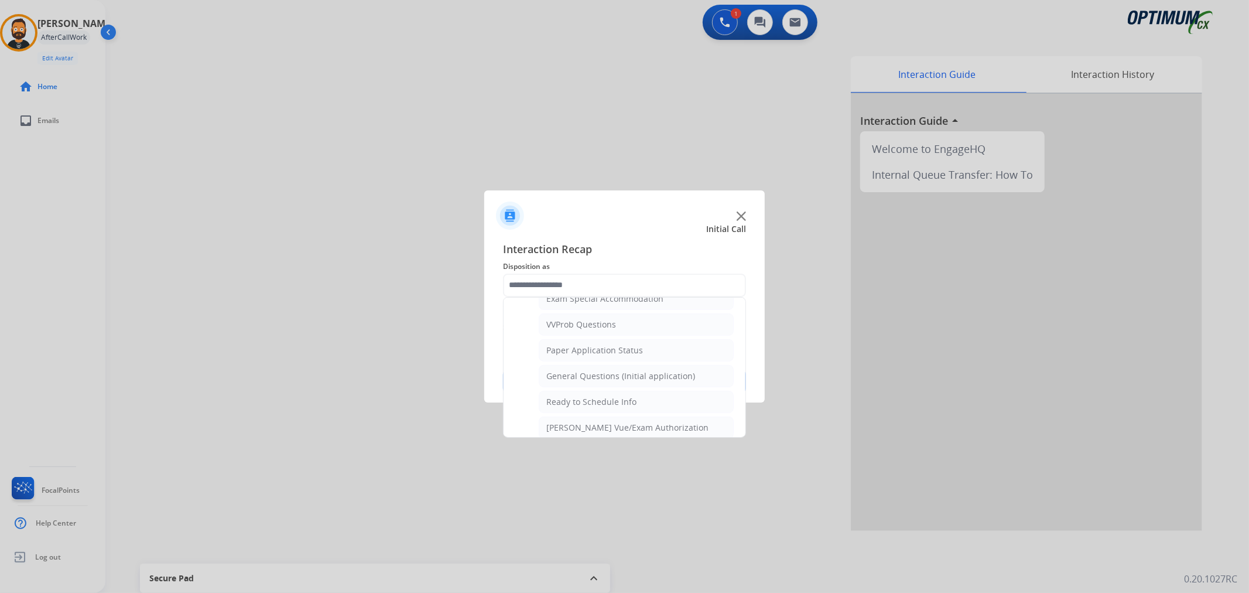
click at [617, 372] on div "General Questions (Initial application)" at bounding box center [620, 376] width 149 height 12
type input "**********"
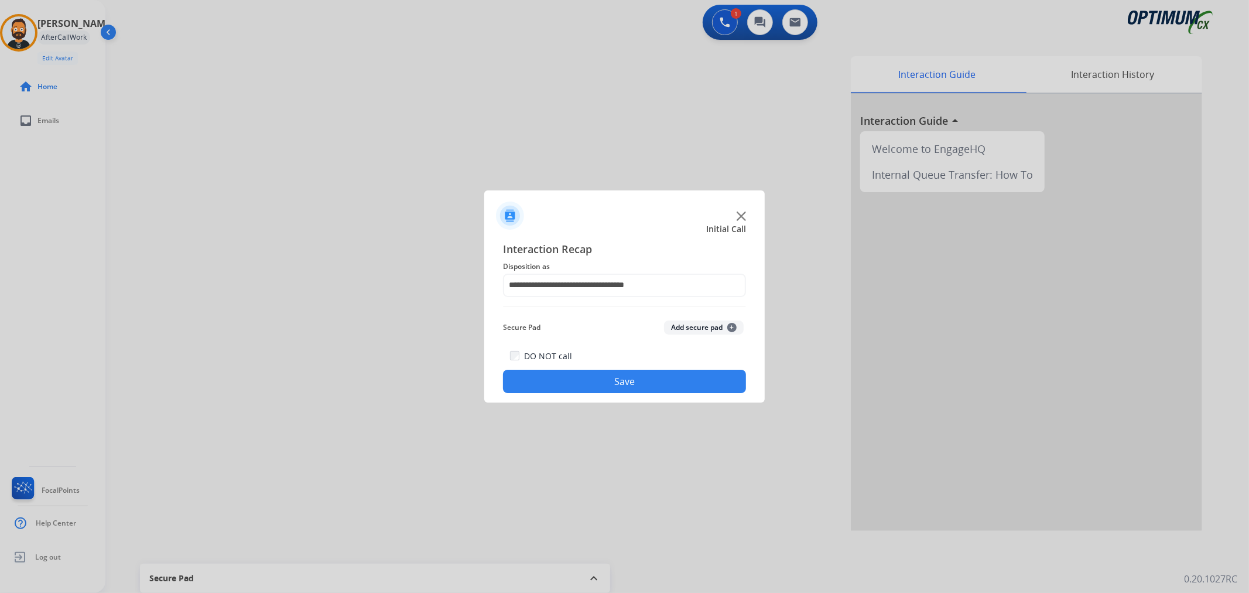
click at [617, 372] on button "Save" at bounding box center [624, 380] width 243 height 23
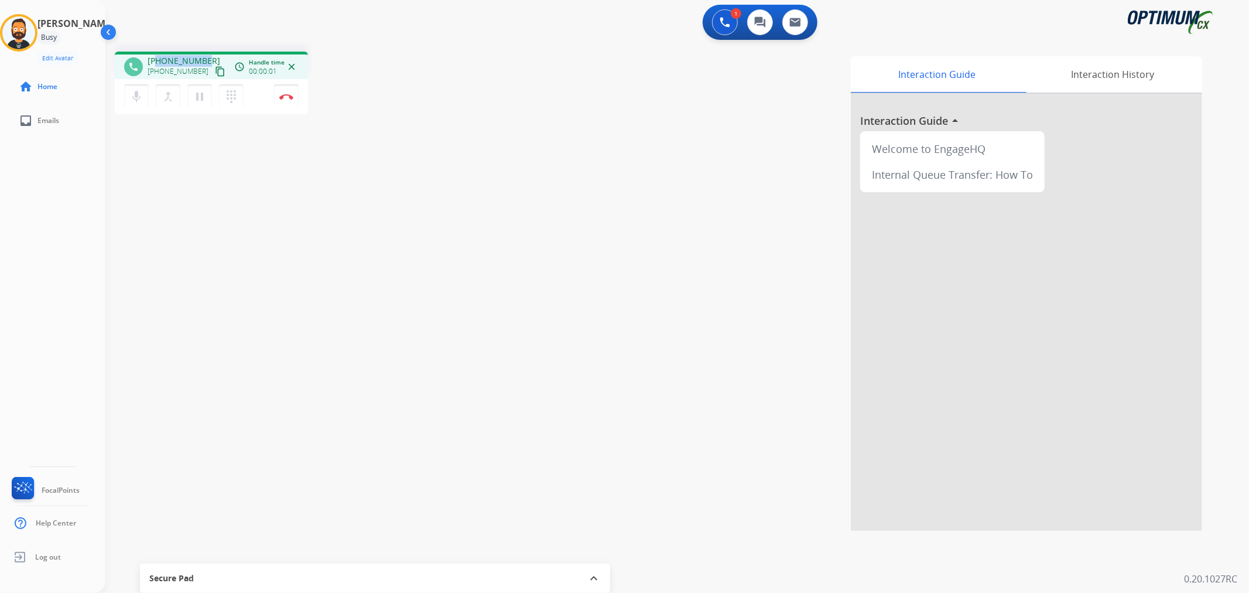
drag, startPoint x: 206, startPoint y: 56, endPoint x: 157, endPoint y: 55, distance: 49.2
click at [157, 55] on div "[PHONE_NUMBER] [PHONE_NUMBER] content_copy" at bounding box center [188, 66] width 80 height 23
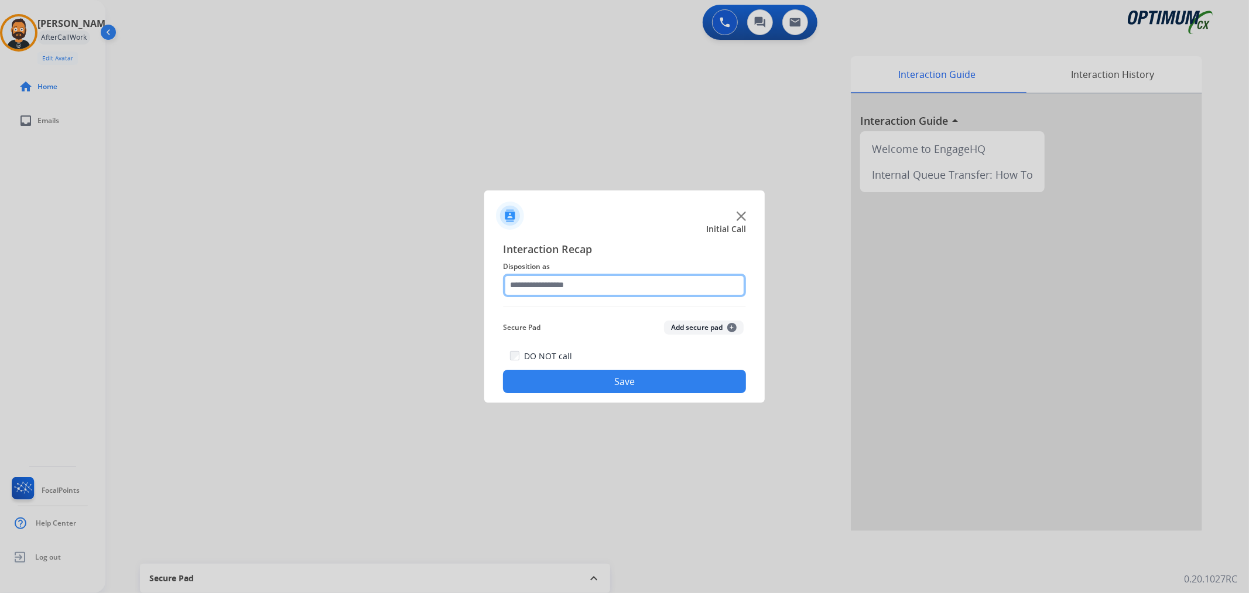
click at [583, 277] on input "text" at bounding box center [624, 284] width 243 height 23
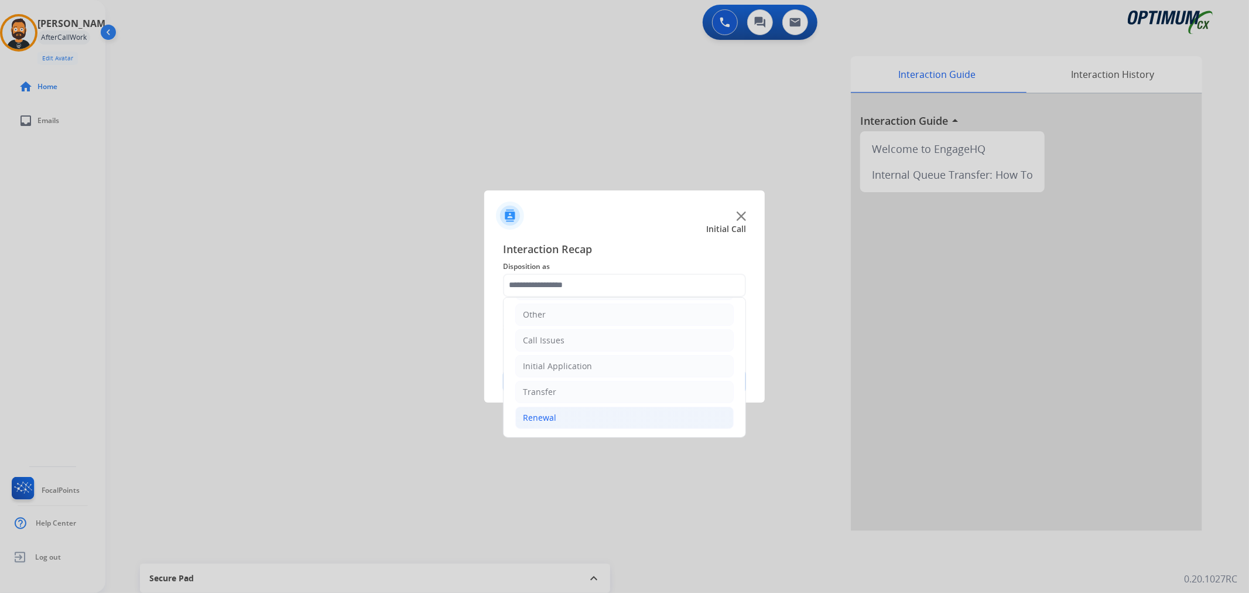
click at [573, 410] on li "Renewal" at bounding box center [624, 417] width 218 height 22
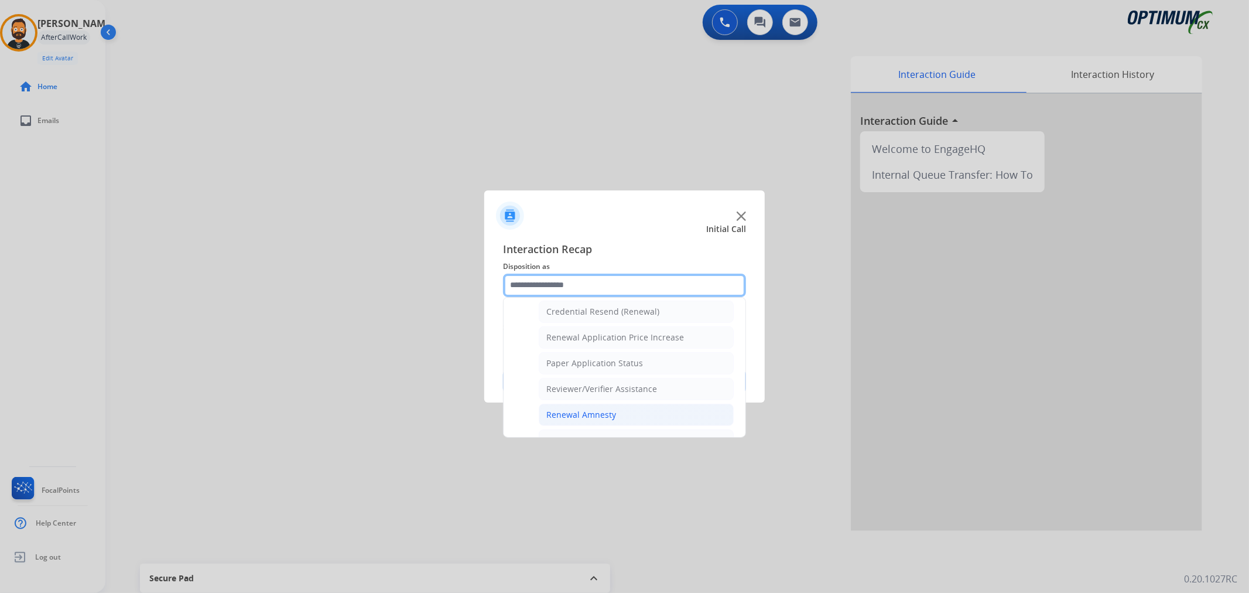
scroll to position [346, 0]
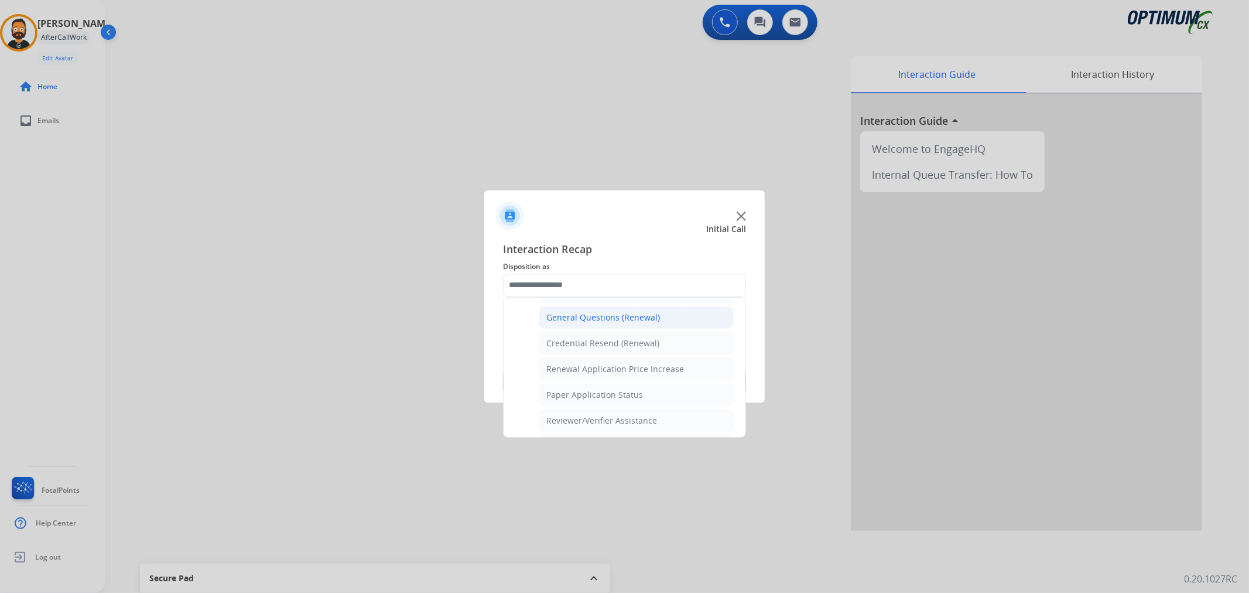
click at [605, 317] on div "General Questions (Renewal)" at bounding box center [603, 317] width 114 height 12
type input "**********"
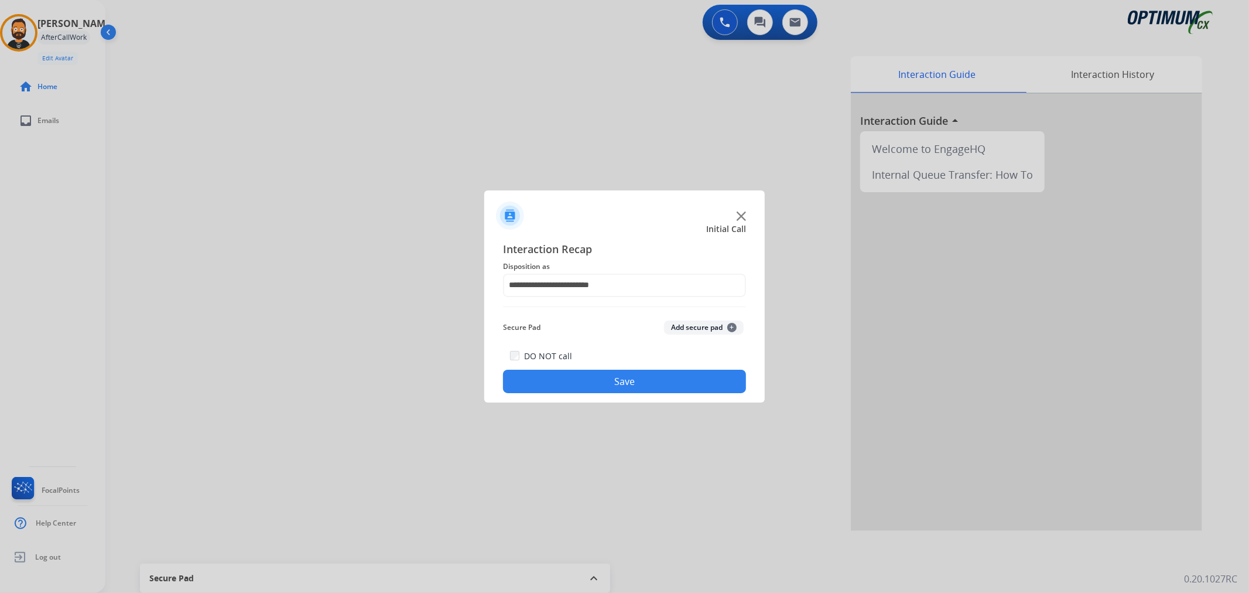
click at [619, 381] on button "Save" at bounding box center [624, 380] width 243 height 23
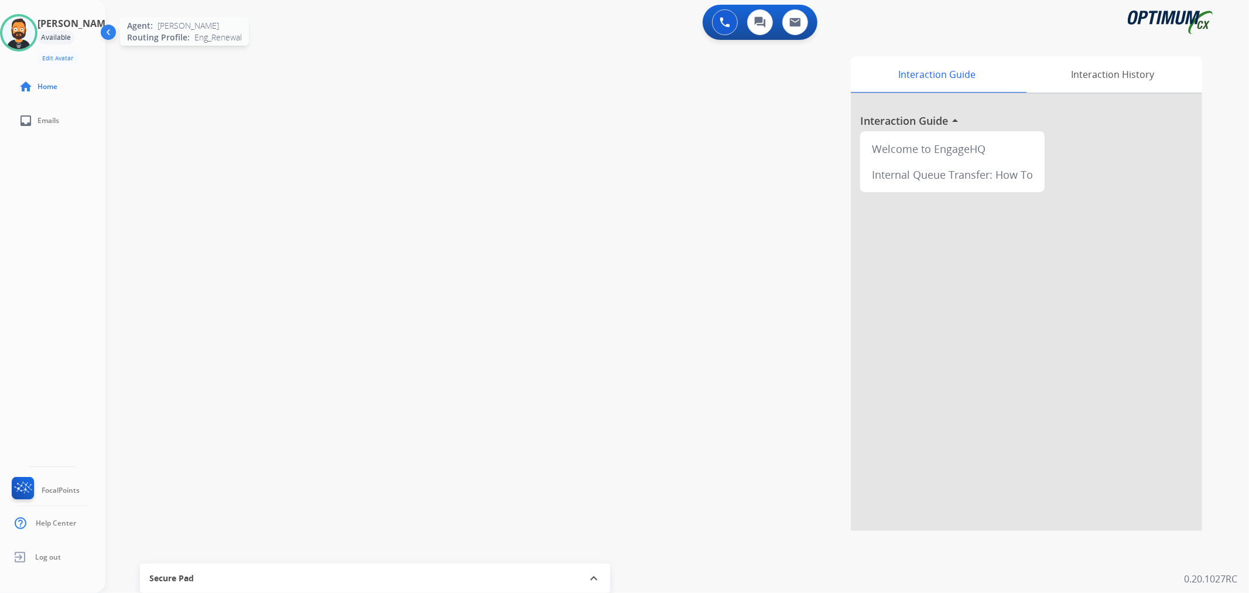
click at [35, 33] on img at bounding box center [18, 32] width 33 height 33
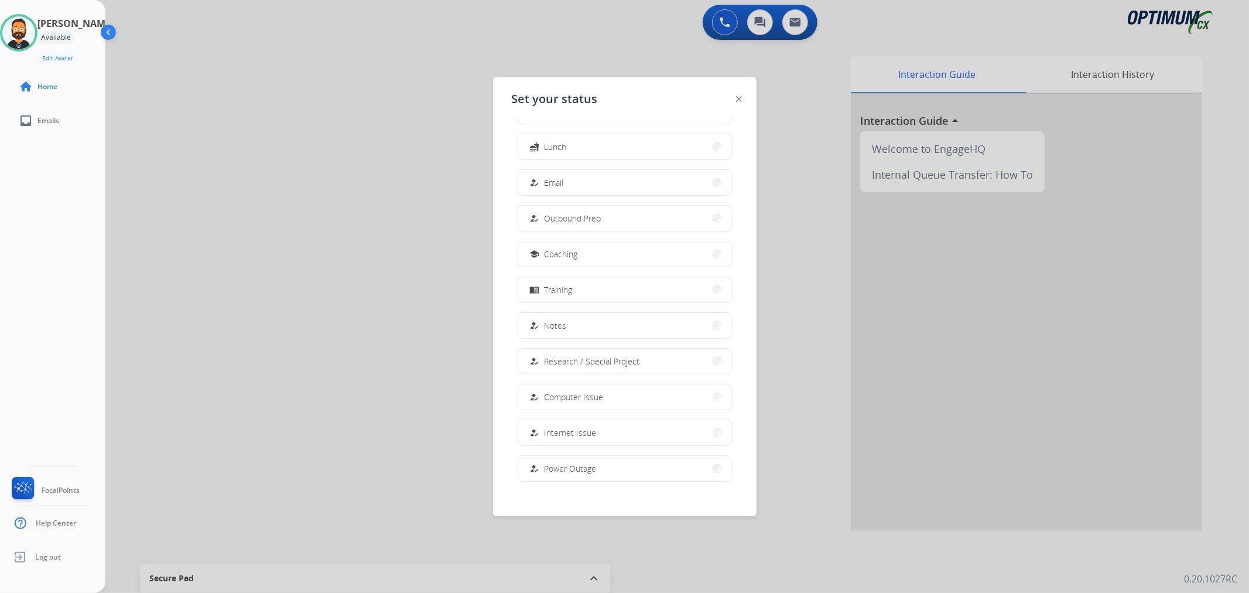
scroll to position [109, 0]
click at [568, 454] on span "Offline" at bounding box center [557, 459] width 25 height 12
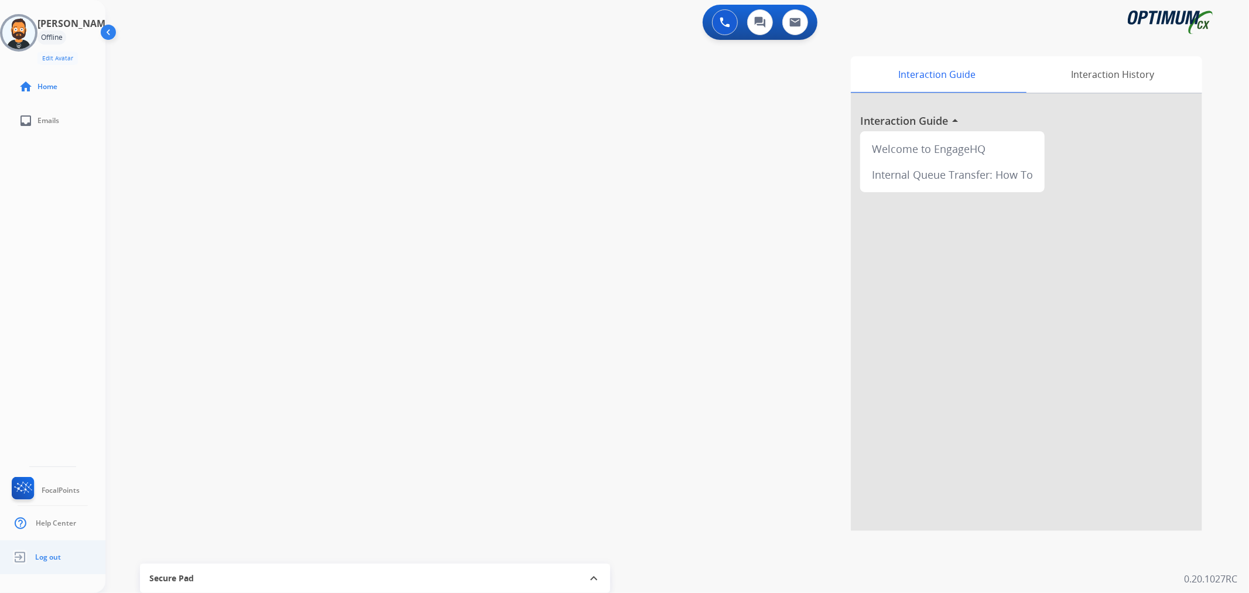
click at [45, 553] on span "Log out" at bounding box center [48, 556] width 26 height 9
